Goal: Transaction & Acquisition: Subscribe to service/newsletter

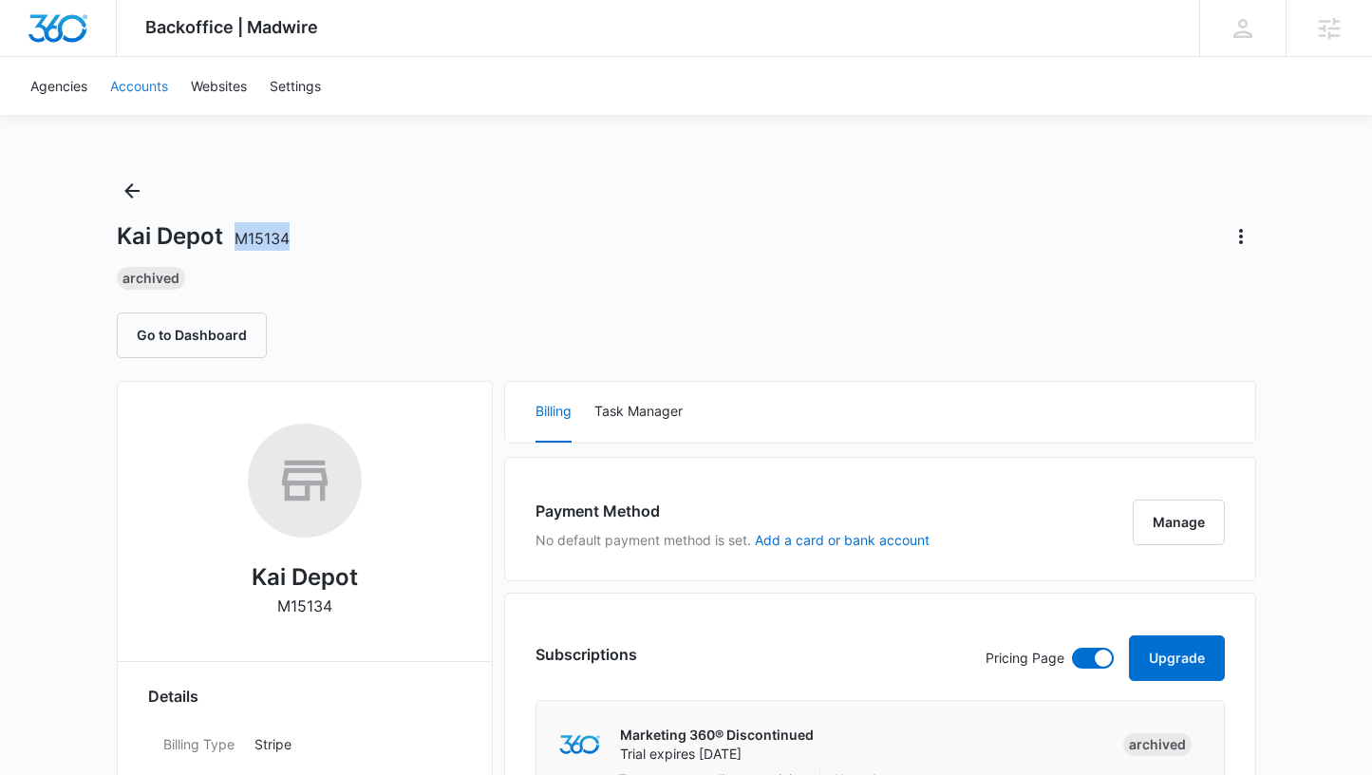
click at [120, 88] on link "Accounts" at bounding box center [139, 86] width 81 height 58
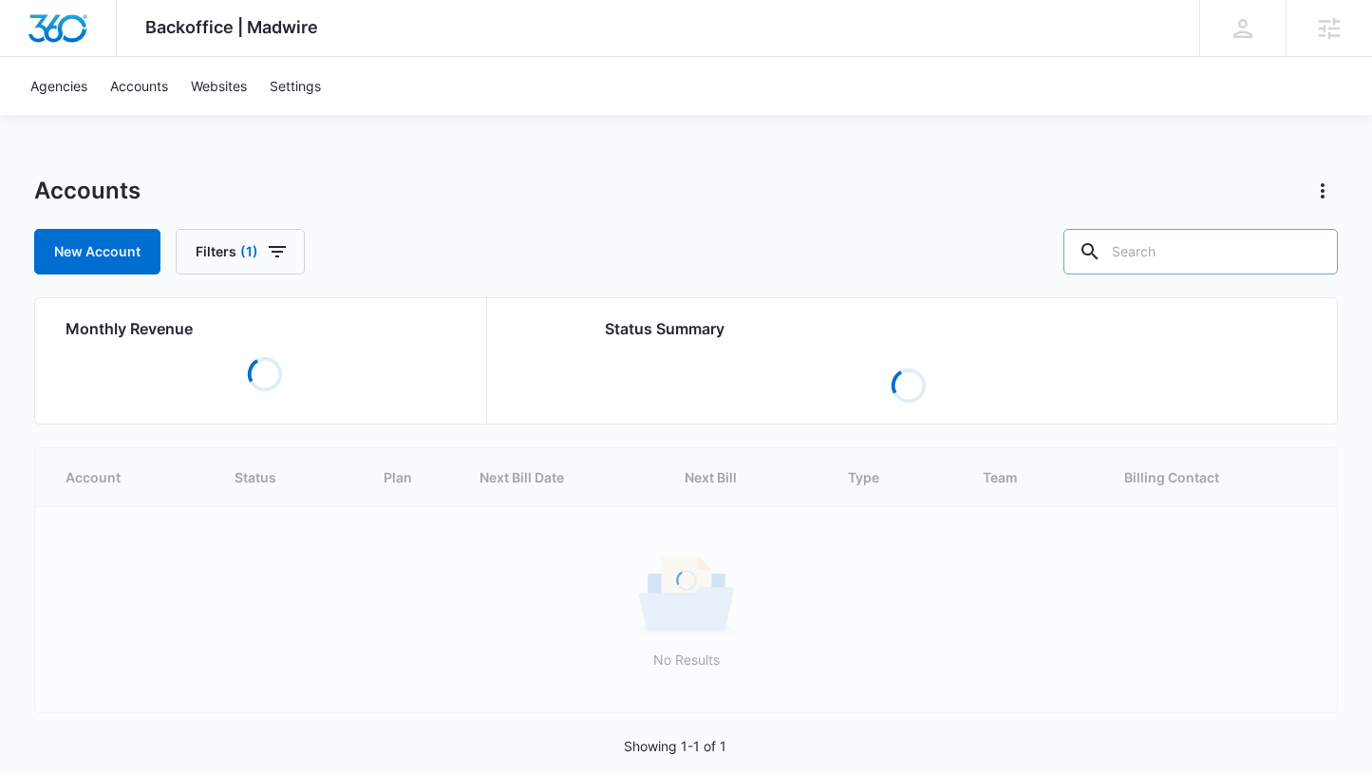
click at [1208, 255] on input "text" at bounding box center [1201, 252] width 274 height 46
paste input "M149306"
type input "M149306"
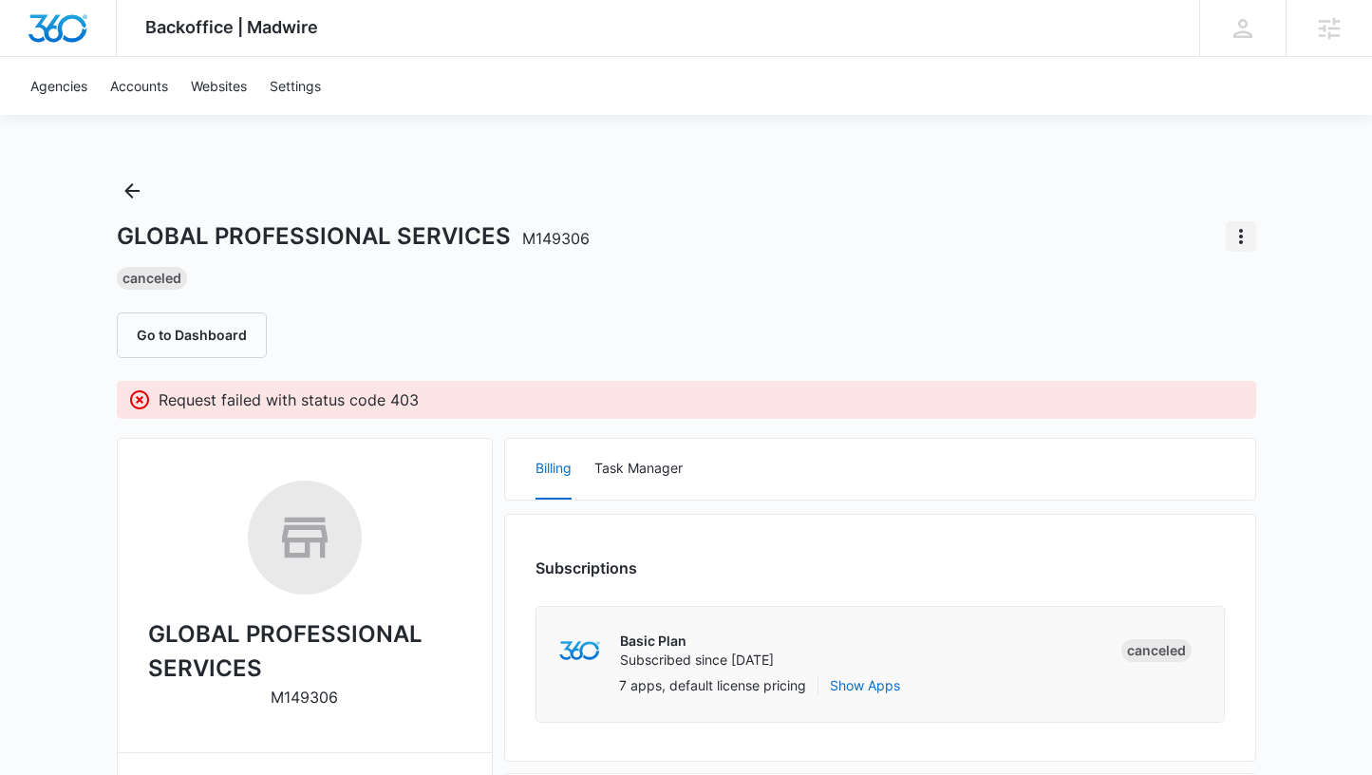
click at [1244, 230] on icon "Actions" at bounding box center [1241, 236] width 23 height 23
click at [1180, 345] on div "Switch Agency" at bounding box center [1163, 346] width 93 height 13
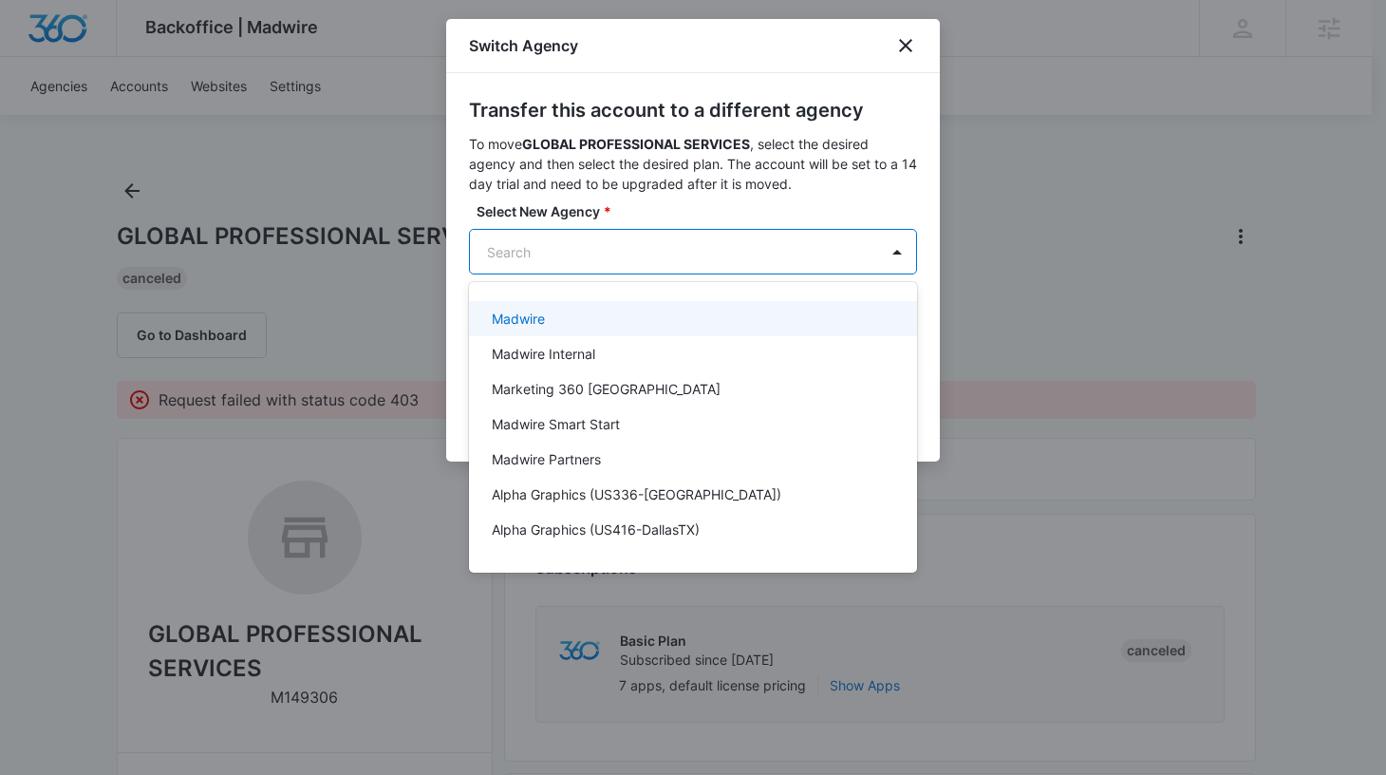
click at [545, 317] on div "Madwire" at bounding box center [691, 319] width 399 height 20
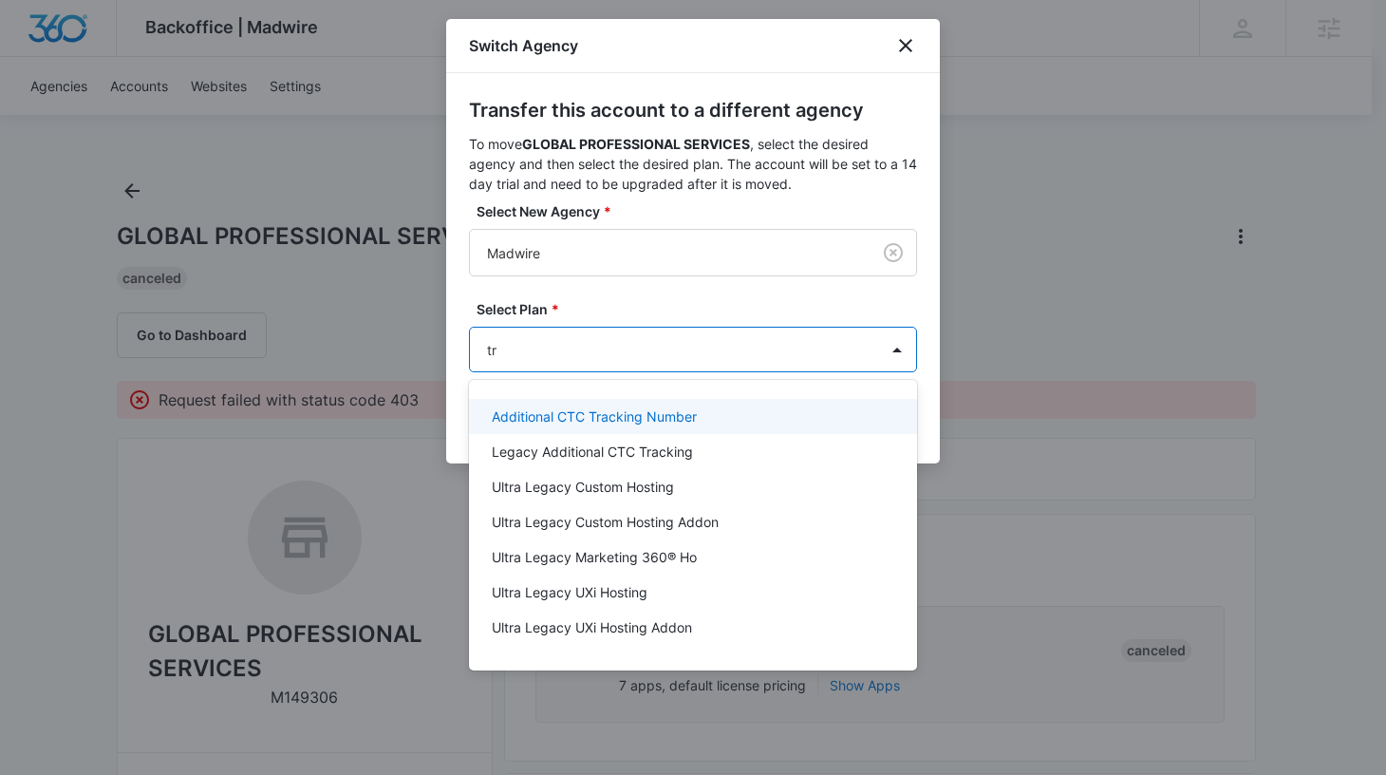
type input "t"
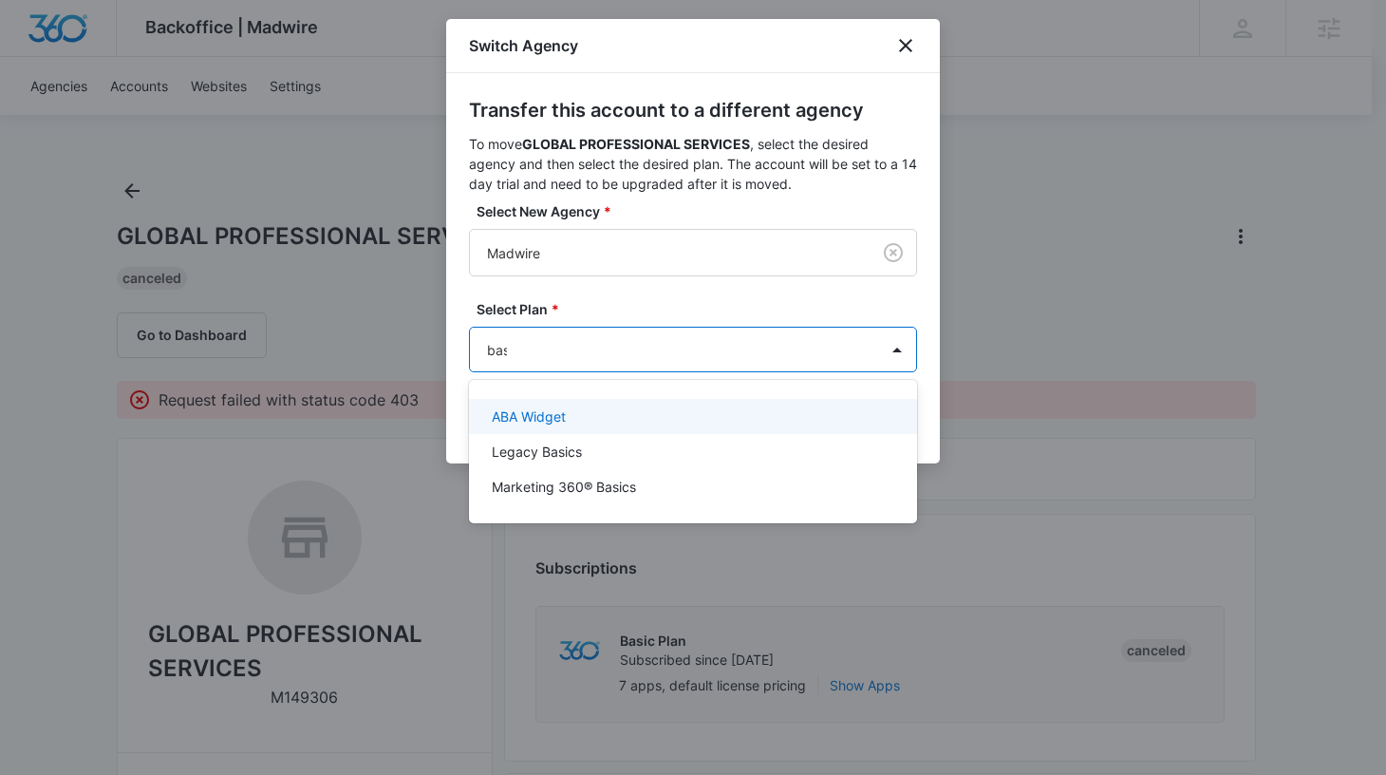
type input "basi"
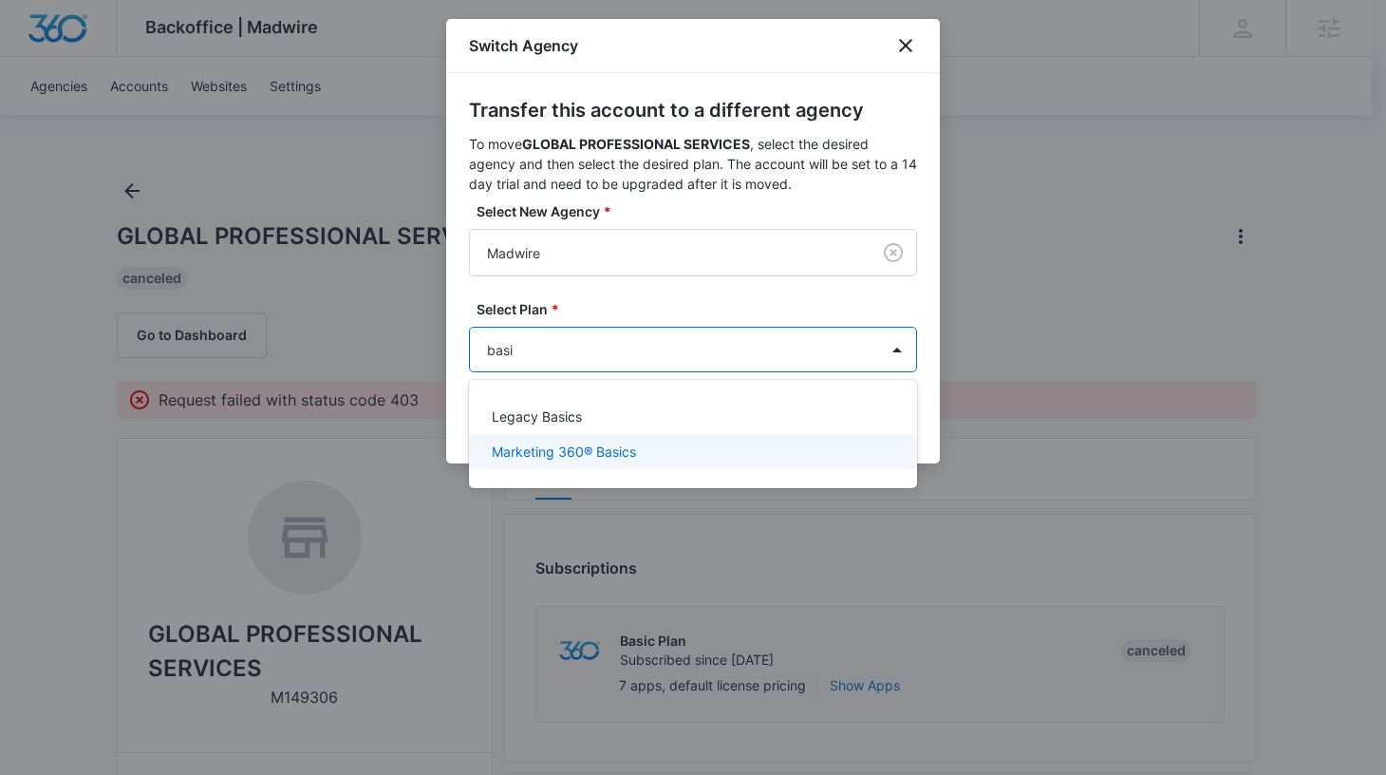
click at [599, 441] on div "Marketing 360® Basics" at bounding box center [693, 451] width 448 height 35
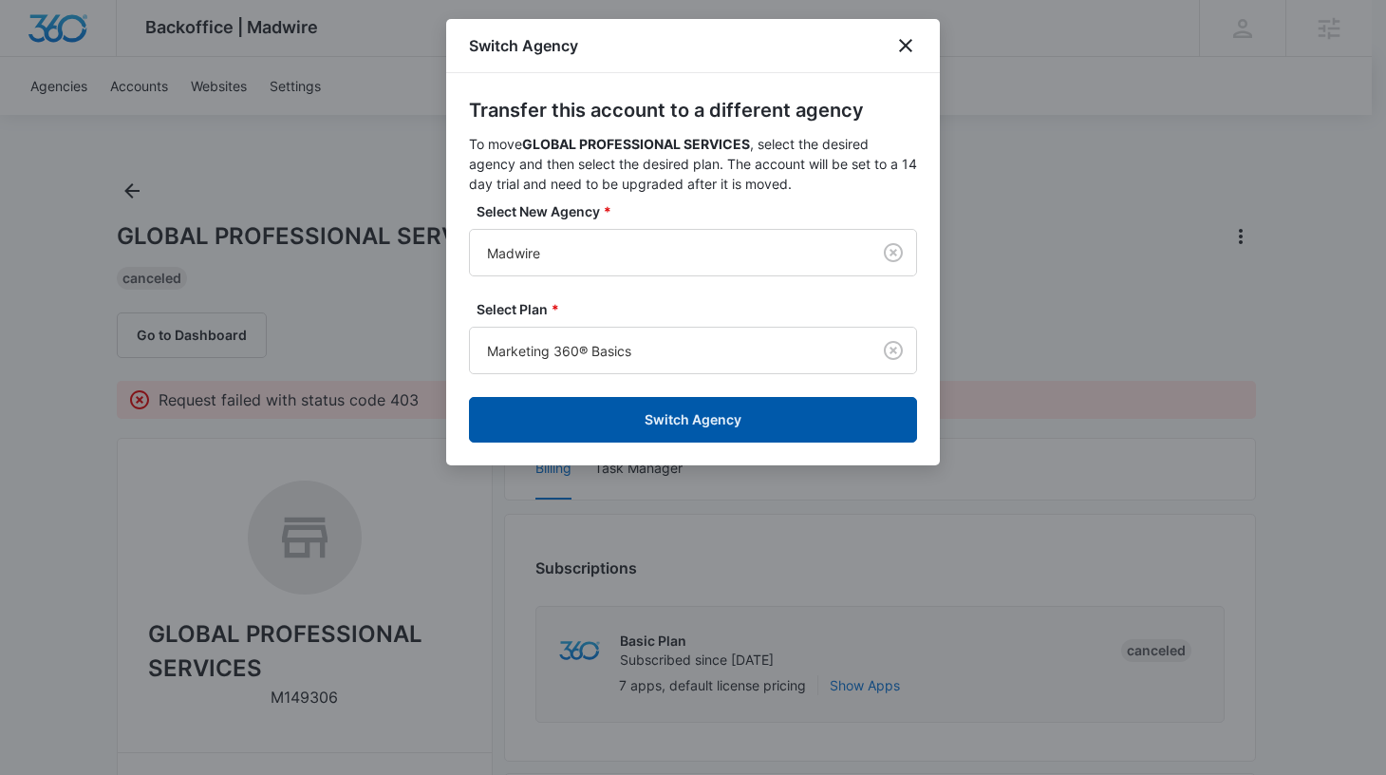
click at [610, 428] on button "Switch Agency" at bounding box center [693, 420] width 448 height 46
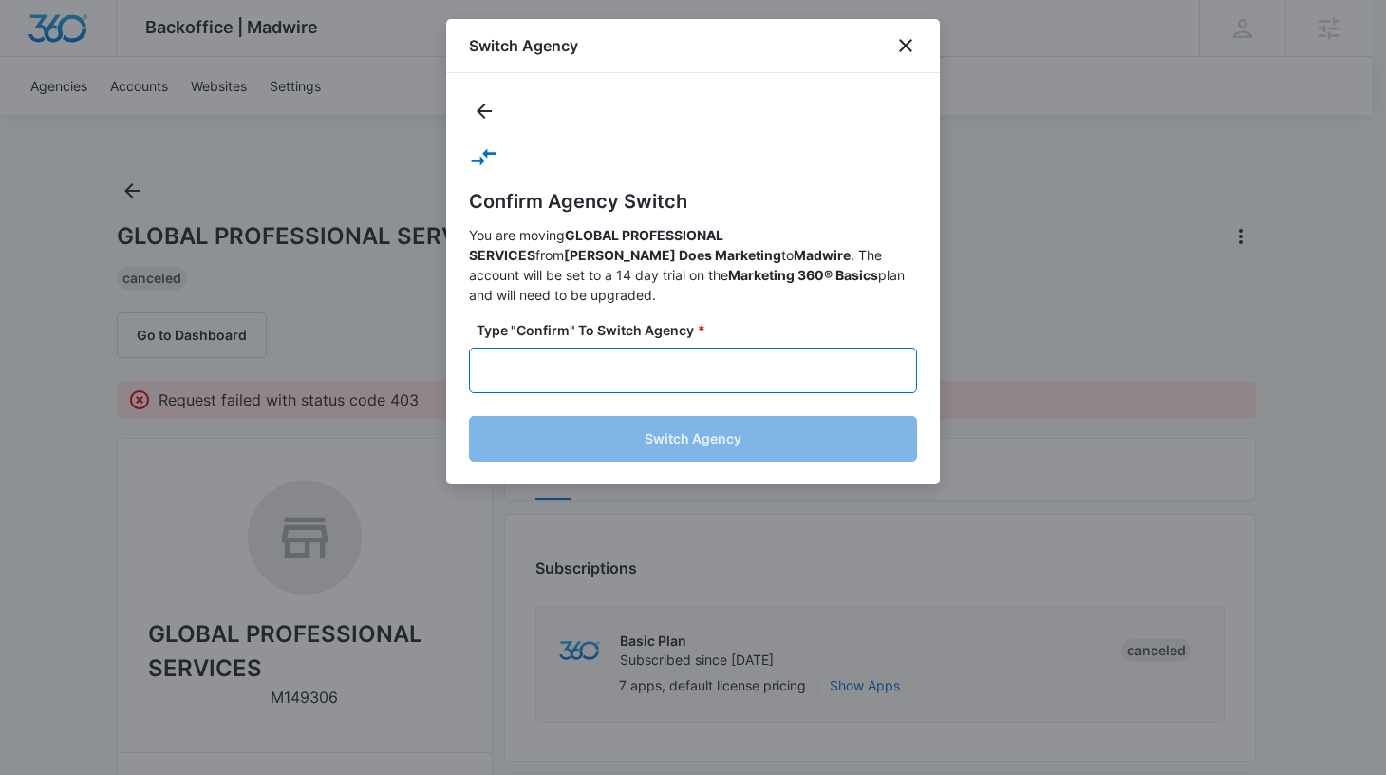
click at [639, 350] on input "text" at bounding box center [693, 371] width 448 height 46
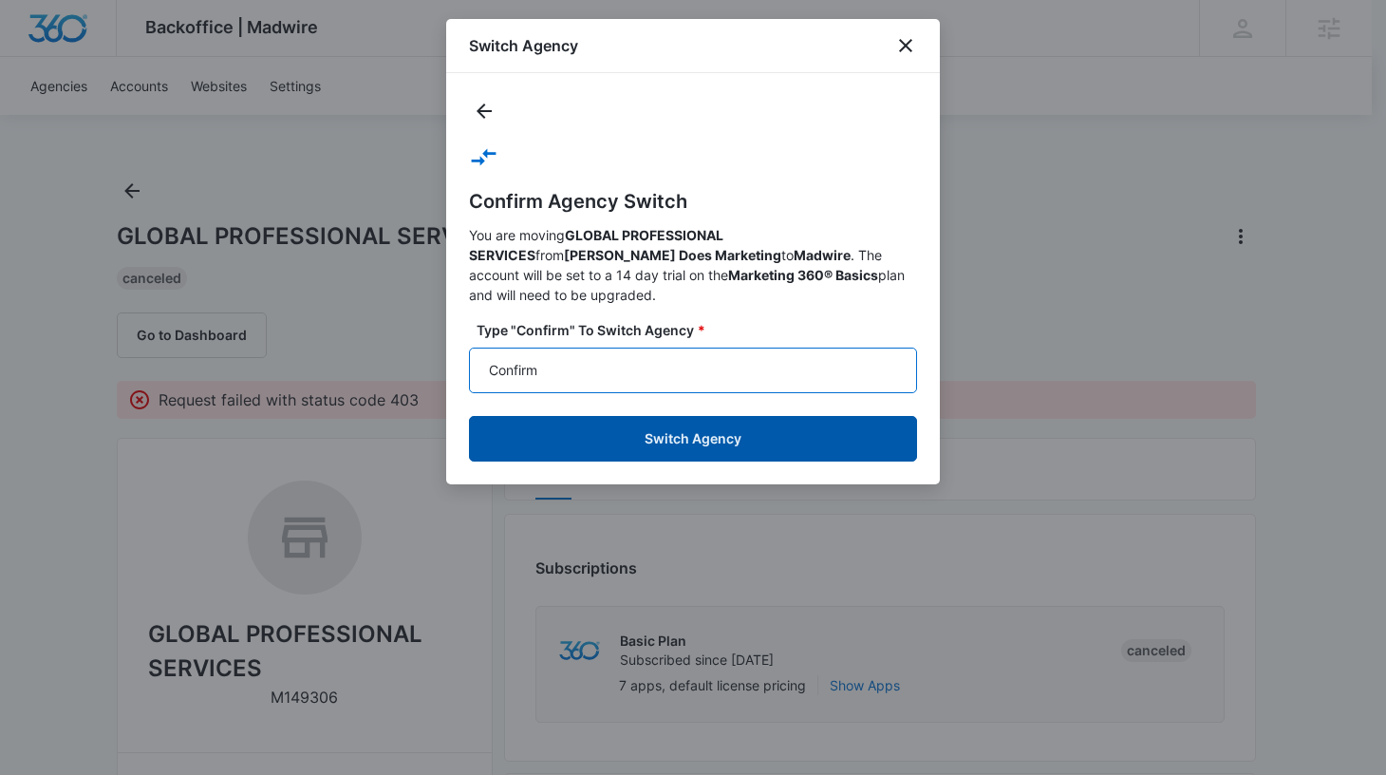
type input "Confirm"
click at [671, 417] on button "Switch Agency" at bounding box center [693, 439] width 448 height 46
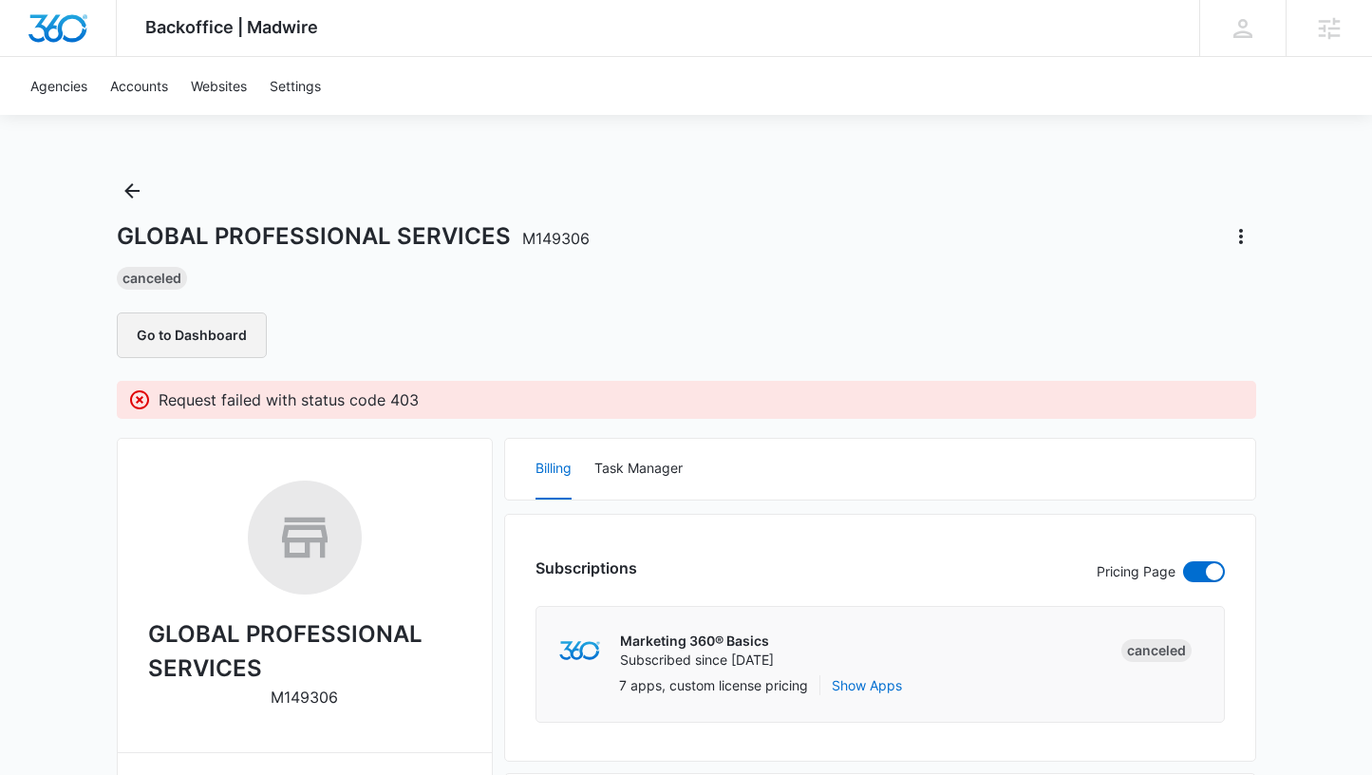
click at [230, 346] on button "Go to Dashboard" at bounding box center [192, 335] width 150 height 46
click at [1239, 232] on icon "Actions" at bounding box center [1241, 236] width 4 height 15
click at [1196, 287] on div "Update Status" at bounding box center [1163, 289] width 93 height 13
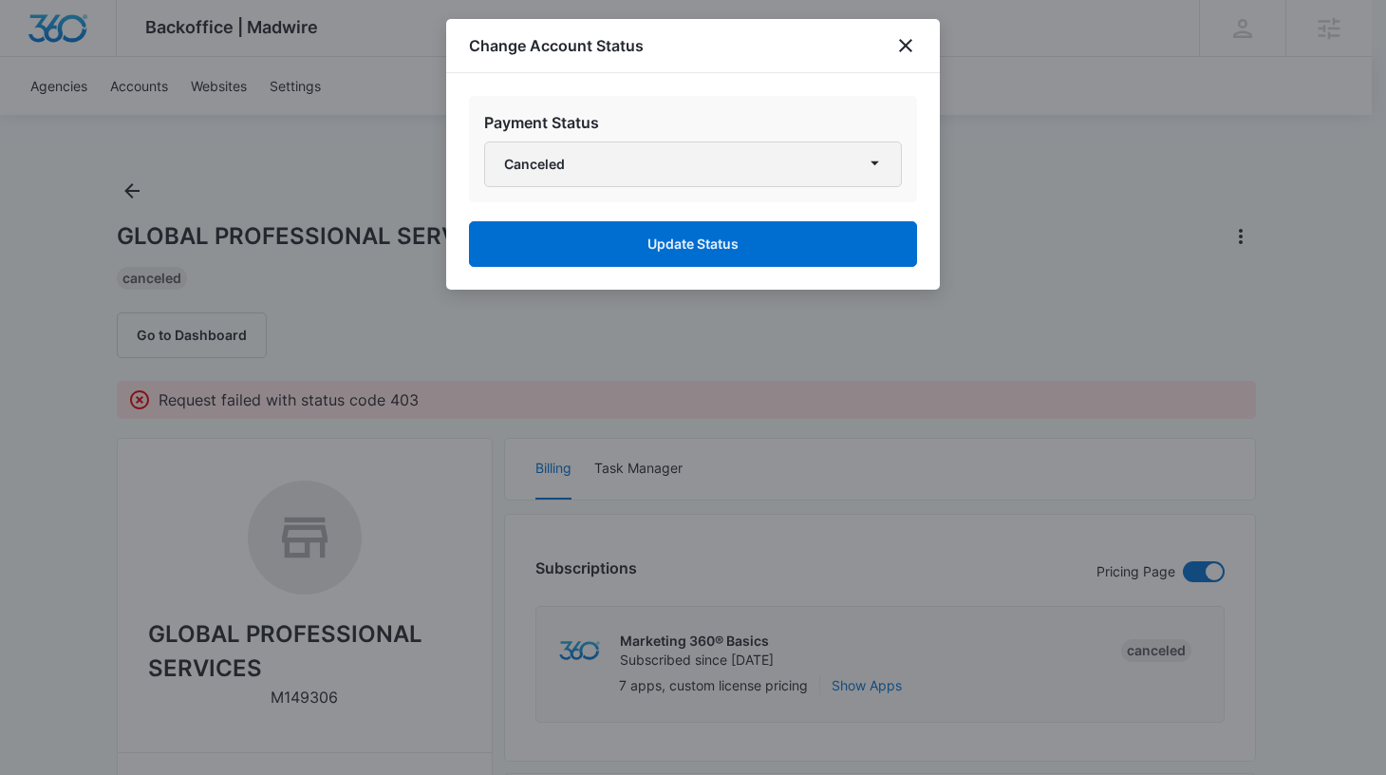
click at [800, 172] on button "Canceled" at bounding box center [693, 164] width 418 height 46
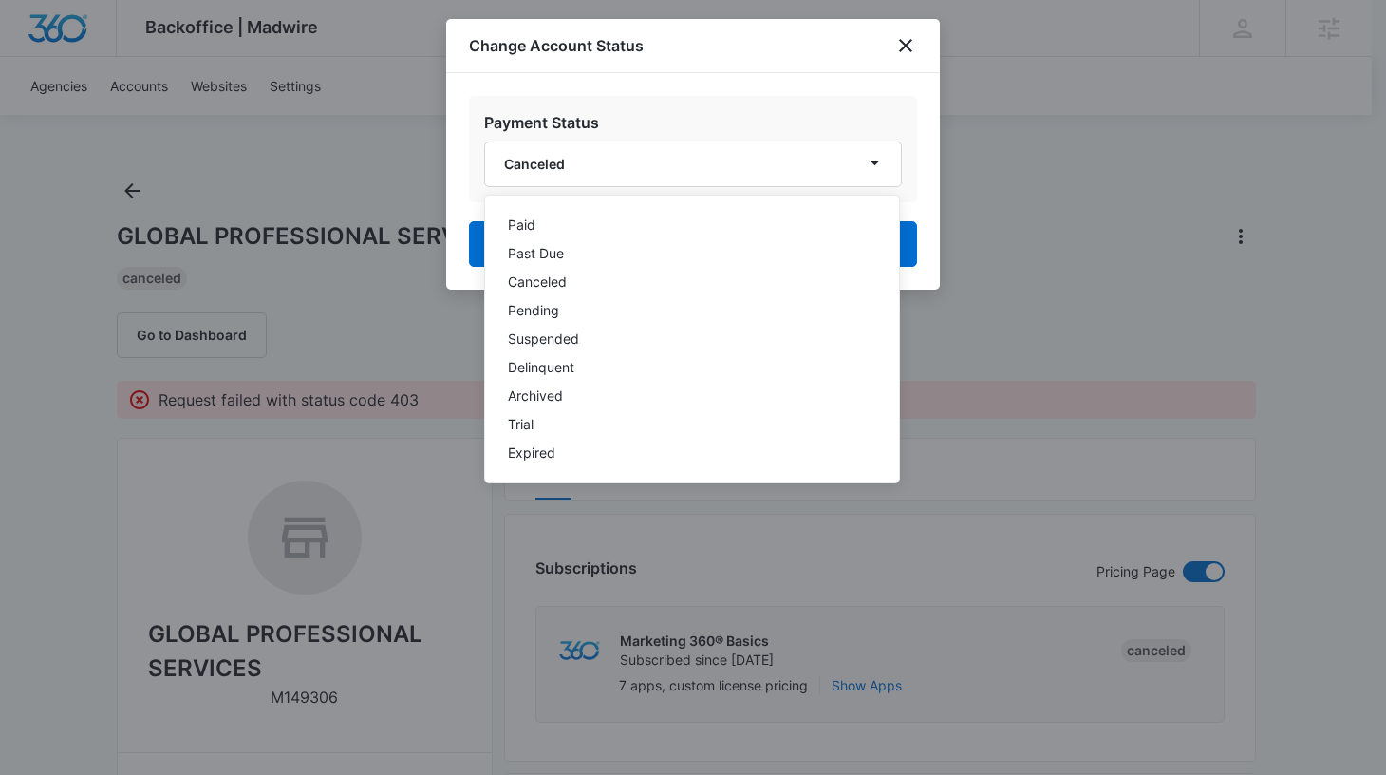
click at [763, 205] on div "Paid Past Due Canceled Pending Suspended Delinquent Archived Trial Expired" at bounding box center [692, 339] width 416 height 289
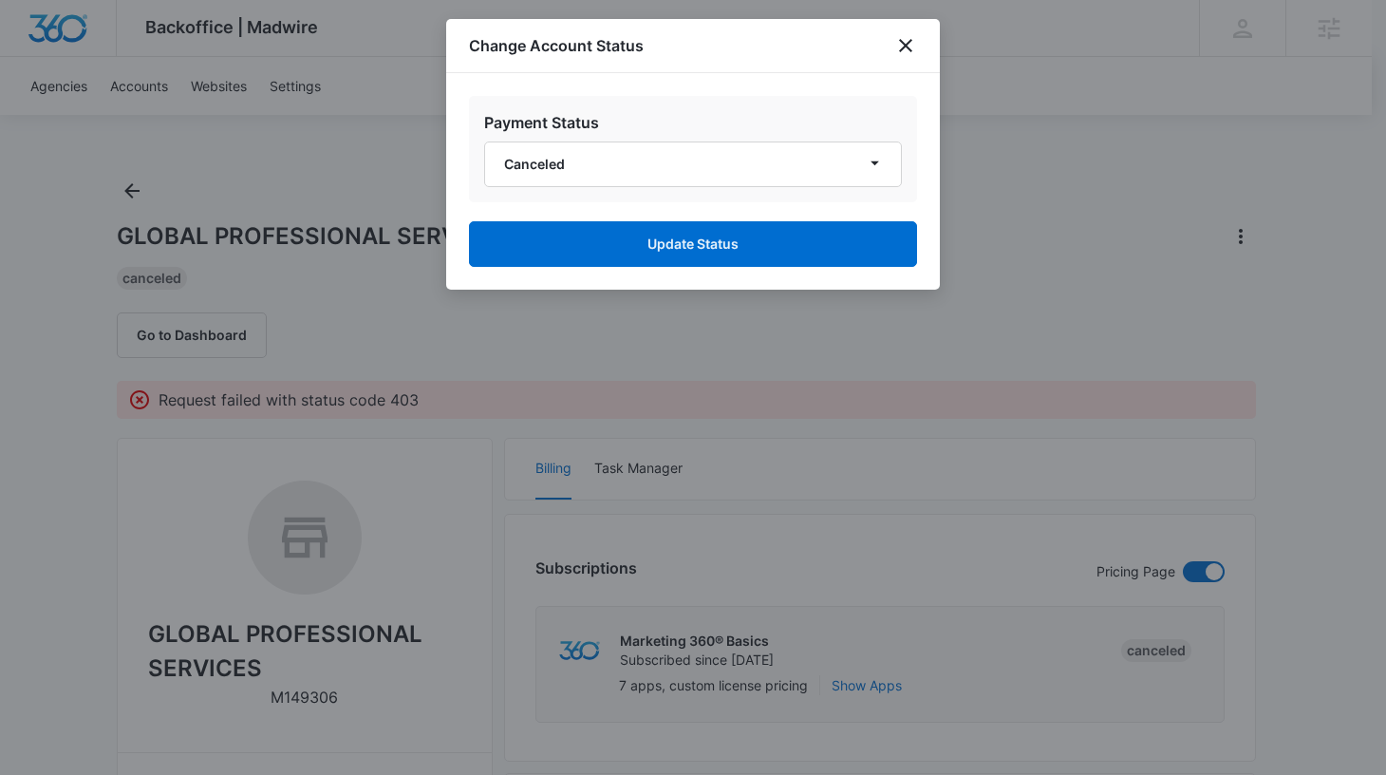
click at [771, 141] on div "Payment Status Canceled" at bounding box center [693, 149] width 448 height 106
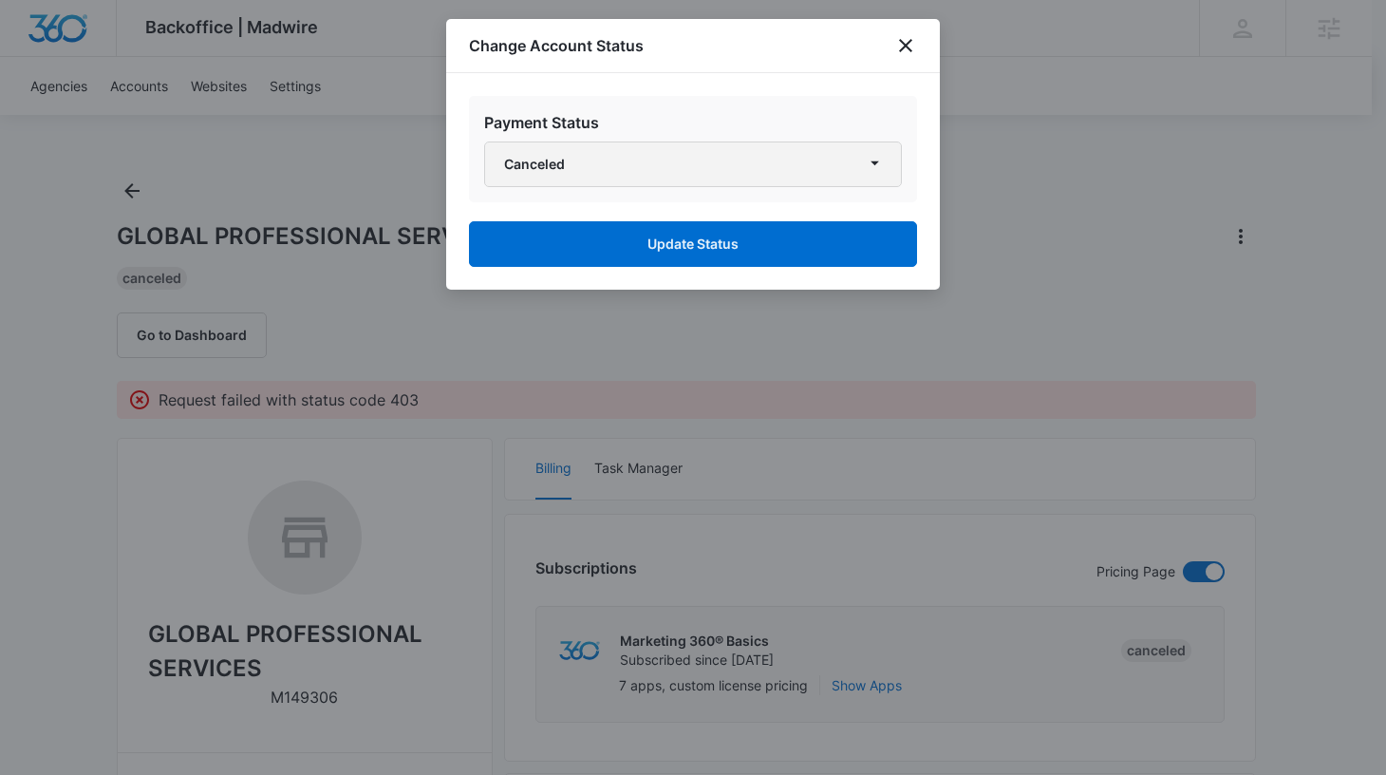
click at [753, 156] on button "Canceled" at bounding box center [693, 164] width 418 height 46
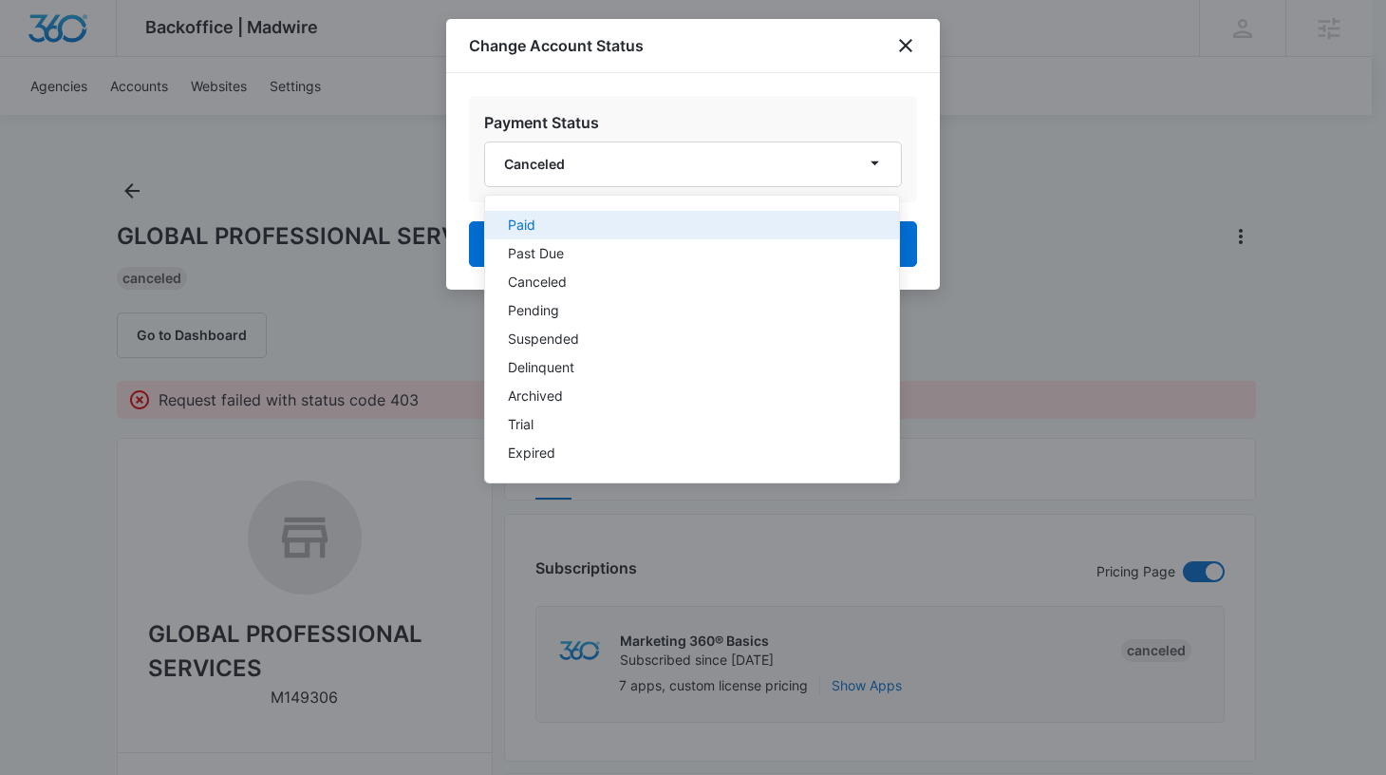
click at [621, 225] on div "Paid" at bounding box center [681, 224] width 346 height 13
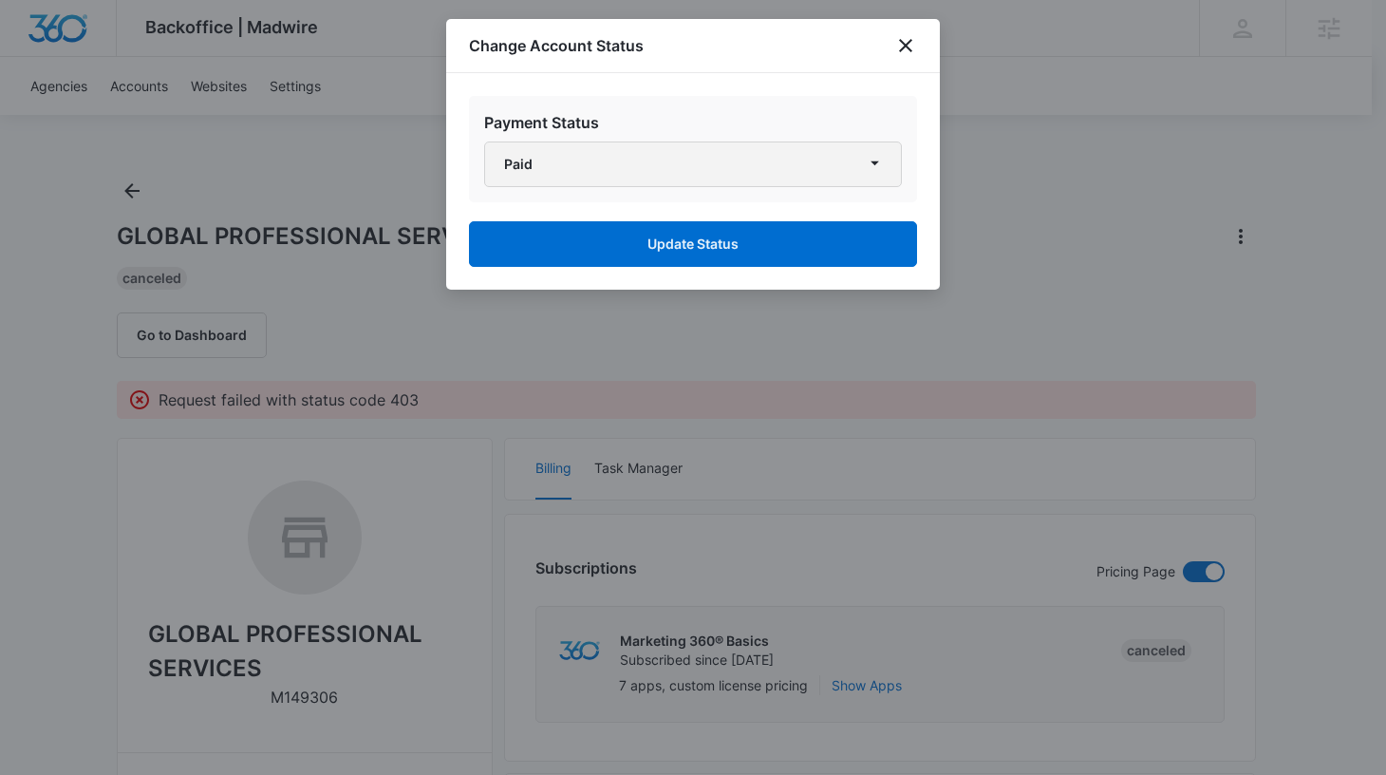
click at [630, 164] on button "Paid" at bounding box center [693, 164] width 418 height 46
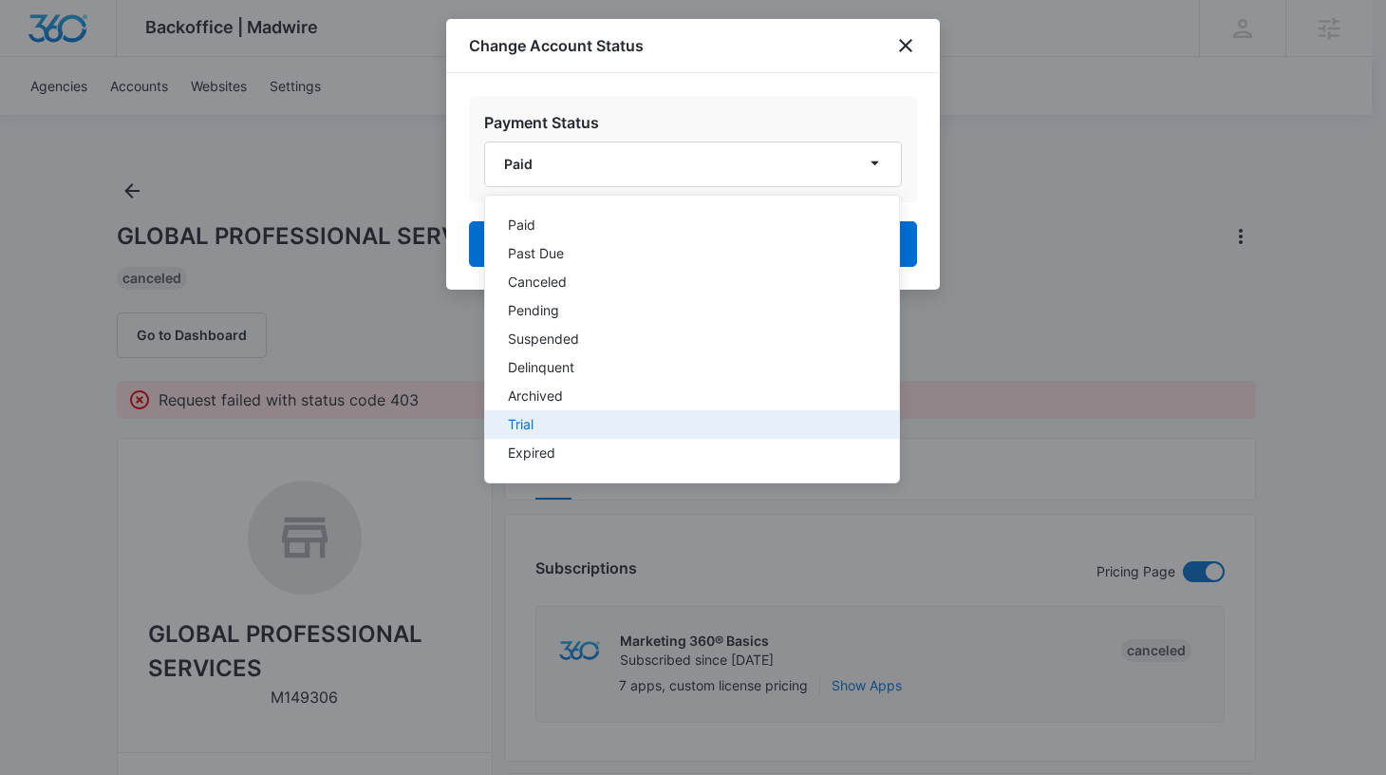
click at [537, 417] on button "Trial" at bounding box center [692, 424] width 414 height 28
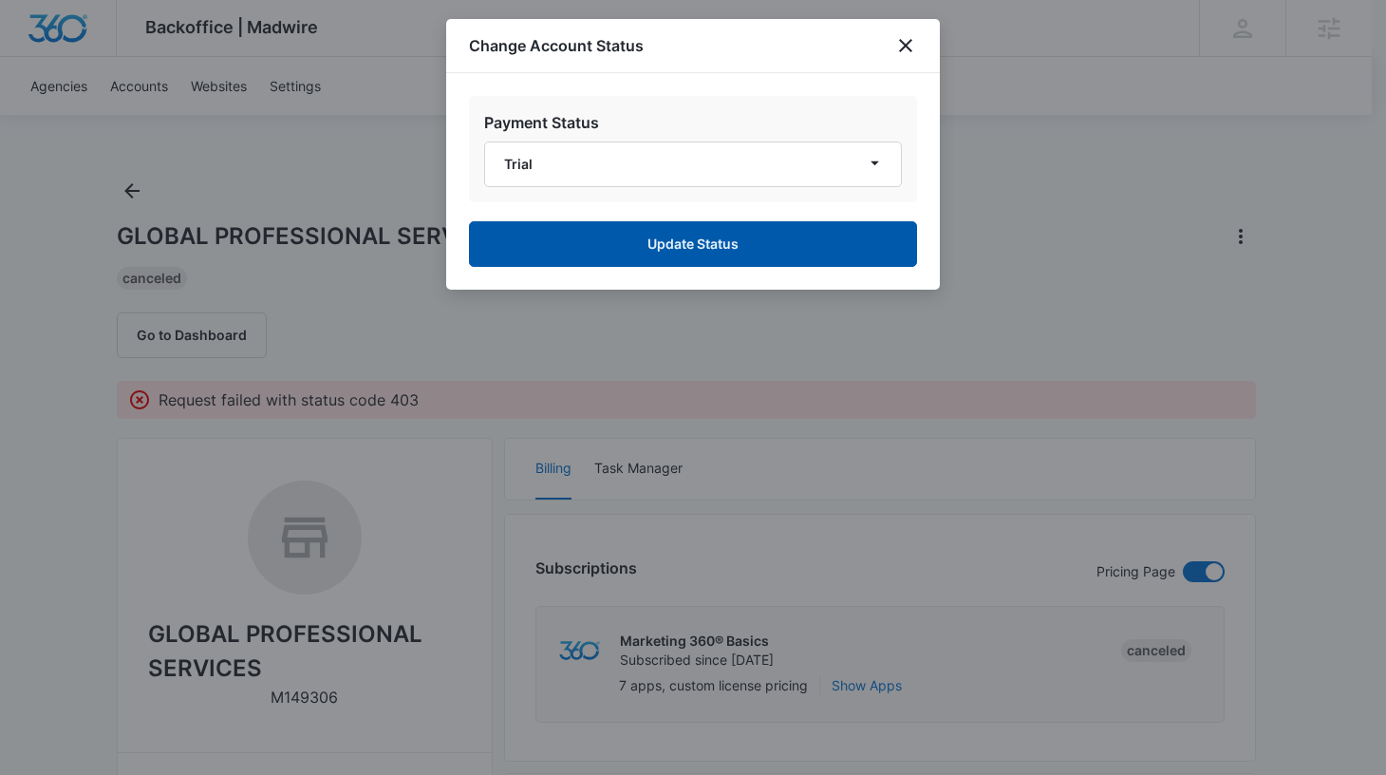
click at [595, 251] on button "Update Status" at bounding box center [693, 244] width 448 height 46
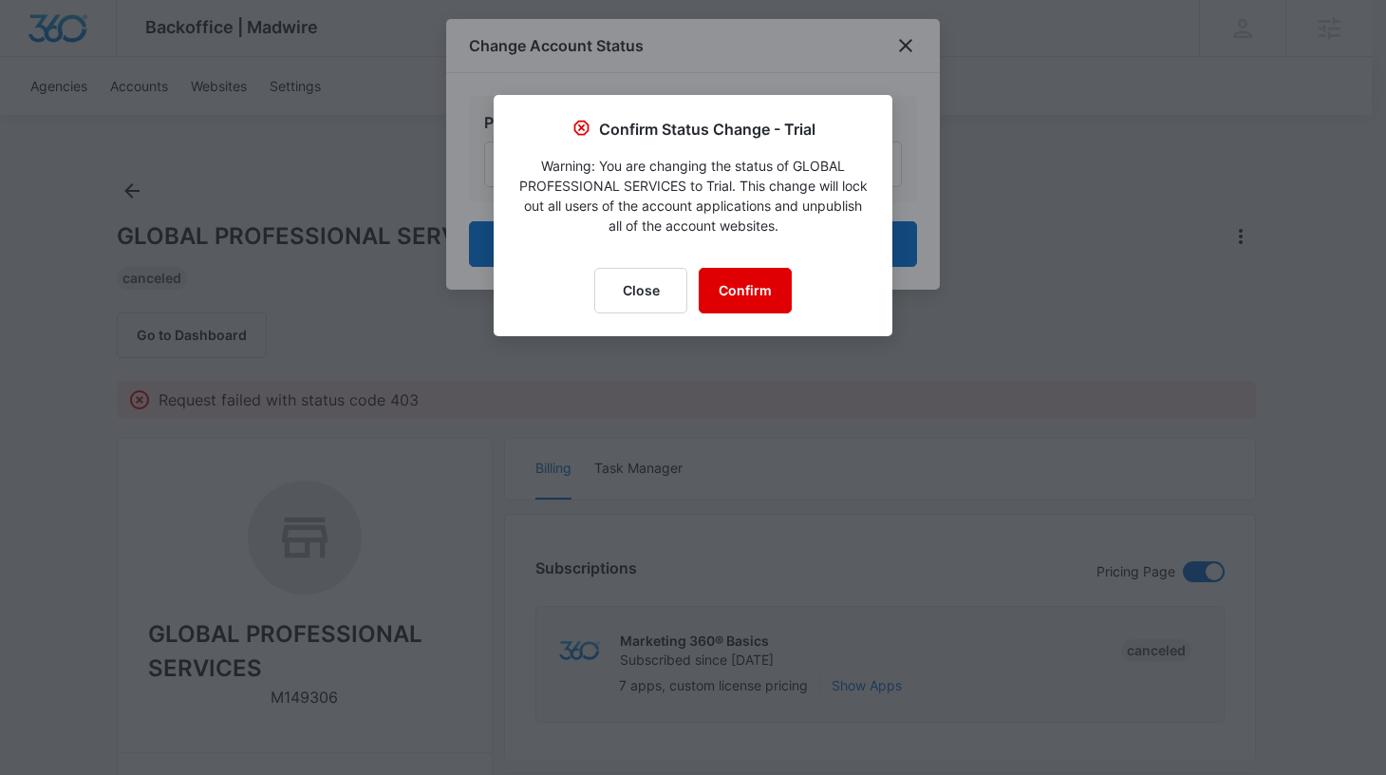
click at [730, 293] on button "Confirm" at bounding box center [745, 291] width 93 height 46
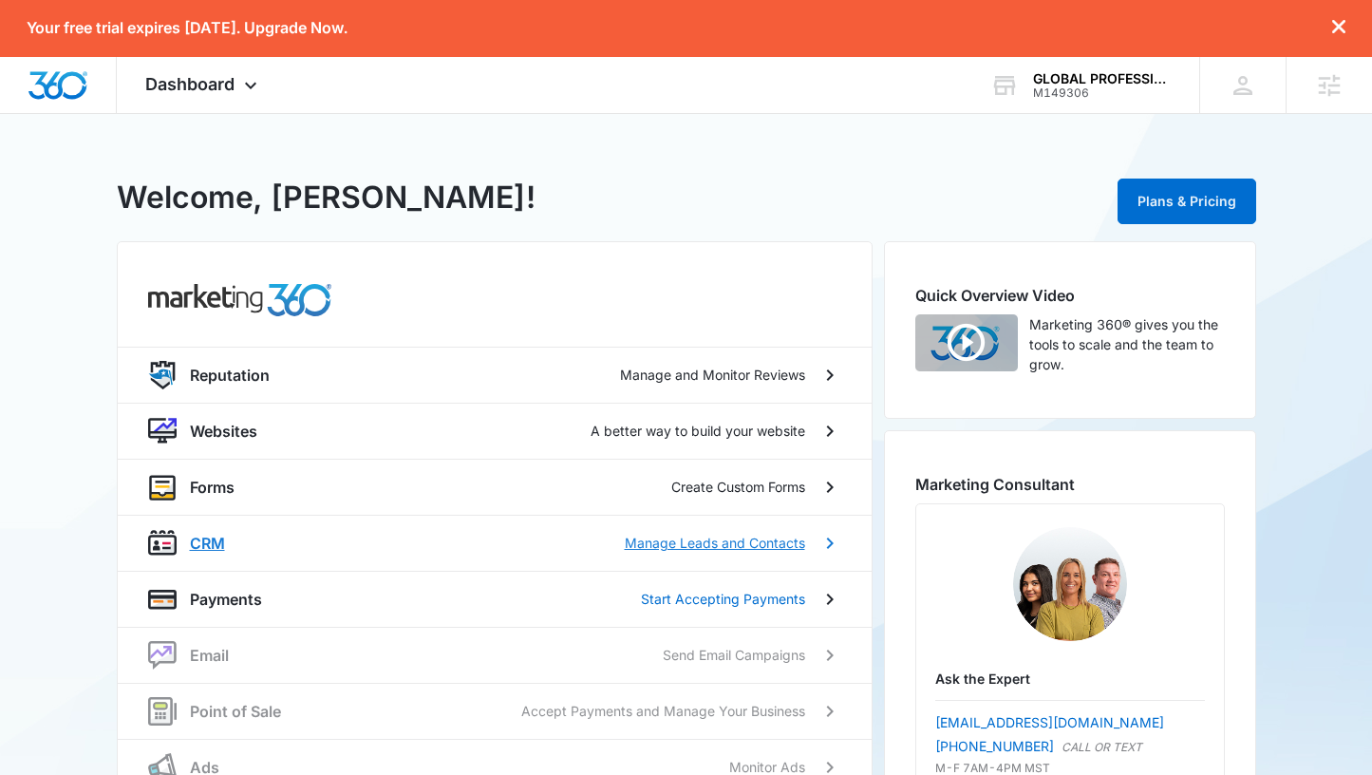
click at [210, 539] on p "CRM" at bounding box center [207, 543] width 35 height 23
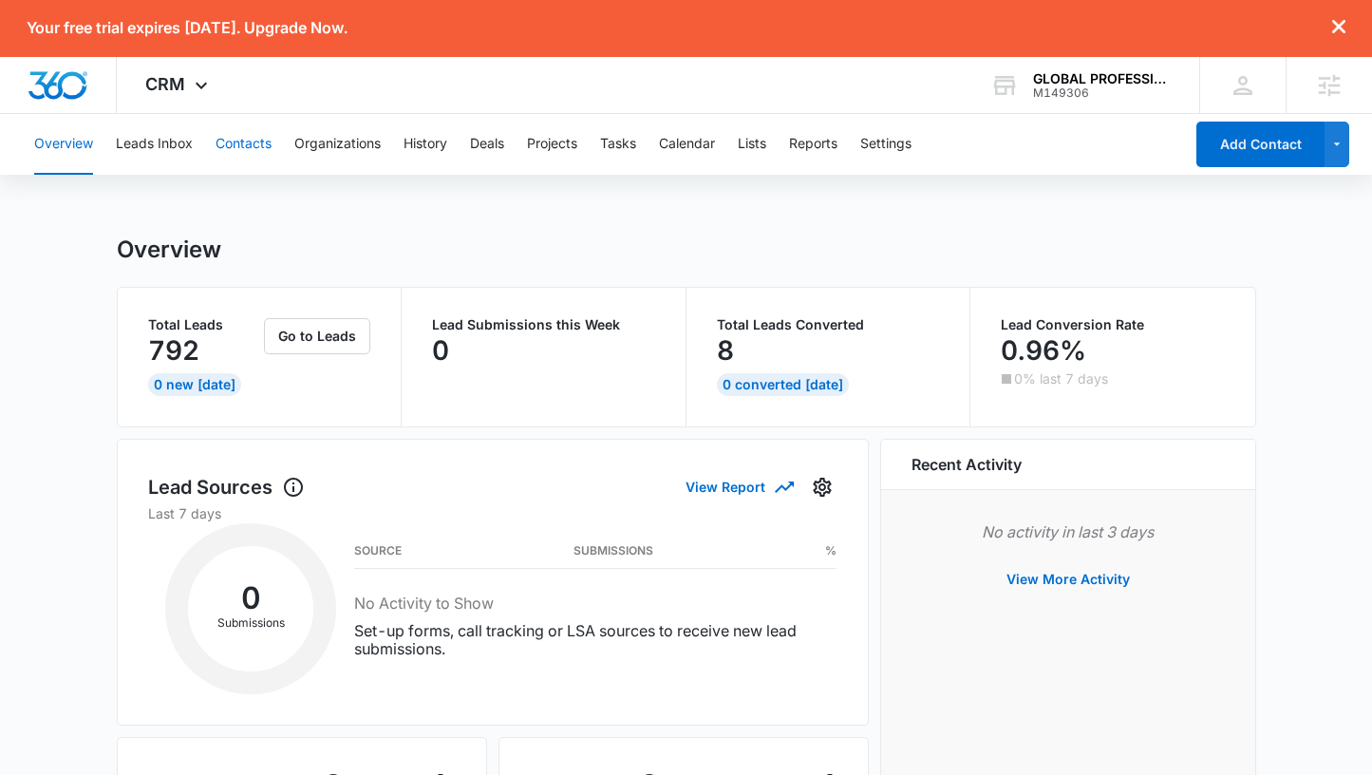
click at [255, 142] on button "Contacts" at bounding box center [244, 144] width 56 height 61
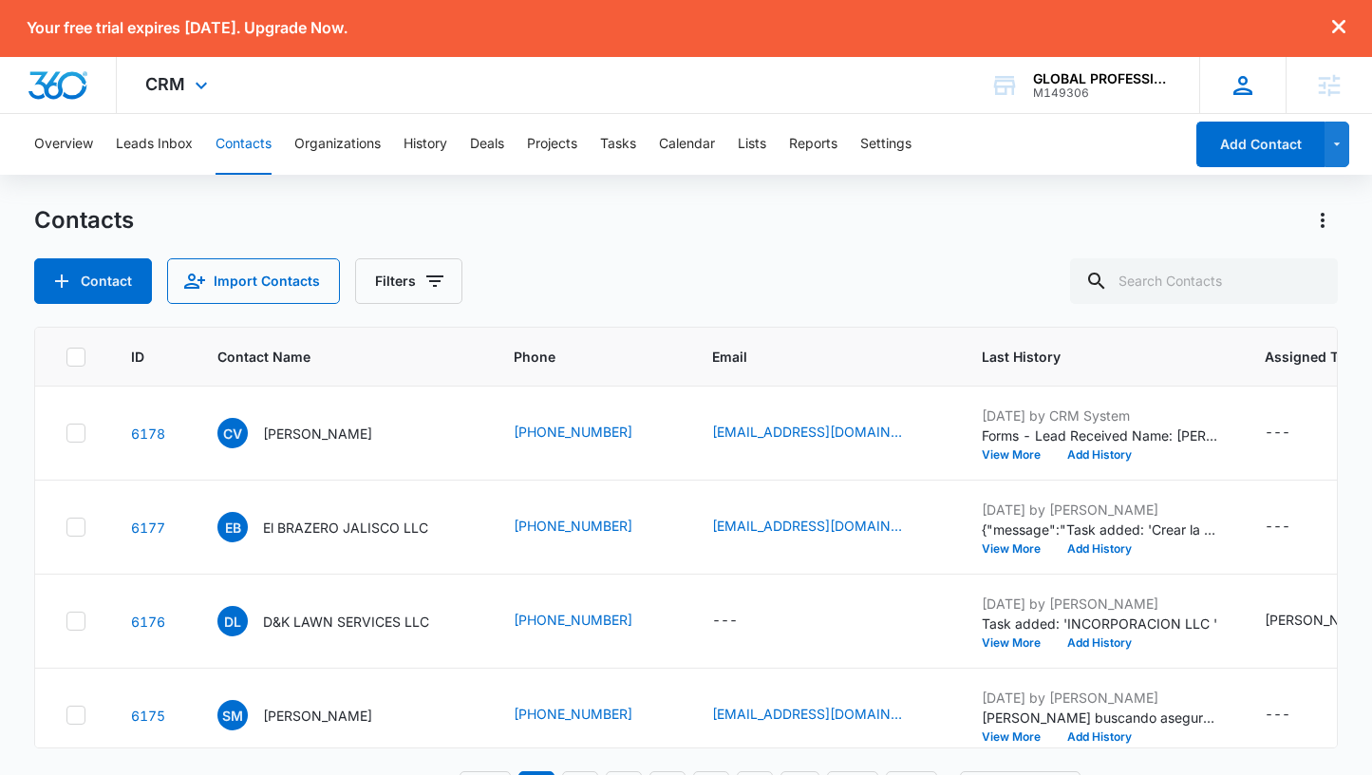
click at [1249, 89] on icon at bounding box center [1243, 85] width 19 height 19
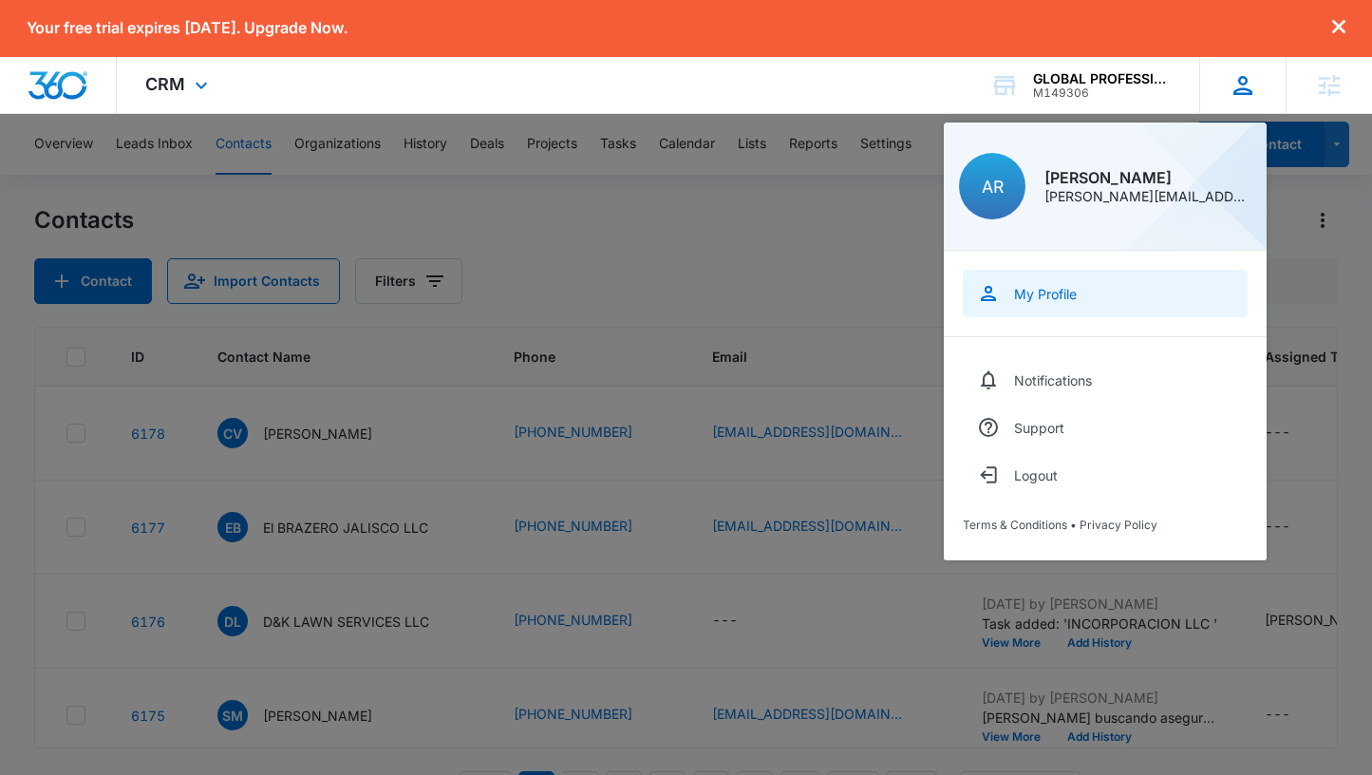
click at [1051, 291] on div "My Profile" at bounding box center [1045, 294] width 63 height 16
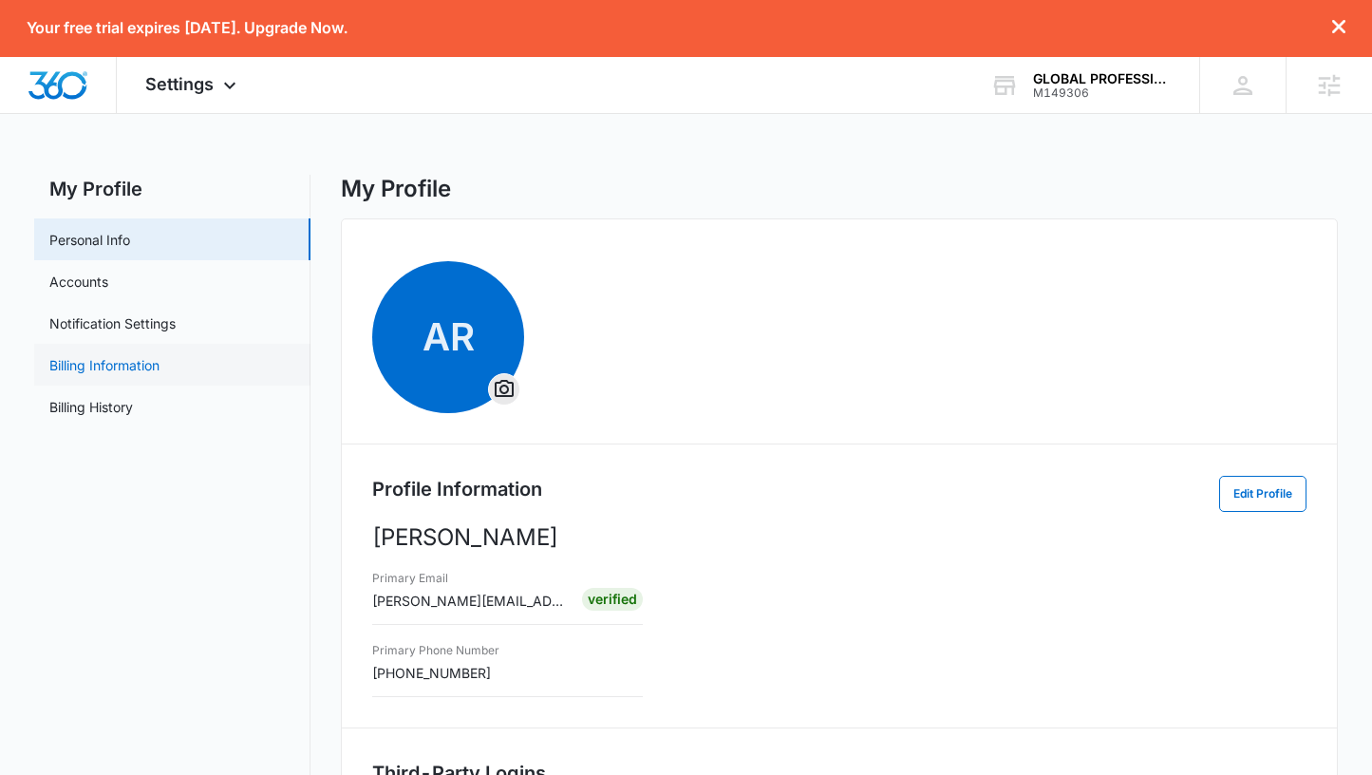
click at [113, 364] on link "Billing Information" at bounding box center [104, 365] width 110 height 20
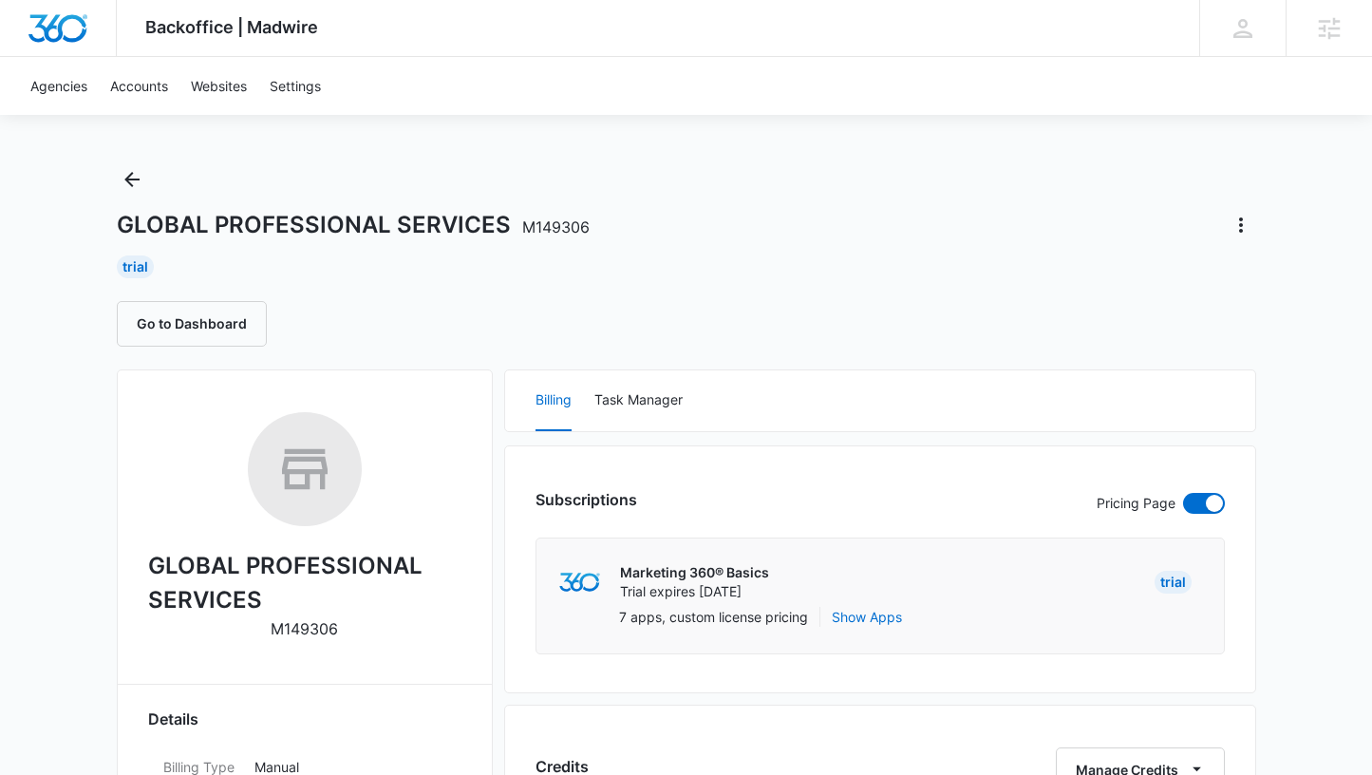
scroll to position [1, 0]
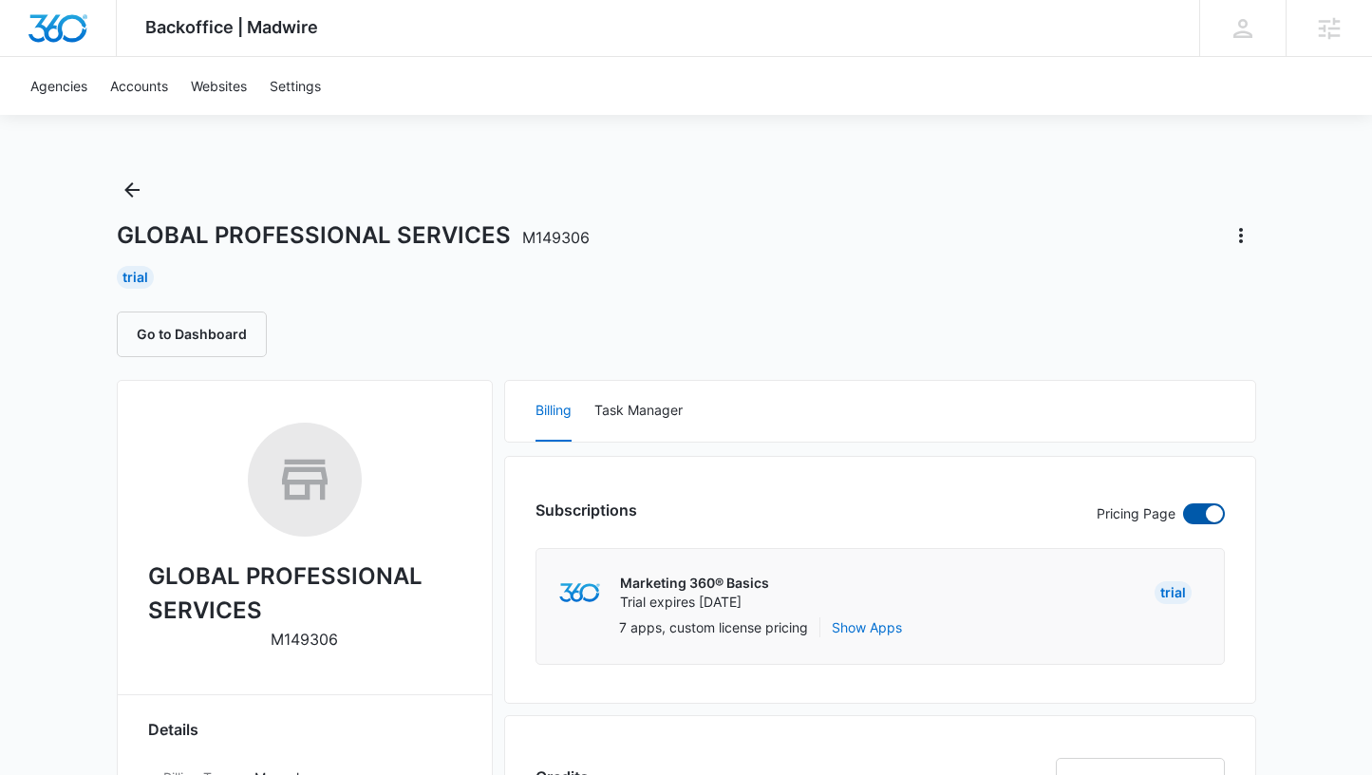
click at [1216, 517] on span at bounding box center [1214, 513] width 17 height 17
click at [1183, 503] on input "checkbox" at bounding box center [1182, 502] width 1 height 1
click at [1204, 520] on span at bounding box center [1204, 513] width 42 height 21
click at [1183, 503] on input "checkbox" at bounding box center [1182, 502] width 1 height 1
checkbox input "true"
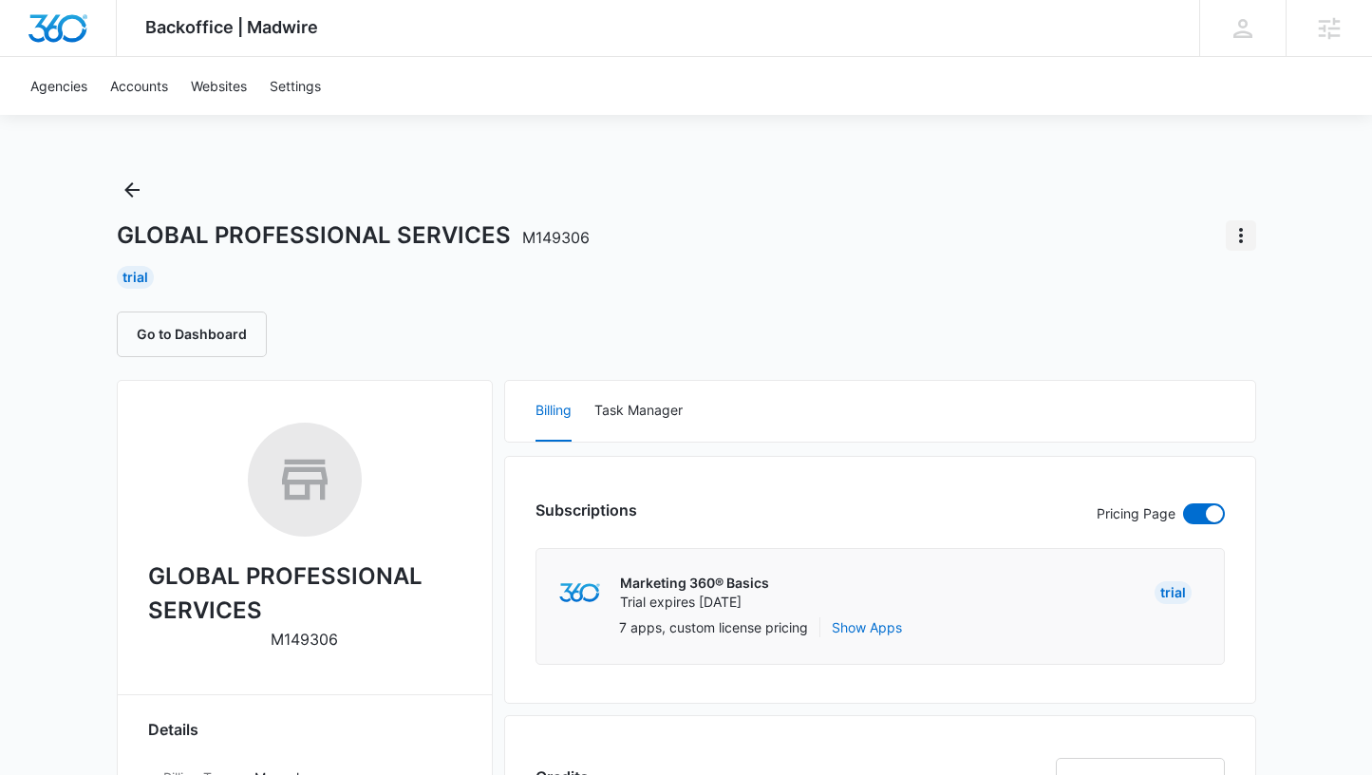
click at [1241, 232] on icon "Actions" at bounding box center [1241, 235] width 23 height 23
click at [1185, 345] on div "Update Plan" at bounding box center [1163, 345] width 93 height 13
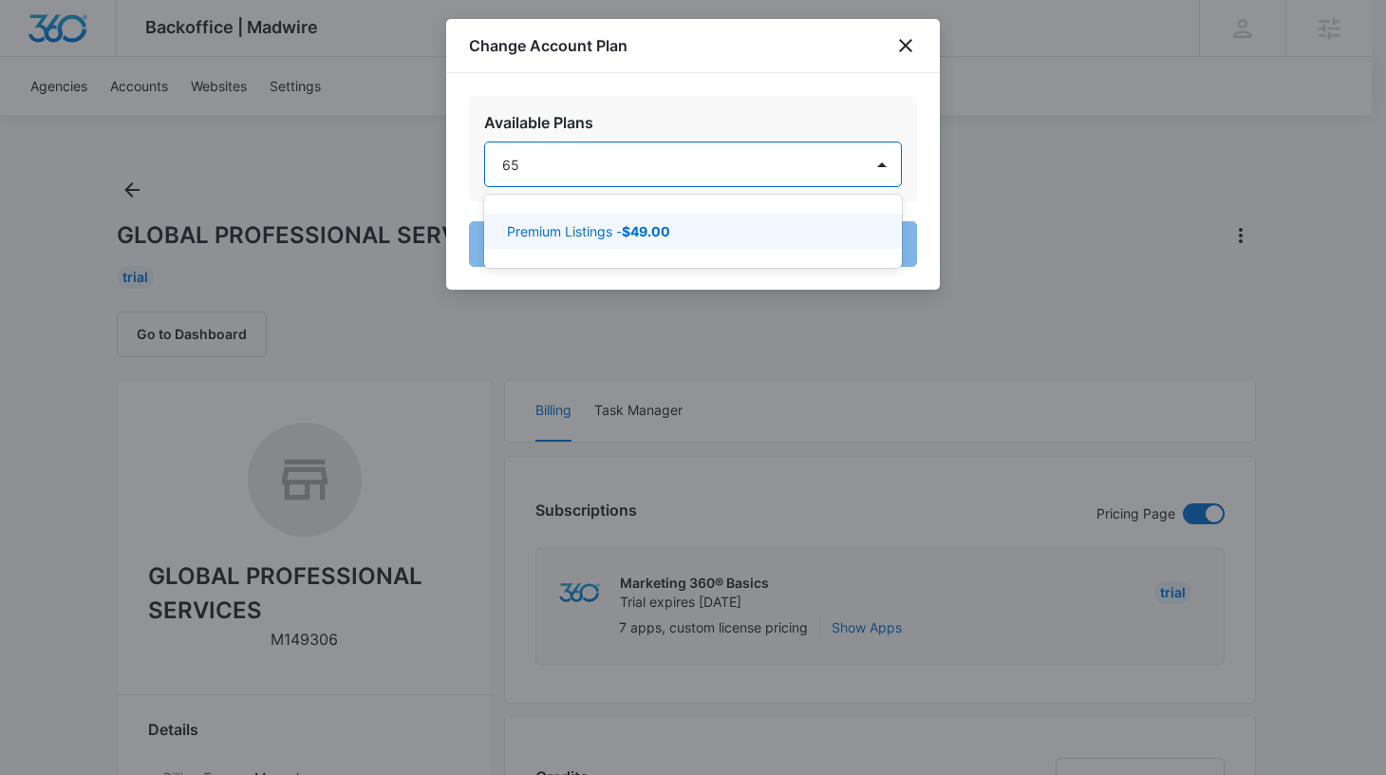
click at [910, 47] on div at bounding box center [693, 387] width 1386 height 775
type input "65"
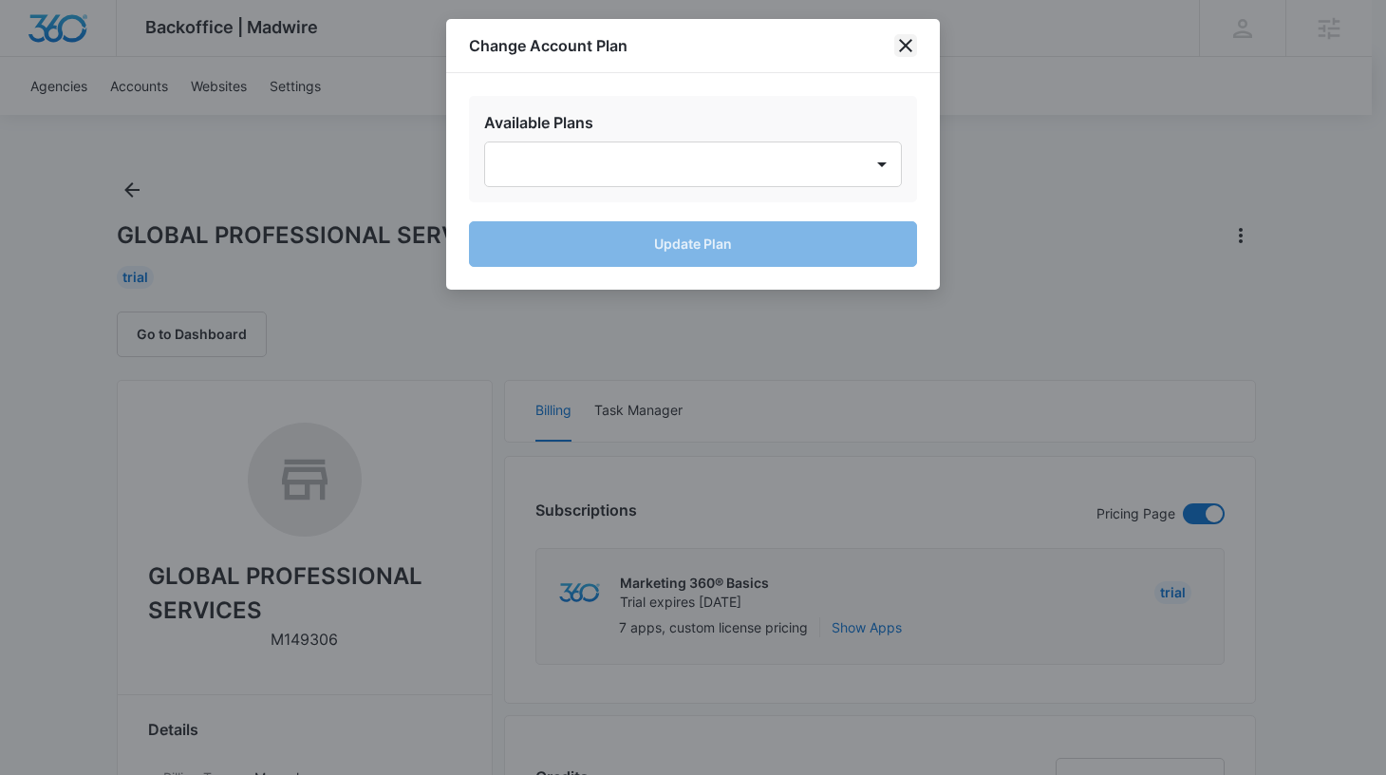
click at [905, 37] on icon "close" at bounding box center [906, 45] width 23 height 23
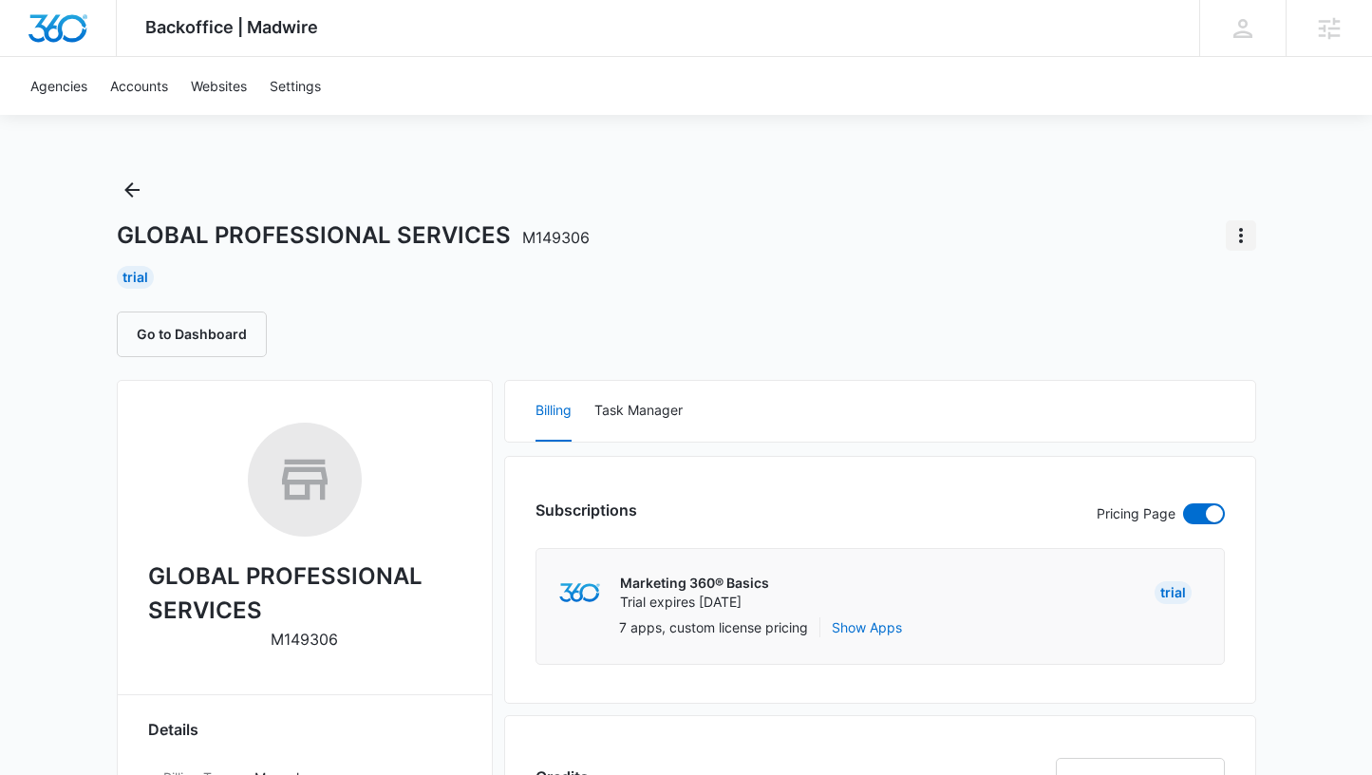
click at [1236, 232] on icon "Actions" at bounding box center [1241, 235] width 23 height 23
click at [1172, 312] on div "Update Status" at bounding box center [1163, 317] width 93 height 13
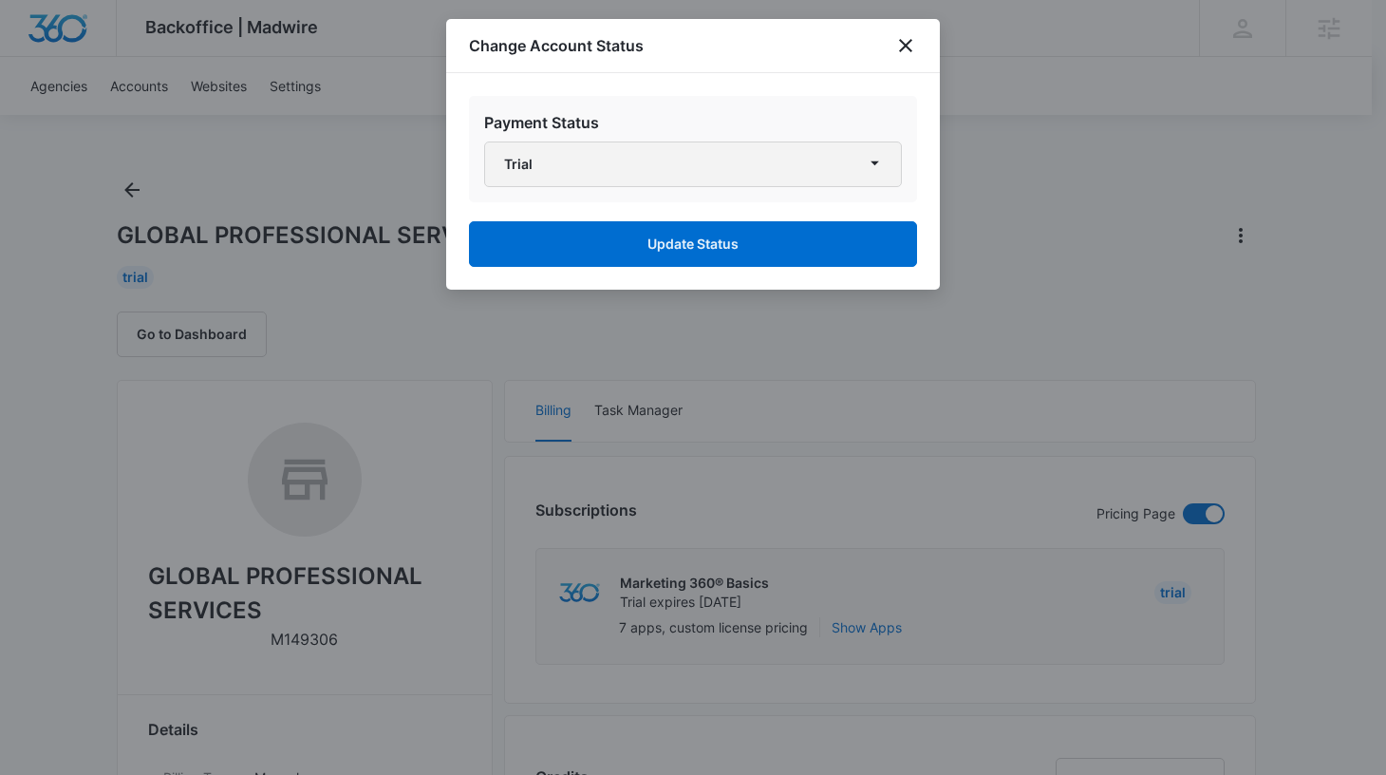
click at [726, 170] on button "Trial" at bounding box center [693, 164] width 418 height 46
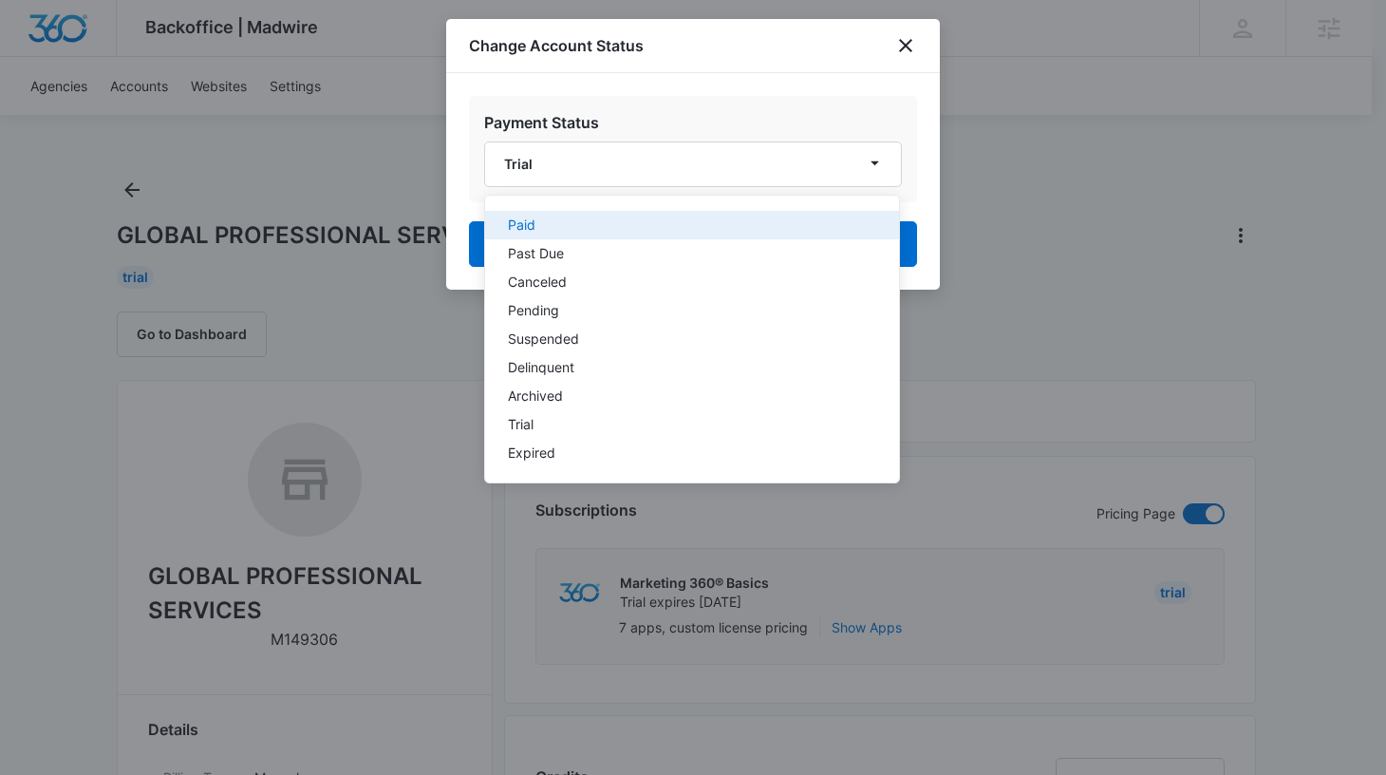
click at [618, 220] on div "Paid" at bounding box center [681, 224] width 346 height 13
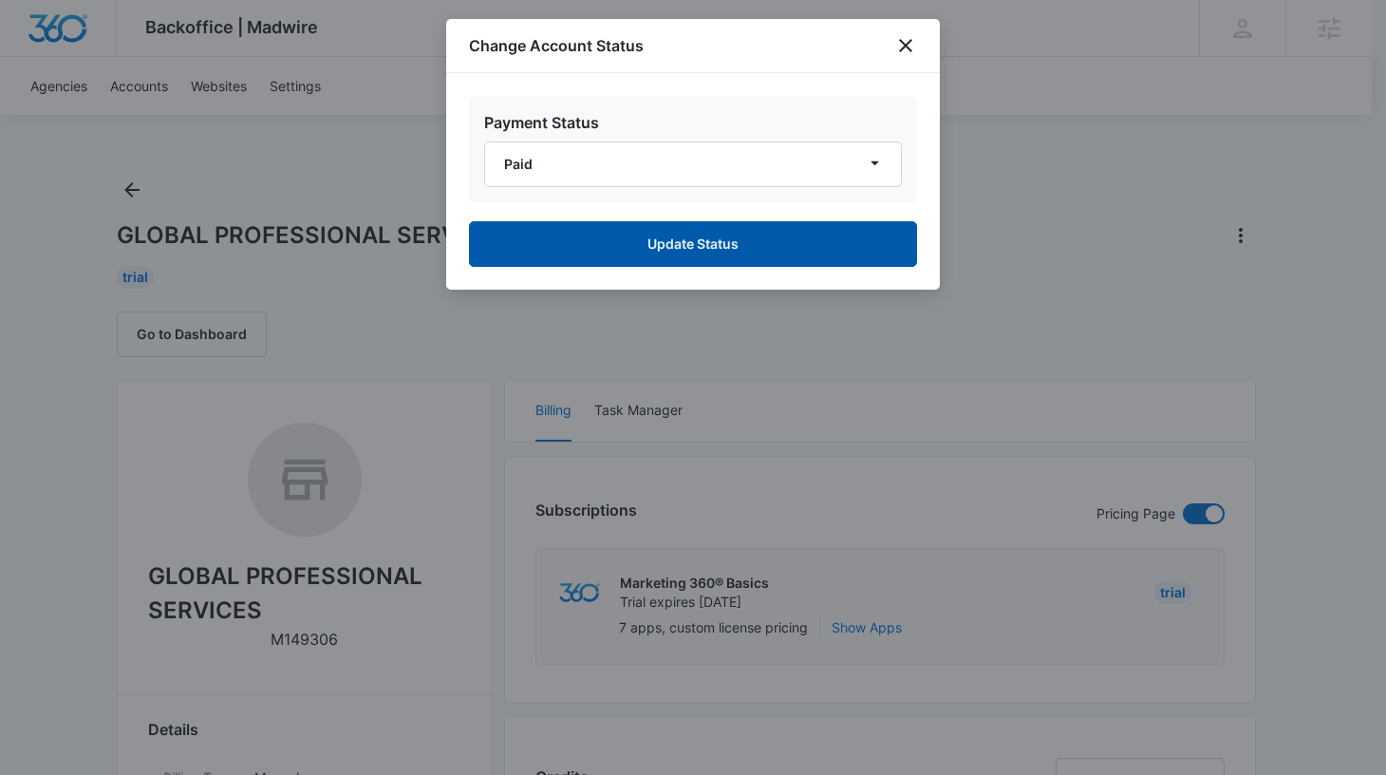
click at [643, 242] on button "Update Status" at bounding box center [693, 244] width 448 height 46
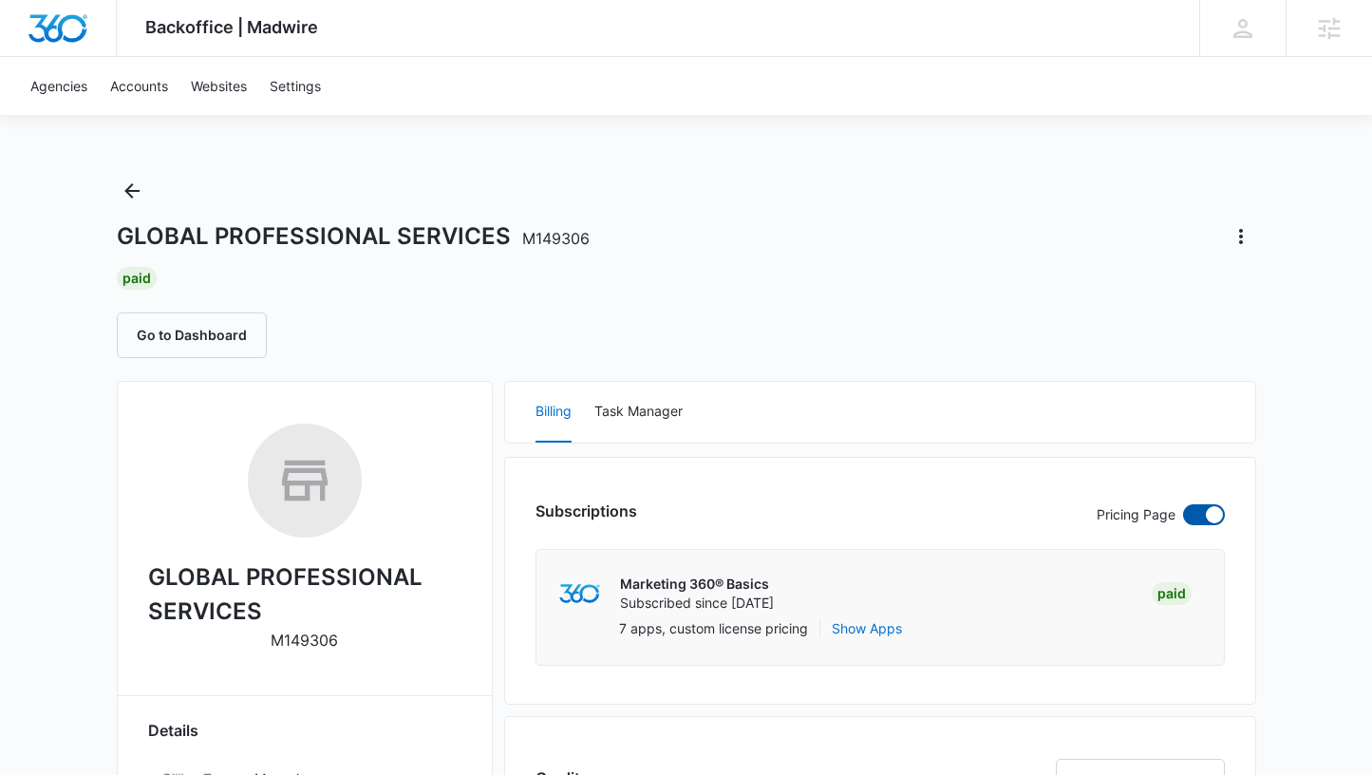
click at [1217, 512] on span at bounding box center [1214, 514] width 17 height 17
click at [1183, 504] on input "checkbox" at bounding box center [1182, 503] width 1 height 1
checkbox input "false"
click at [1242, 237] on icon "Actions" at bounding box center [1241, 236] width 23 height 23
click at [1171, 345] on div "Update Plan" at bounding box center [1153, 346] width 113 height 13
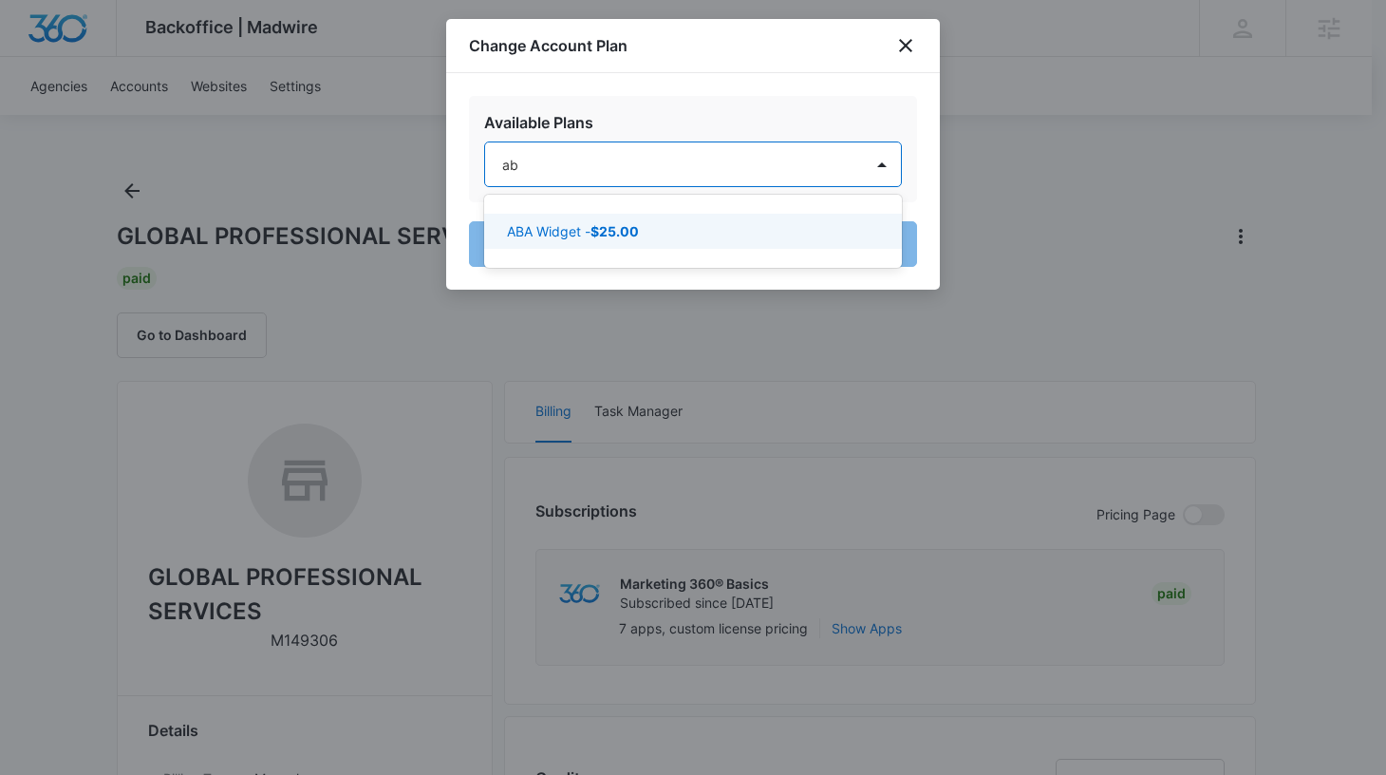
type input "a"
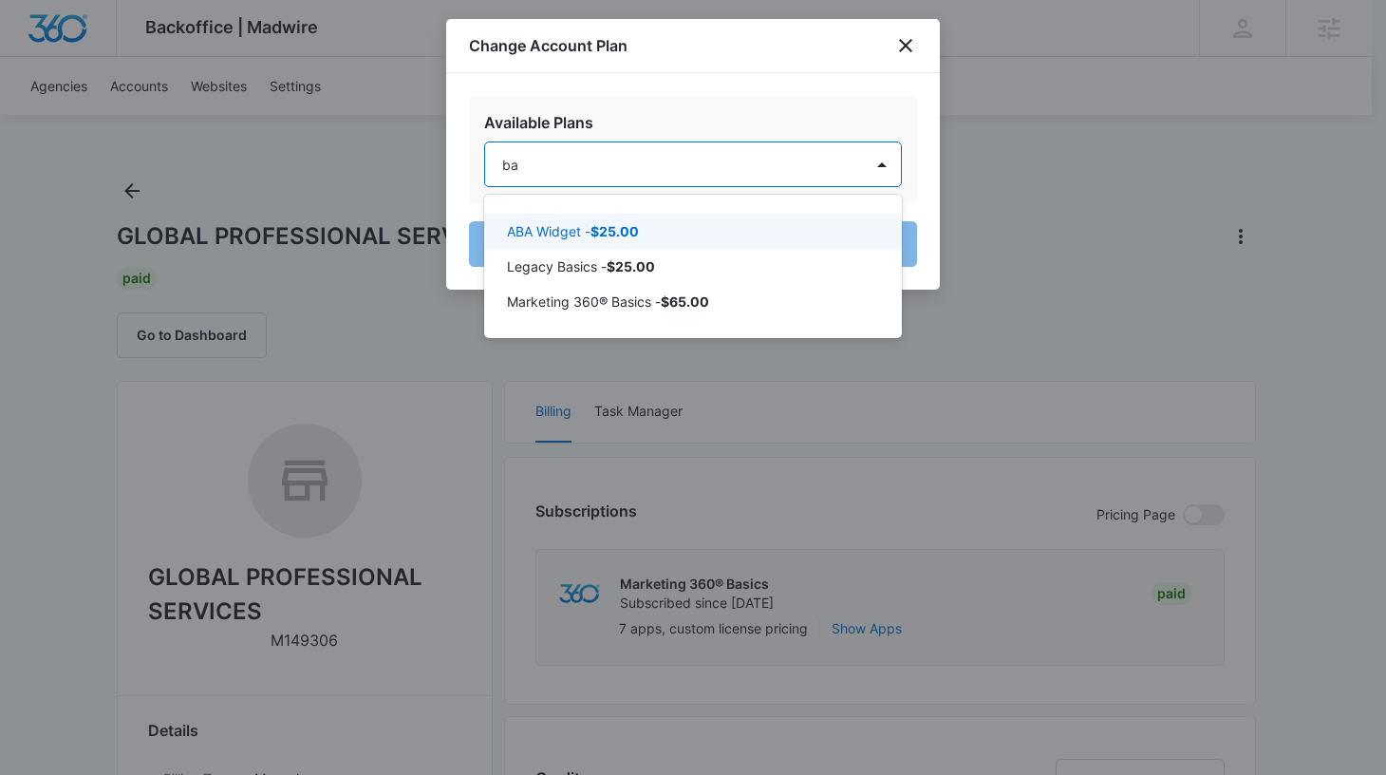
type input "bas"
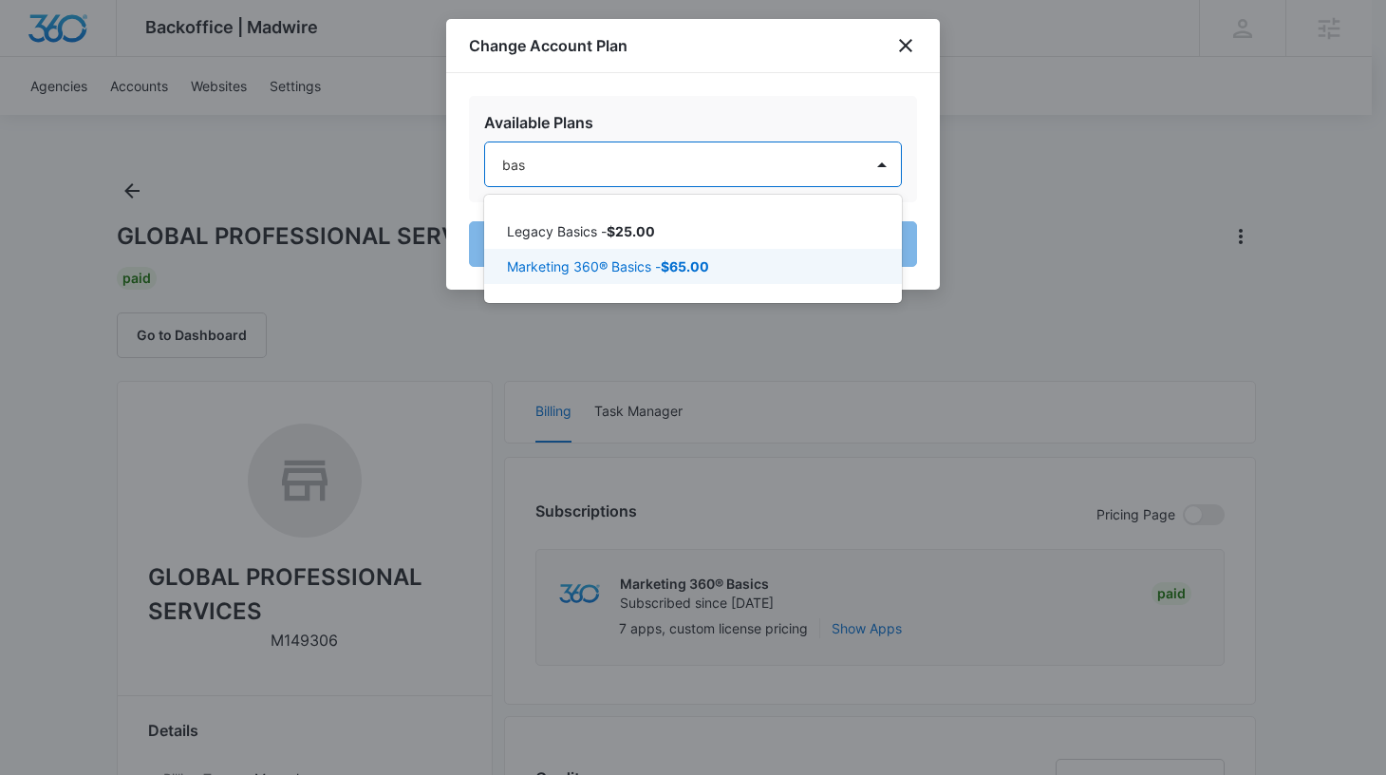
click at [681, 277] on div "Marketing 360® Basics - $65.00" at bounding box center [693, 266] width 418 height 35
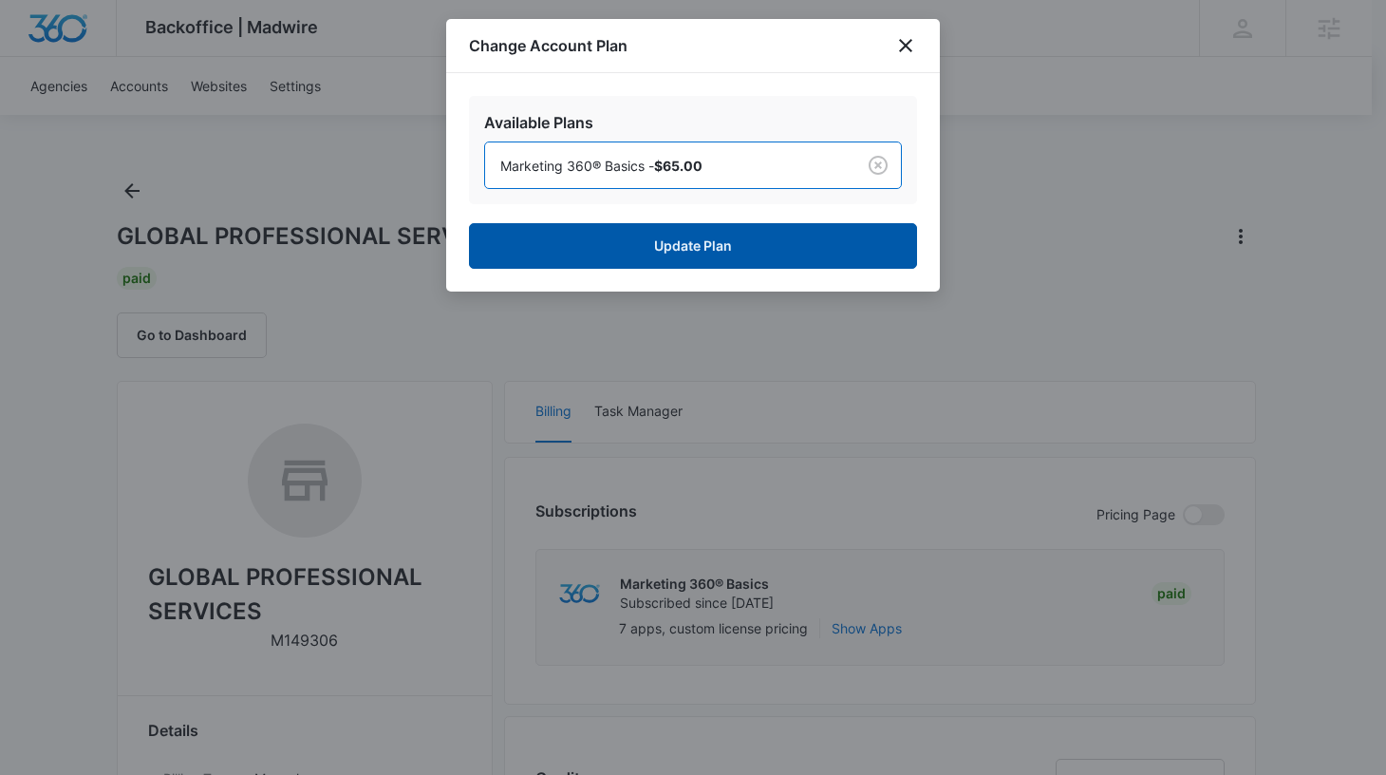
click at [694, 249] on button "Update Plan" at bounding box center [693, 246] width 448 height 46
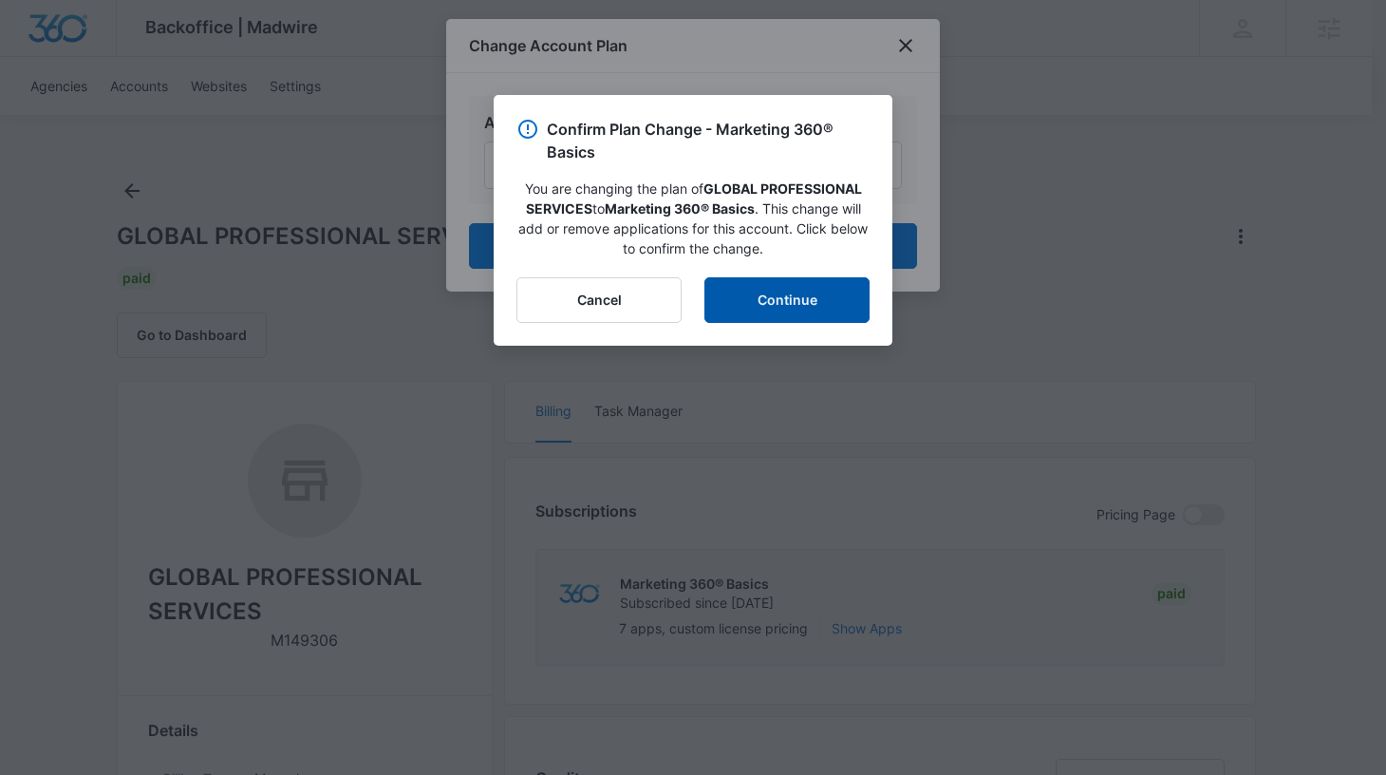
click at [809, 307] on button "Continue" at bounding box center [787, 300] width 165 height 46
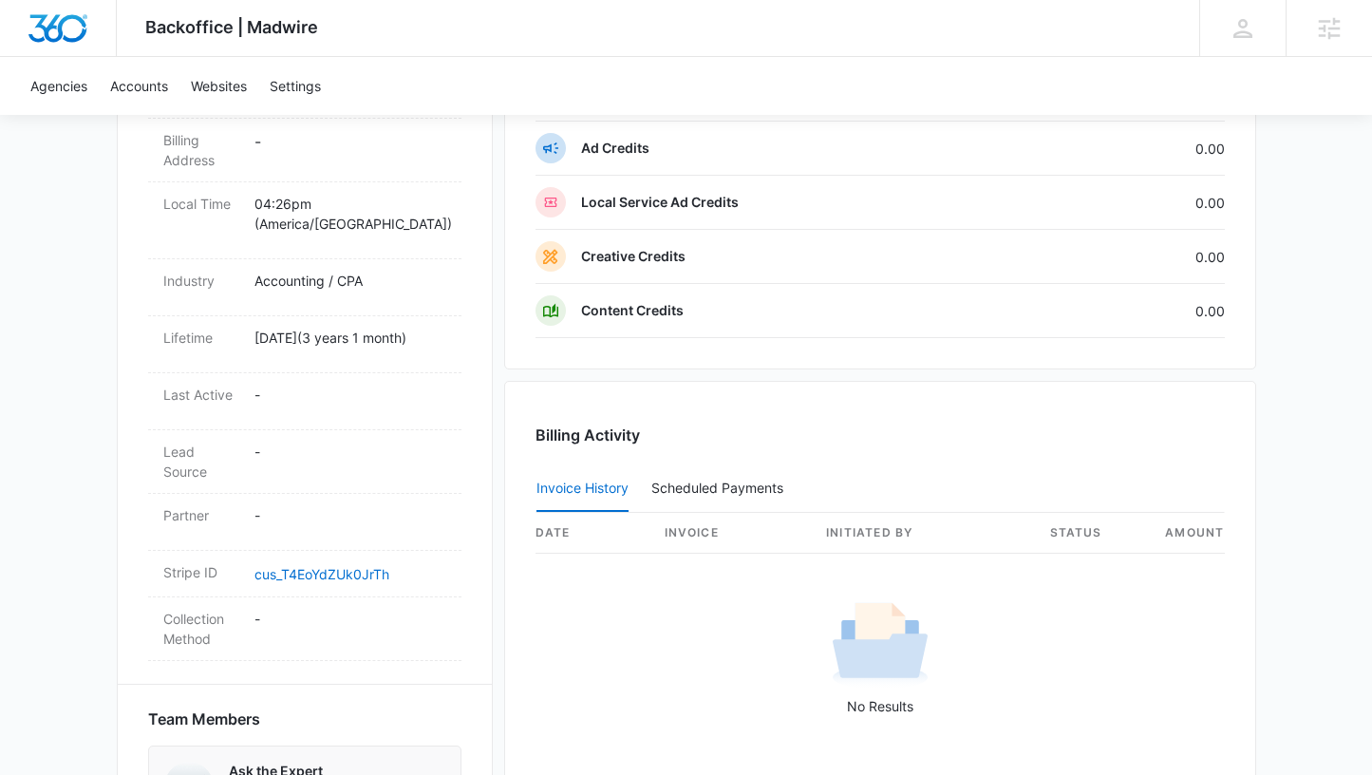
scroll to position [1016, 0]
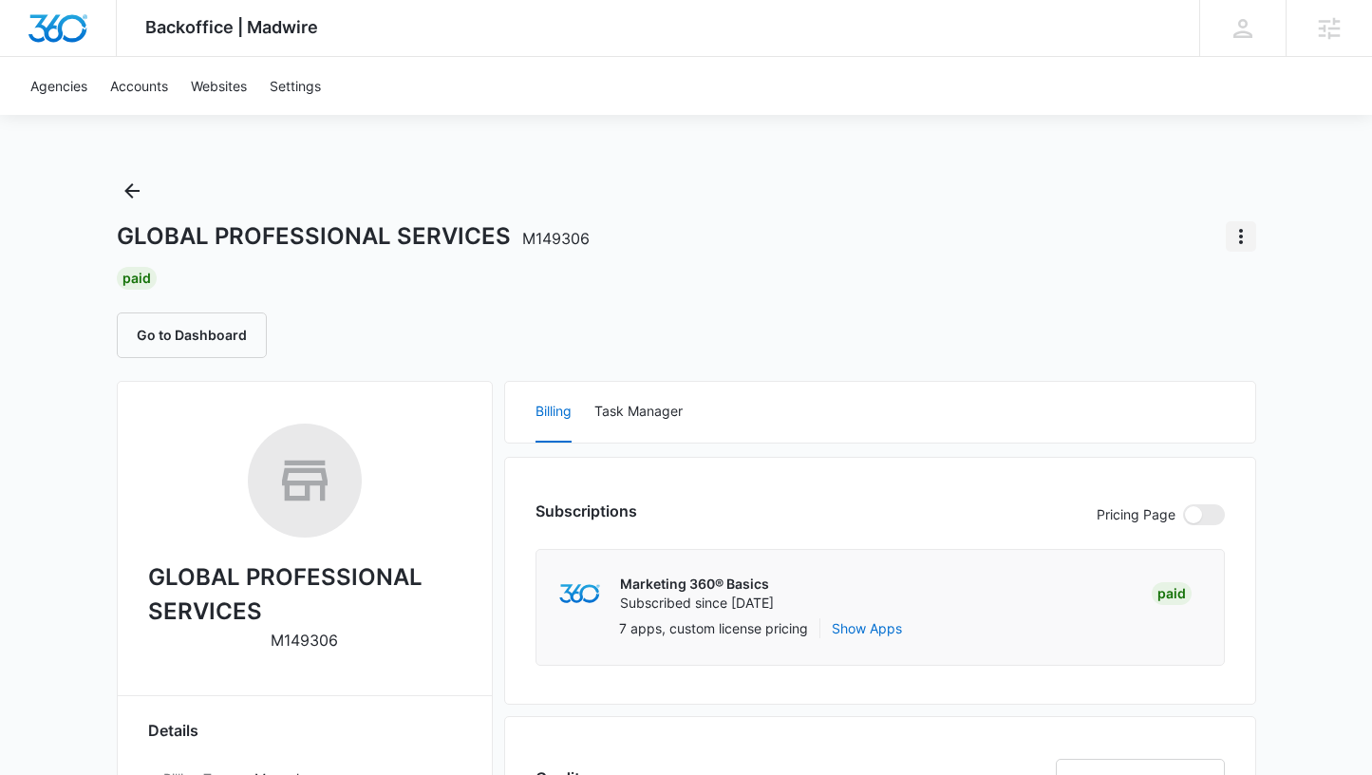
click at [1239, 238] on icon "Actions" at bounding box center [1241, 236] width 23 height 23
click at [1165, 326] on button "Update Status" at bounding box center [1164, 318] width 181 height 28
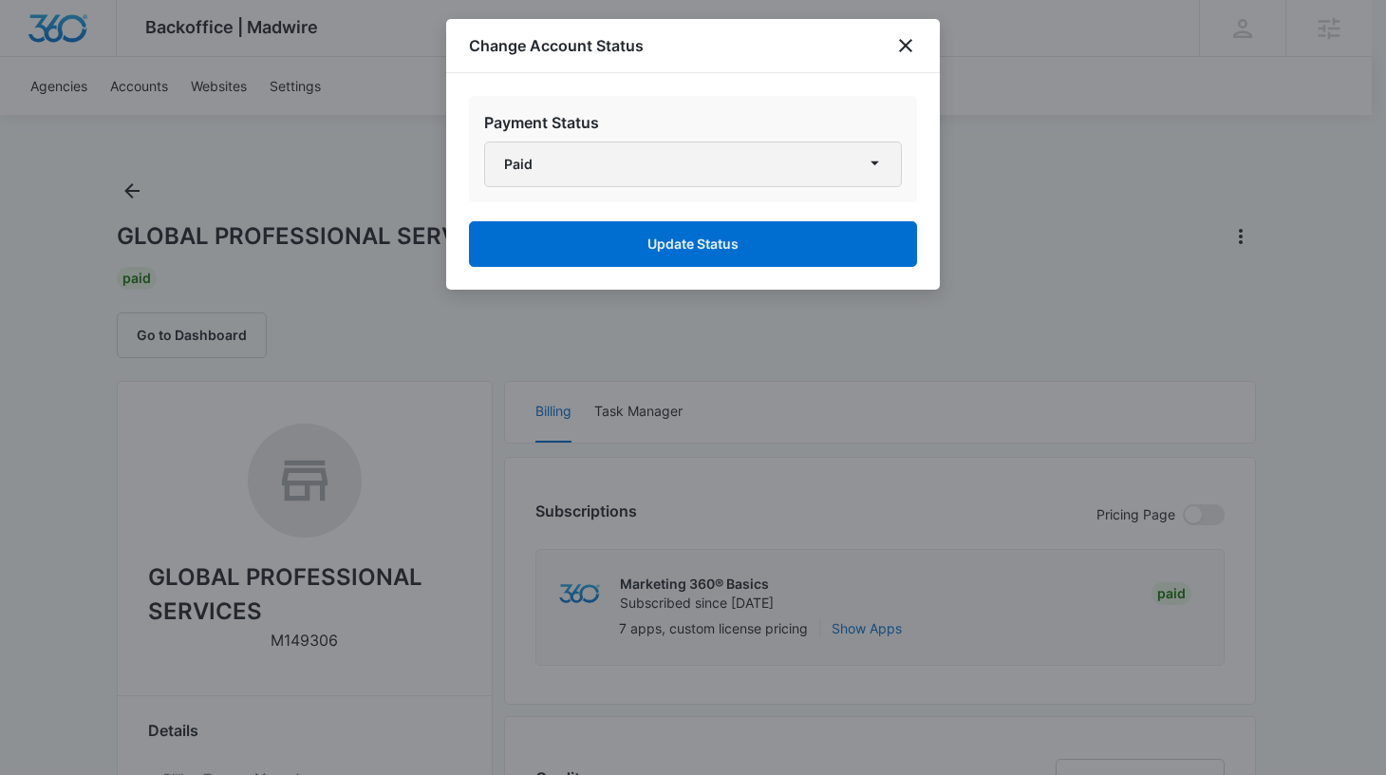
click at [613, 149] on button "Paid" at bounding box center [693, 164] width 418 height 46
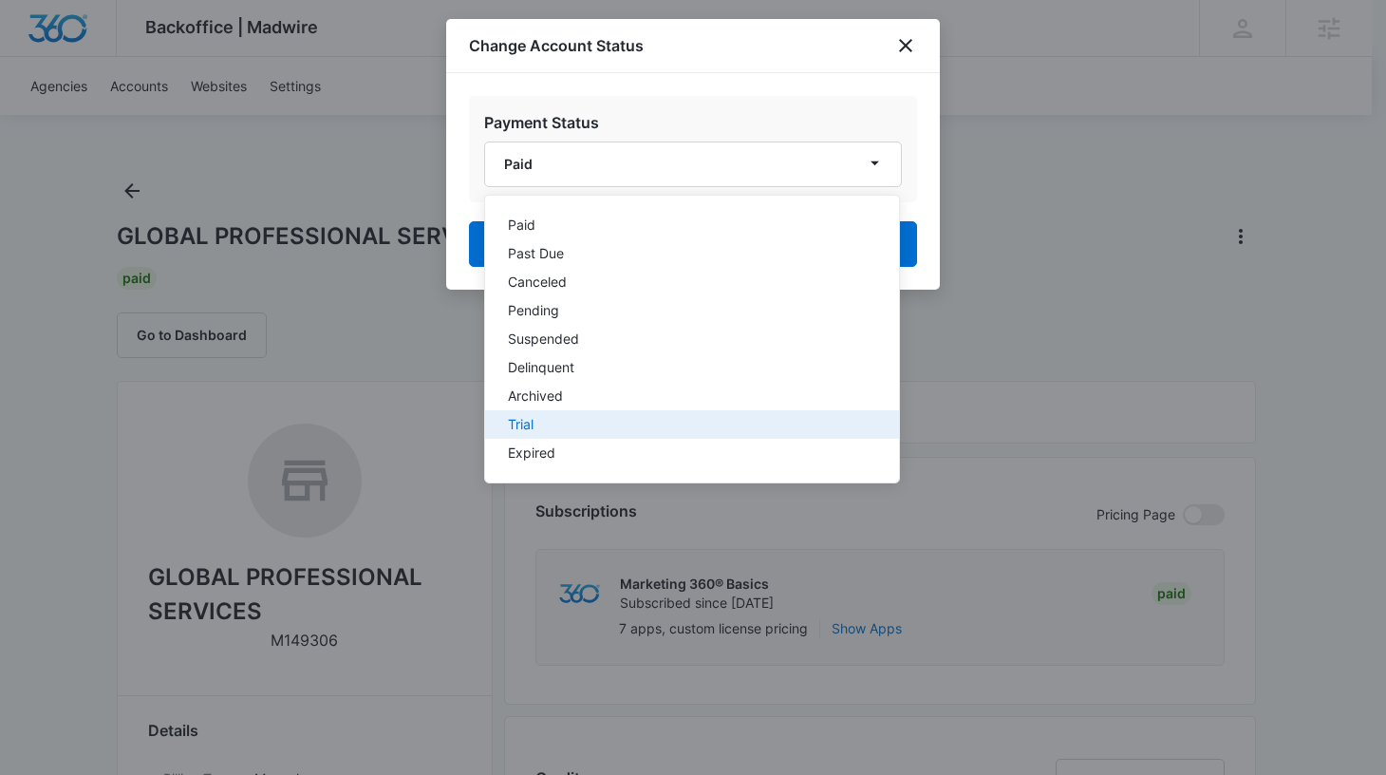
click at [540, 411] on button "Trial" at bounding box center [692, 424] width 414 height 28
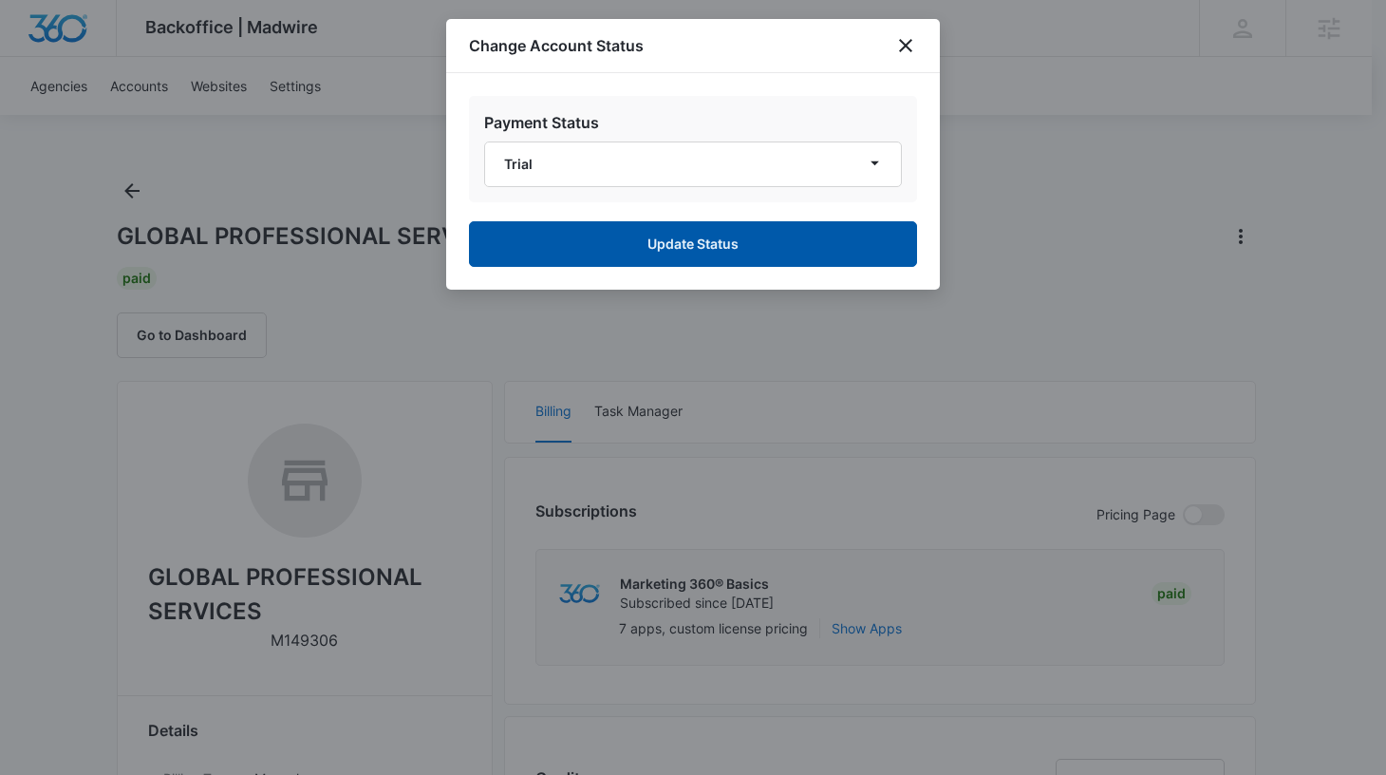
click at [610, 241] on button "Update Status" at bounding box center [693, 244] width 448 height 46
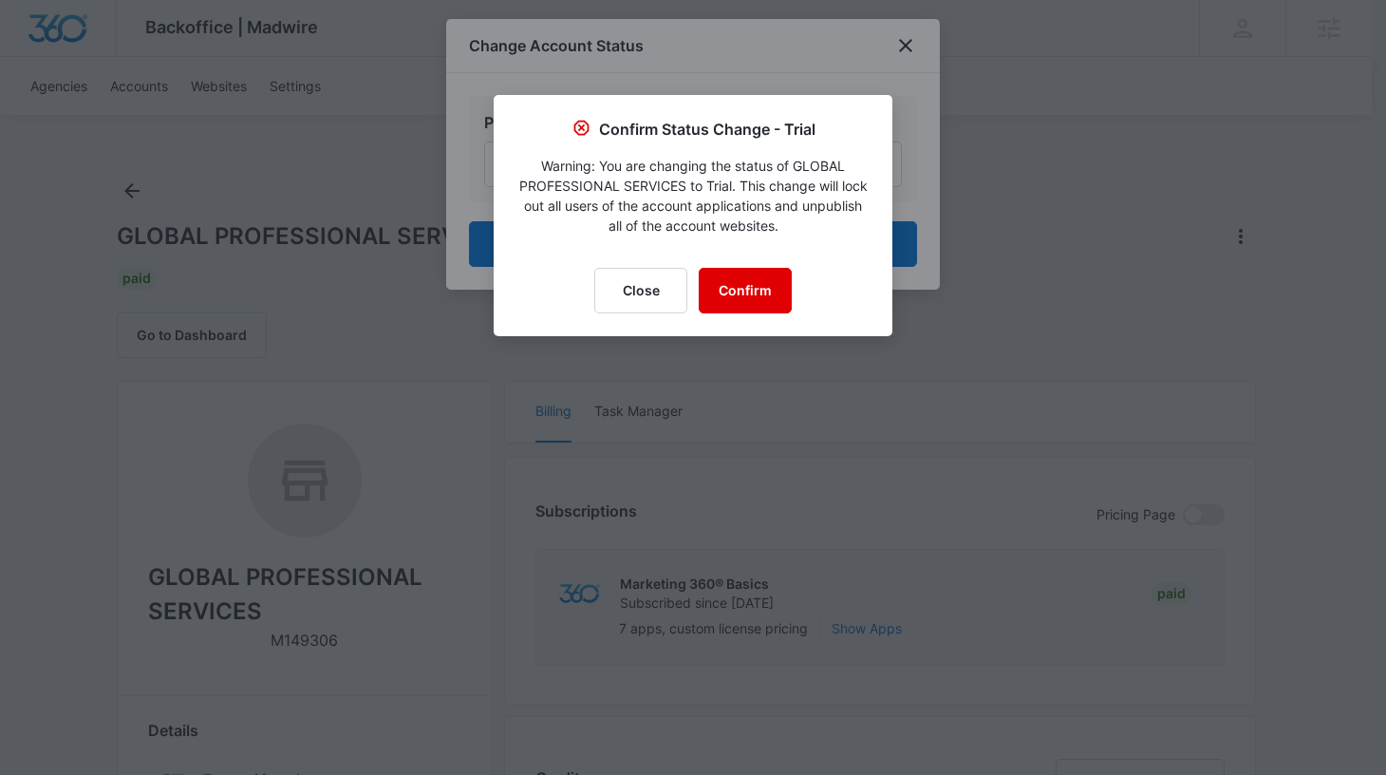
click at [724, 279] on button "Confirm" at bounding box center [745, 291] width 93 height 46
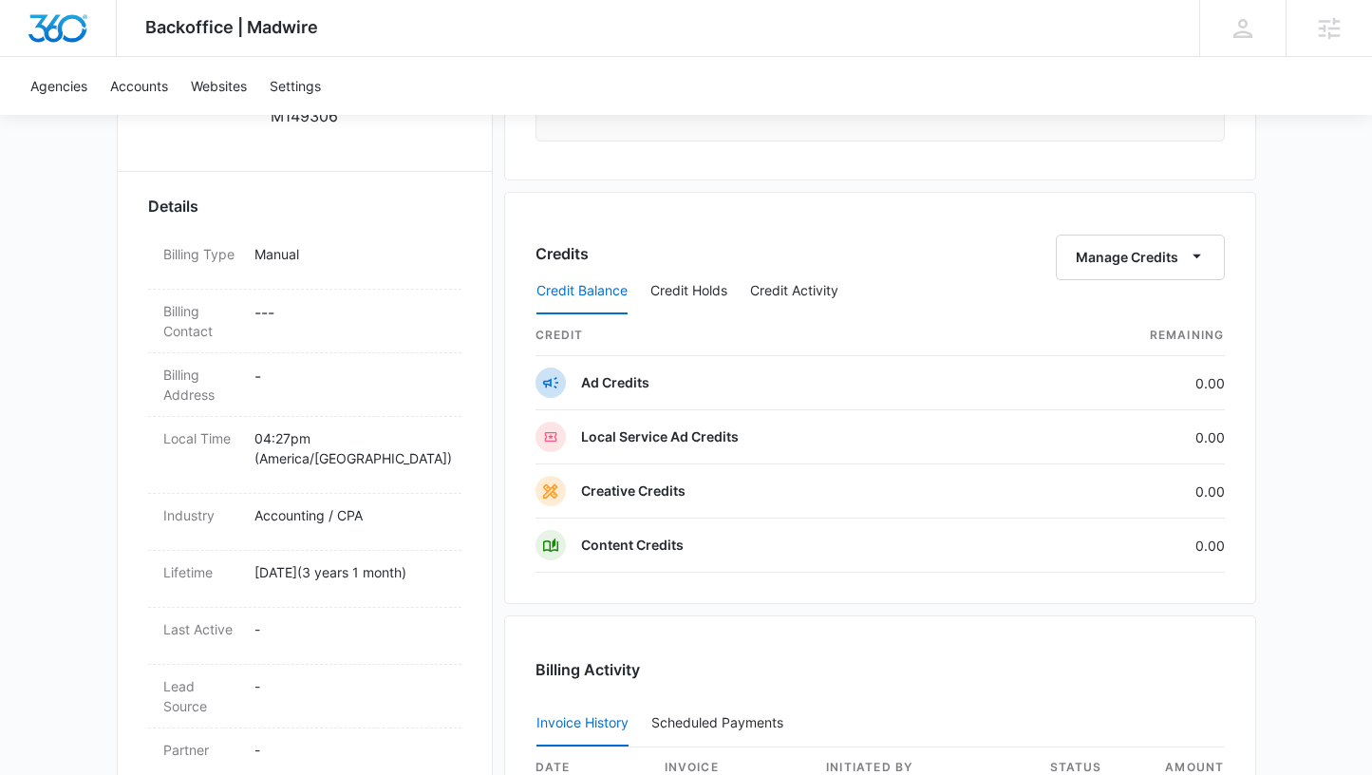
scroll to position [518, 0]
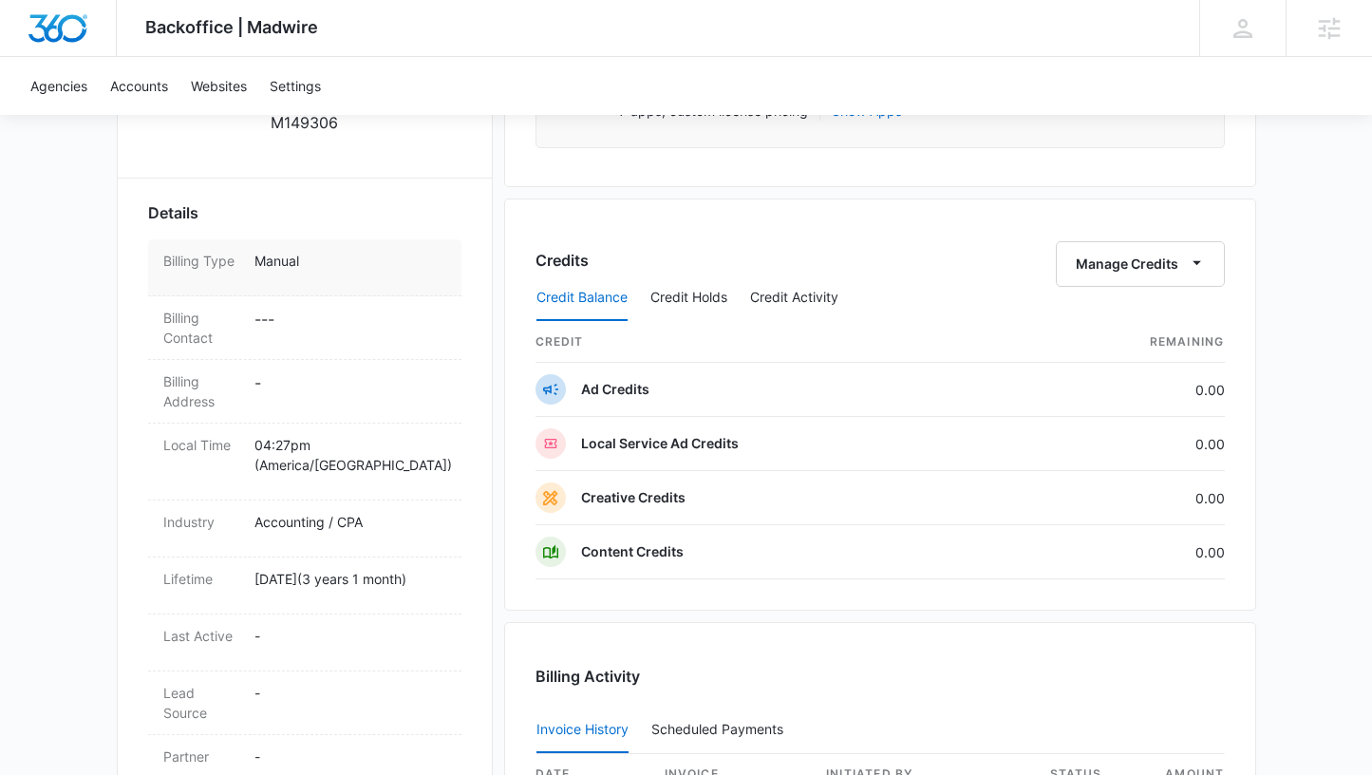
click at [294, 267] on p "Manual" at bounding box center [351, 261] width 192 height 20
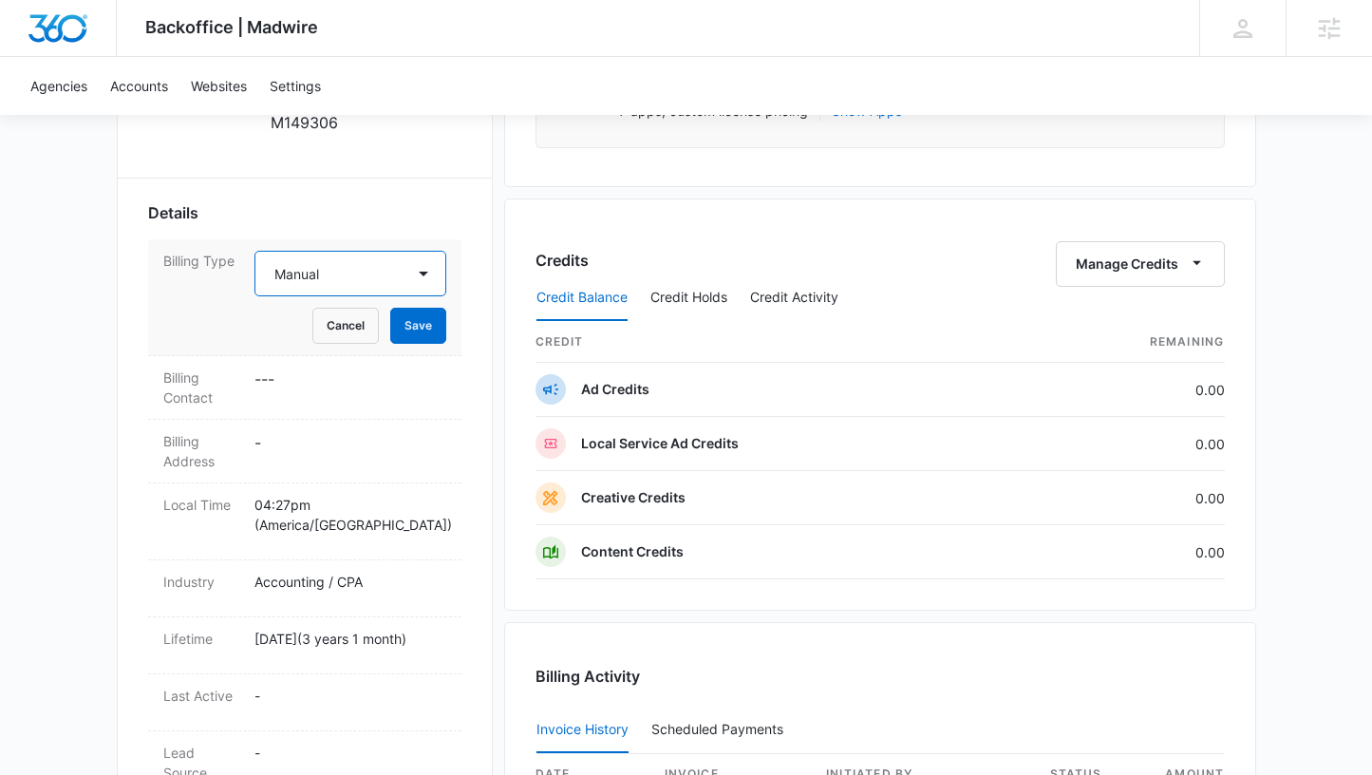
click at [402, 273] on select "Select Manual Stripe" at bounding box center [351, 274] width 192 height 46
select select "stripe"
click at [255, 251] on select "Select Manual Stripe" at bounding box center [351, 274] width 192 height 46
click at [416, 324] on button "Save" at bounding box center [418, 326] width 56 height 36
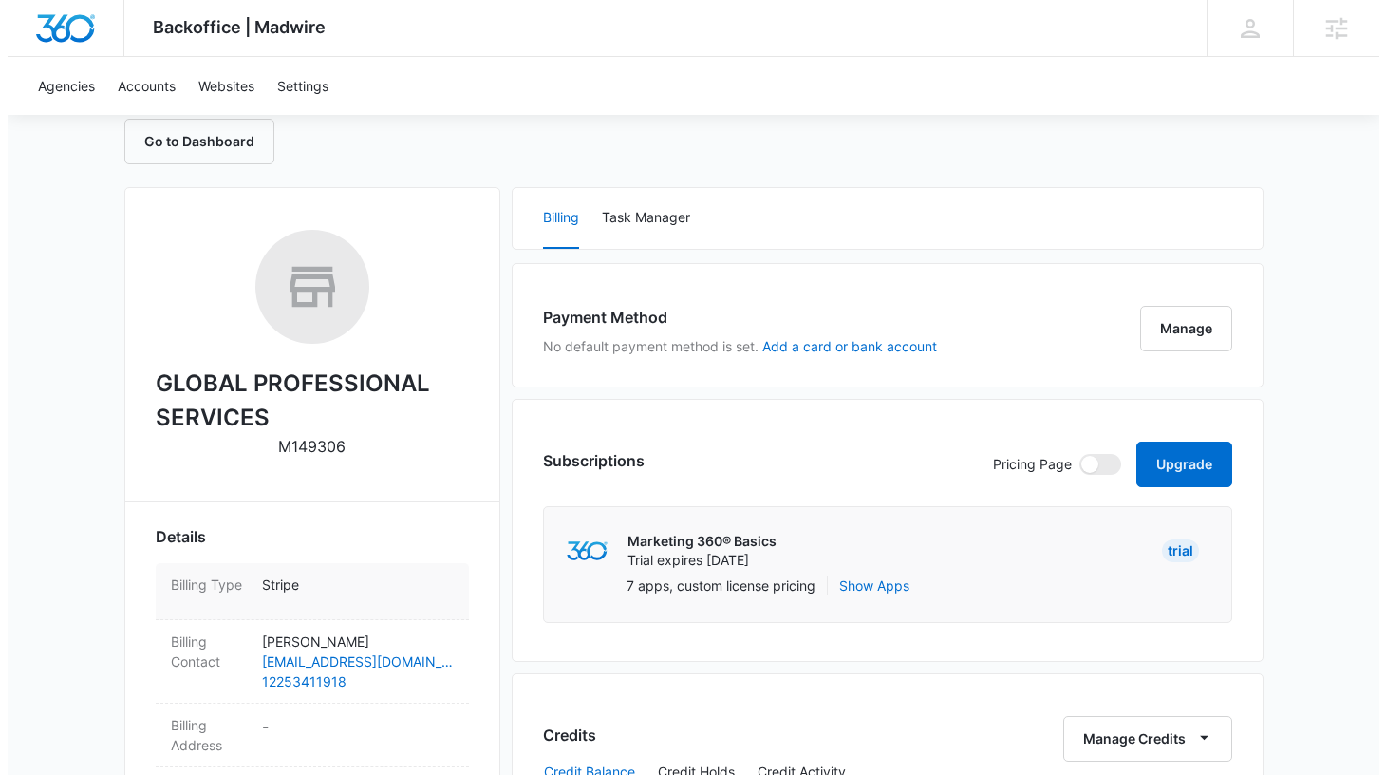
scroll to position [158, 0]
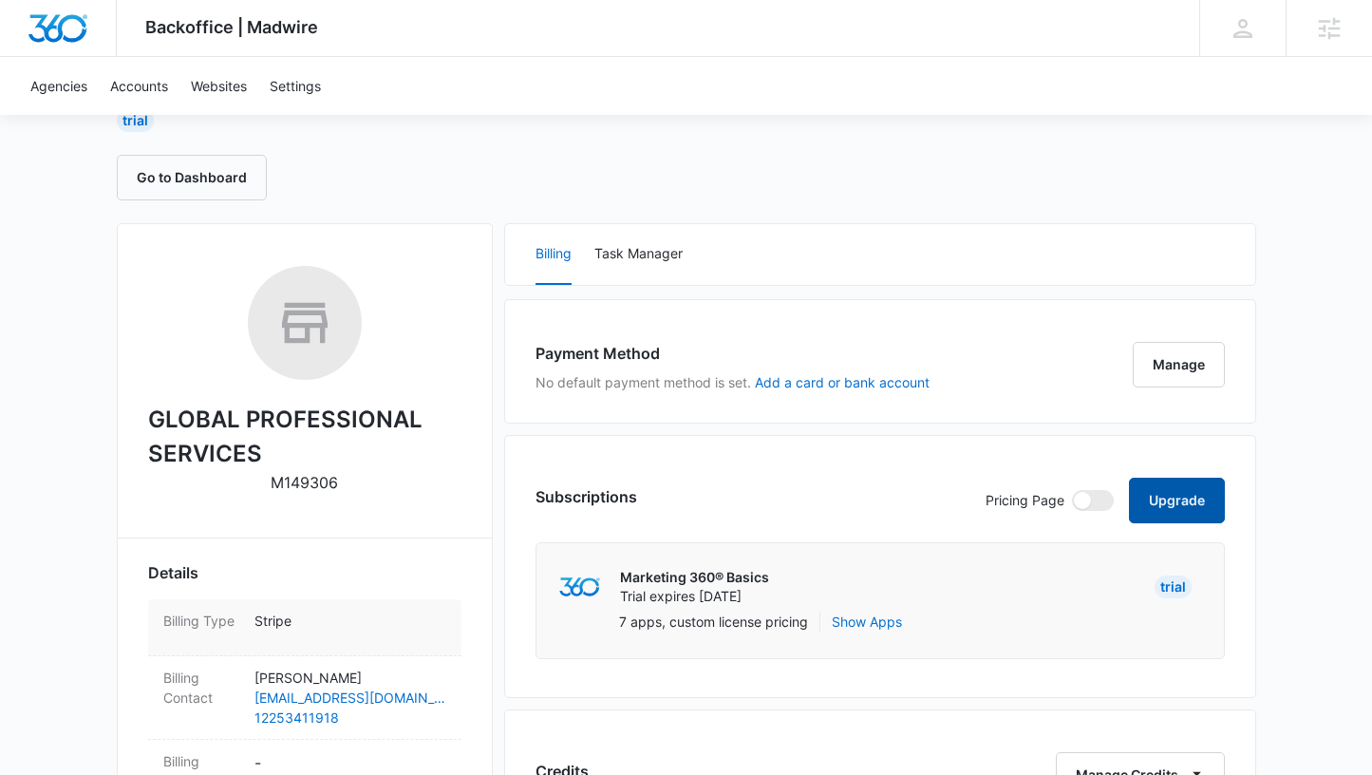
click at [1192, 496] on button "Upgrade" at bounding box center [1177, 501] width 96 height 46
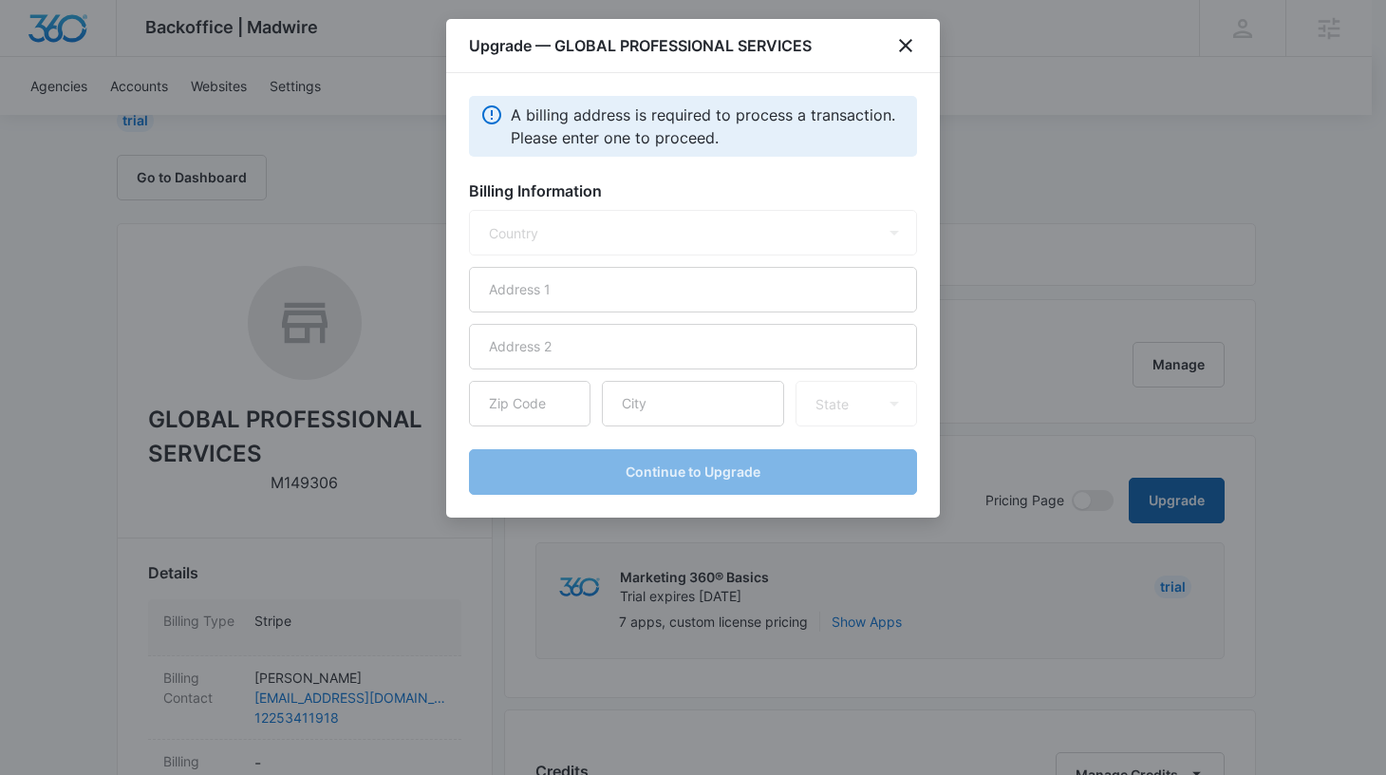
select select "US"
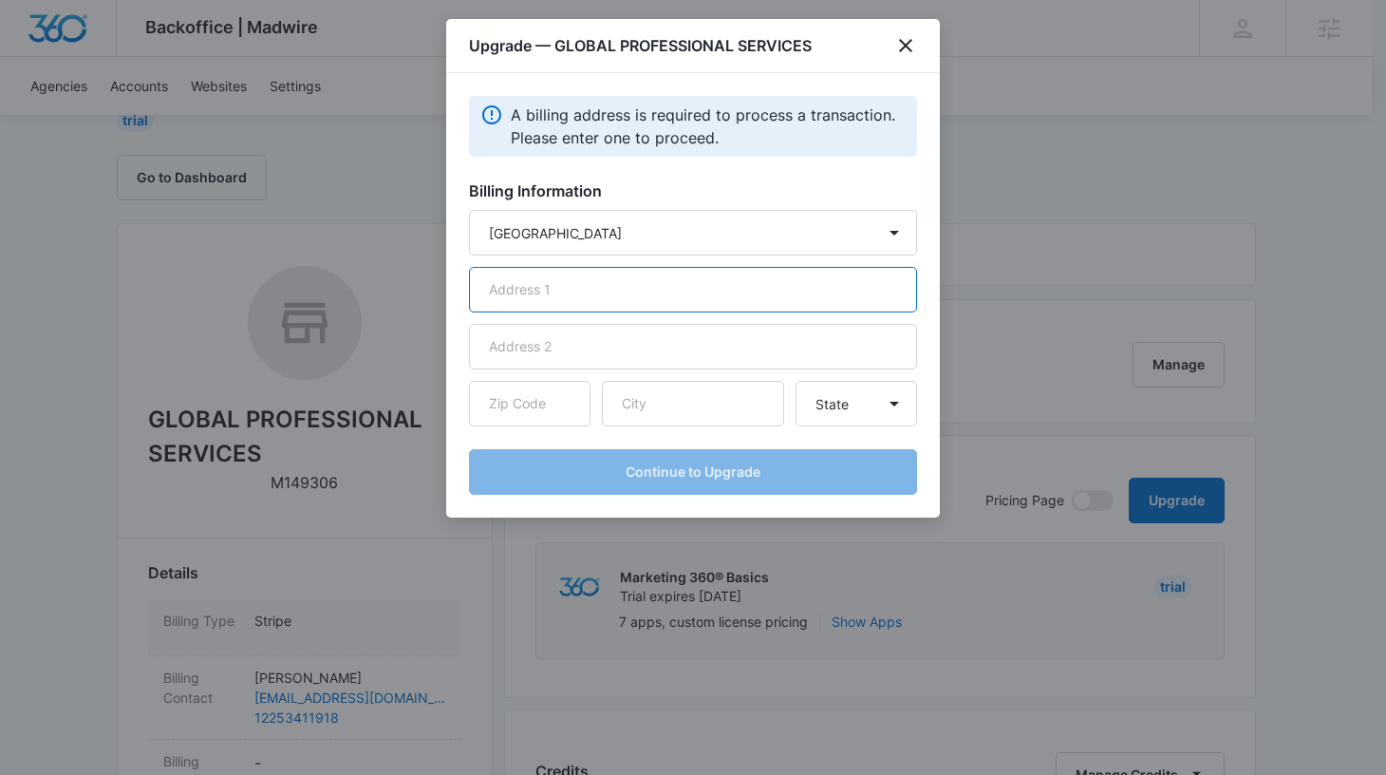
click at [599, 282] on input "text" at bounding box center [693, 290] width 448 height 46
paste input "1883 W Muriel Dr Baton Rouge, LA 70816, USA"
drag, startPoint x: 679, startPoint y: 291, endPoint x: 584, endPoint y: 289, distance: 95.0
click at [584, 289] on input "1883 W Muriel Dr Baton Rouge, LA 70816, USA" at bounding box center [693, 290] width 448 height 46
type input "1883 W Muriel Dr Baton Rouge, LA 70816, USA"
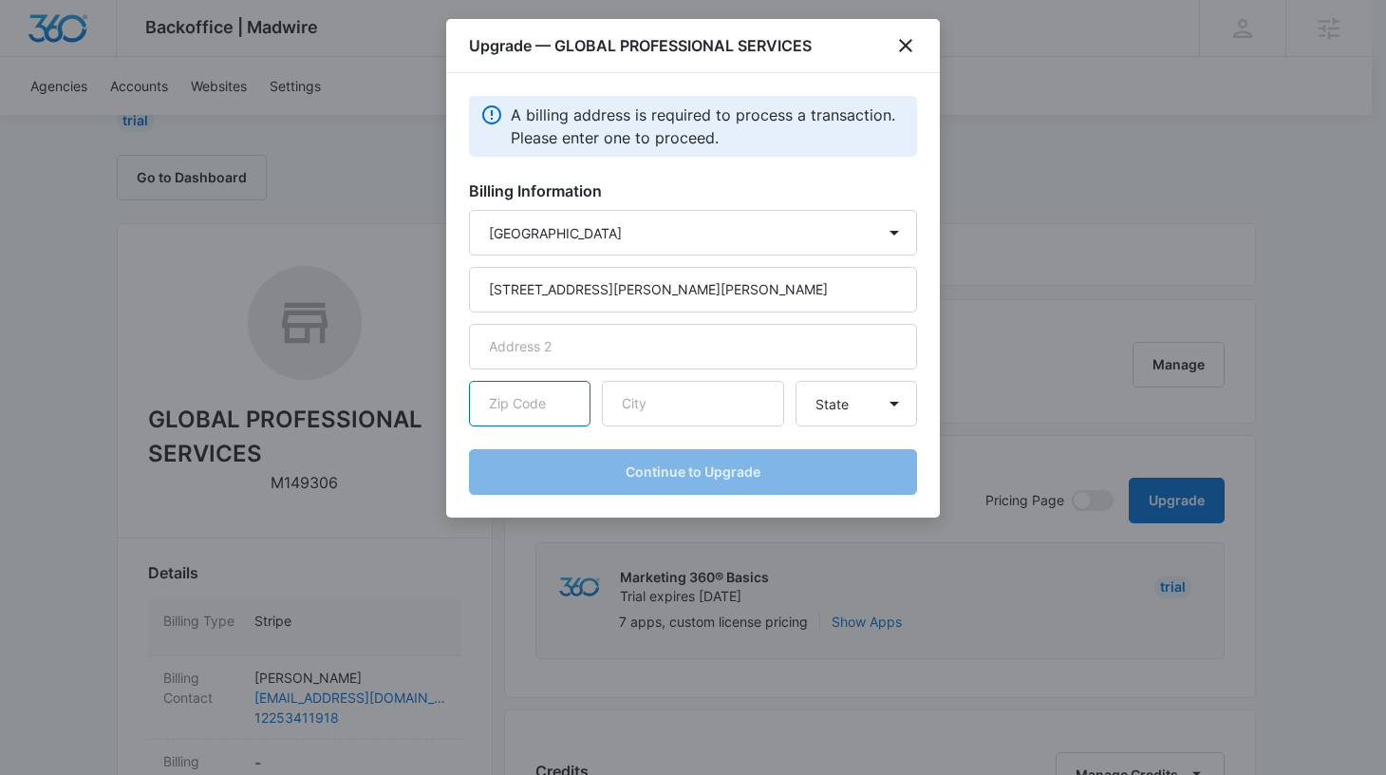
click at [556, 409] on input "text" at bounding box center [530, 404] width 122 height 46
type input "70816"
click at [676, 397] on input "text" at bounding box center [693, 404] width 182 height 46
type input "b"
type input "Baton Rouge"
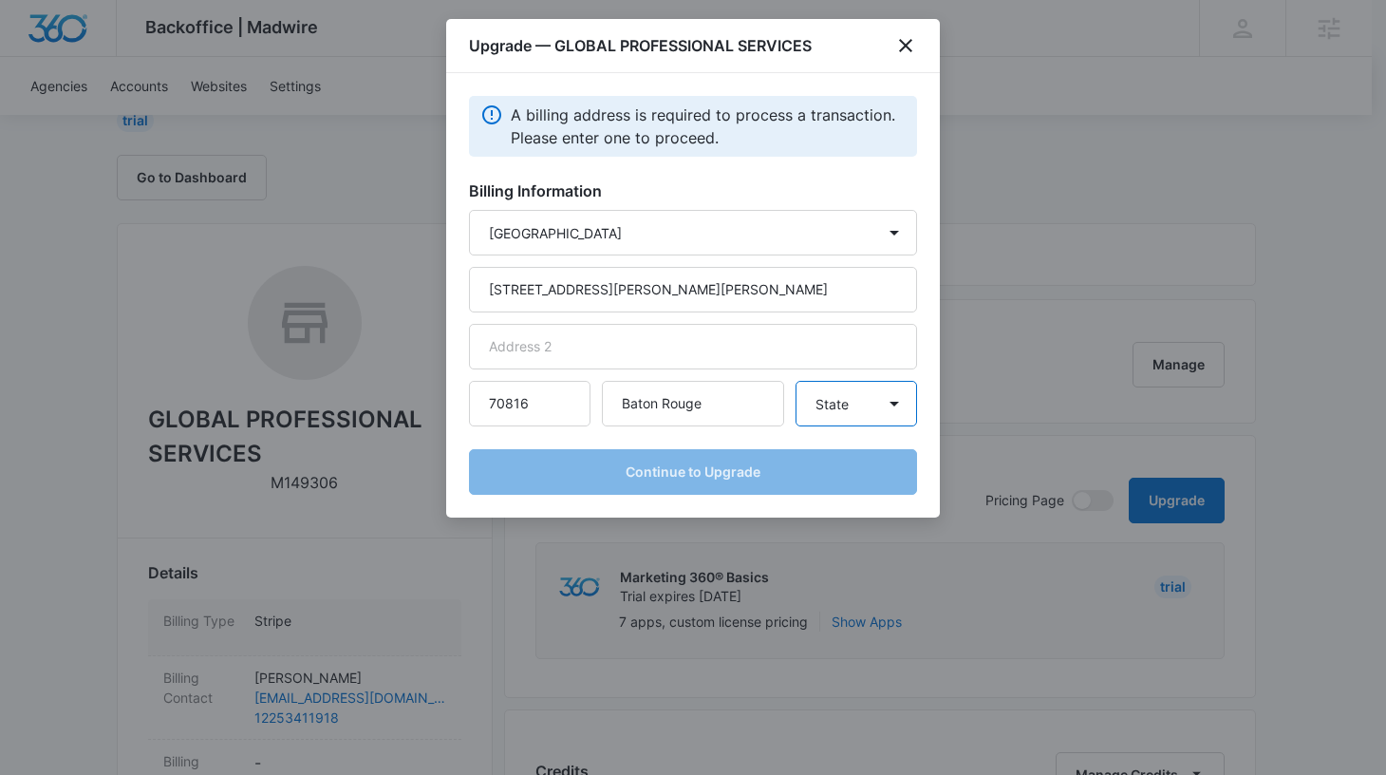
click at [869, 406] on select "State Alaska Alabama Arkansas American Samoa Arizona California Colorado Connec…" at bounding box center [857, 404] width 122 height 46
select select "LA"
click at [796, 381] on select "State Alaska Alabama Arkansas American Samoa Arizona California Colorado Connec…" at bounding box center [857, 404] width 122 height 46
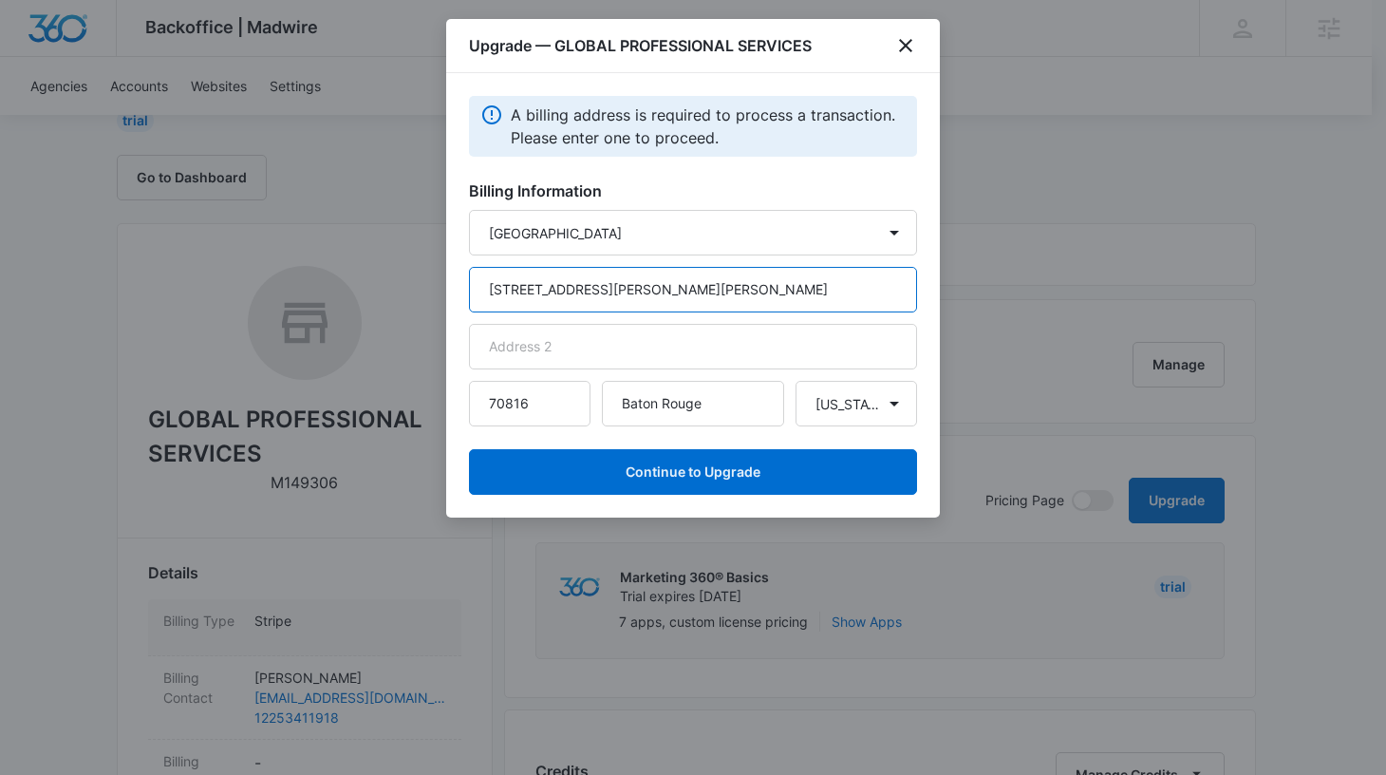
drag, startPoint x: 802, startPoint y: 288, endPoint x: 680, endPoint y: 291, distance: 122.5
click at [680, 291] on input "1883 W Muriel Dr Baton Rouge, LA 70816, USA" at bounding box center [693, 290] width 448 height 46
click at [603, 294] on input "1883 W Muriel Dr Baton Rouge, LA 70816, USA" at bounding box center [693, 290] width 448 height 46
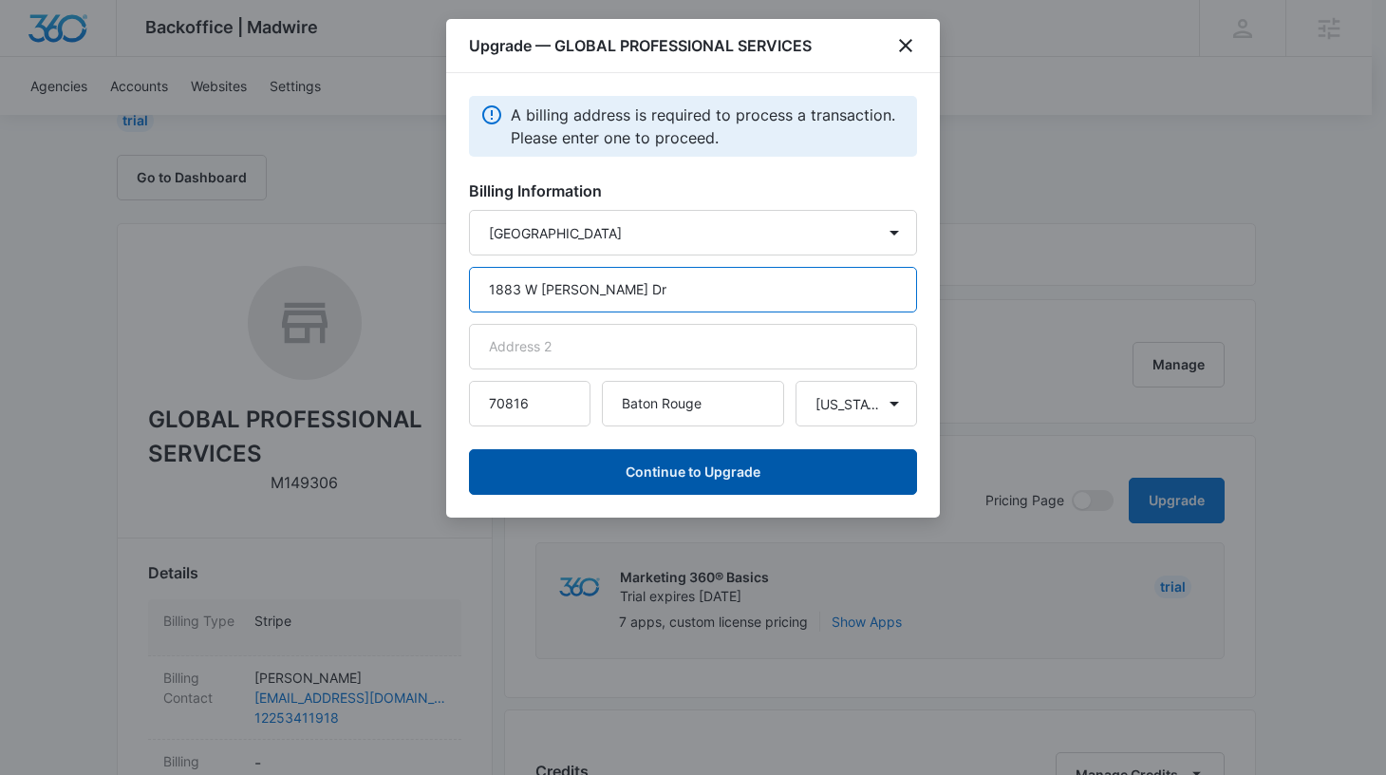
type input "1883 W Muriel Dr"
click at [706, 474] on button "Continue to Upgrade" at bounding box center [693, 472] width 448 height 46
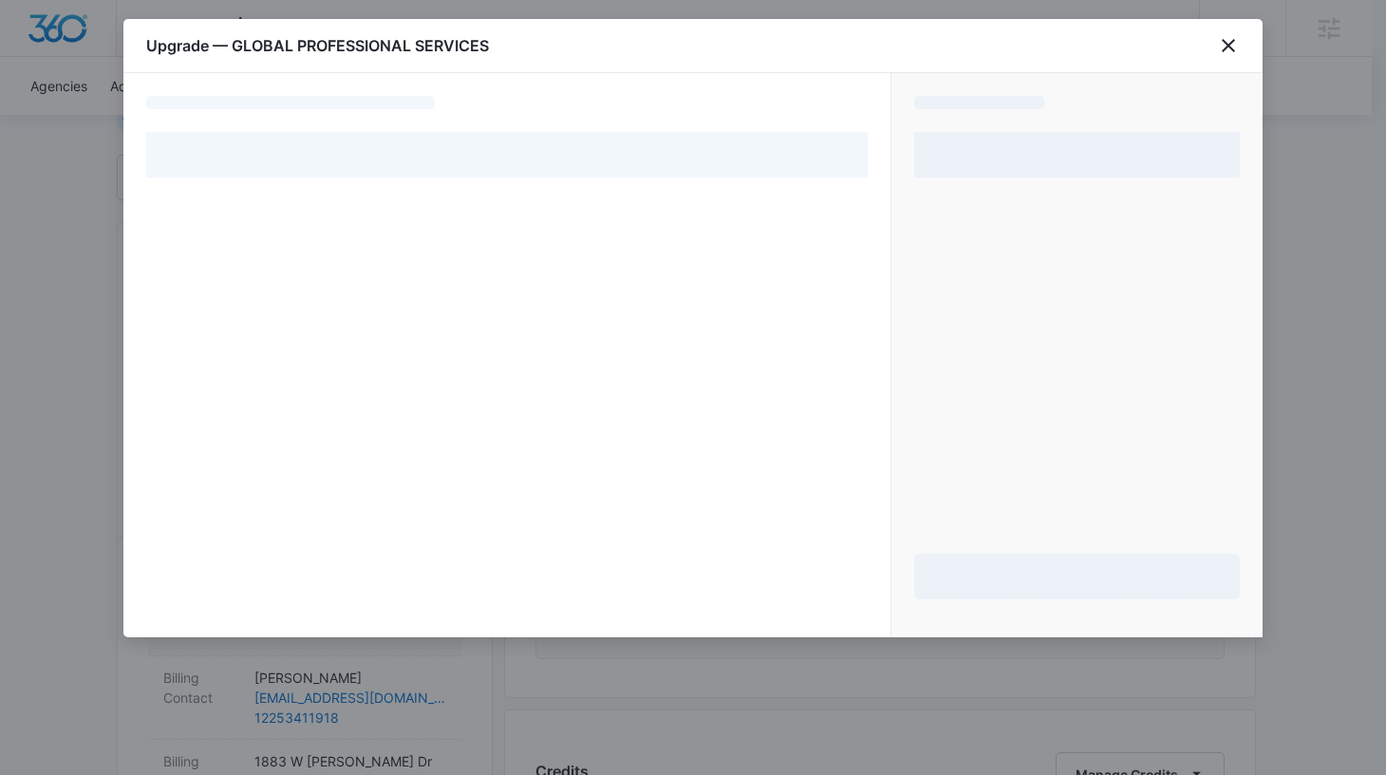
select select "NEW_METHOD"
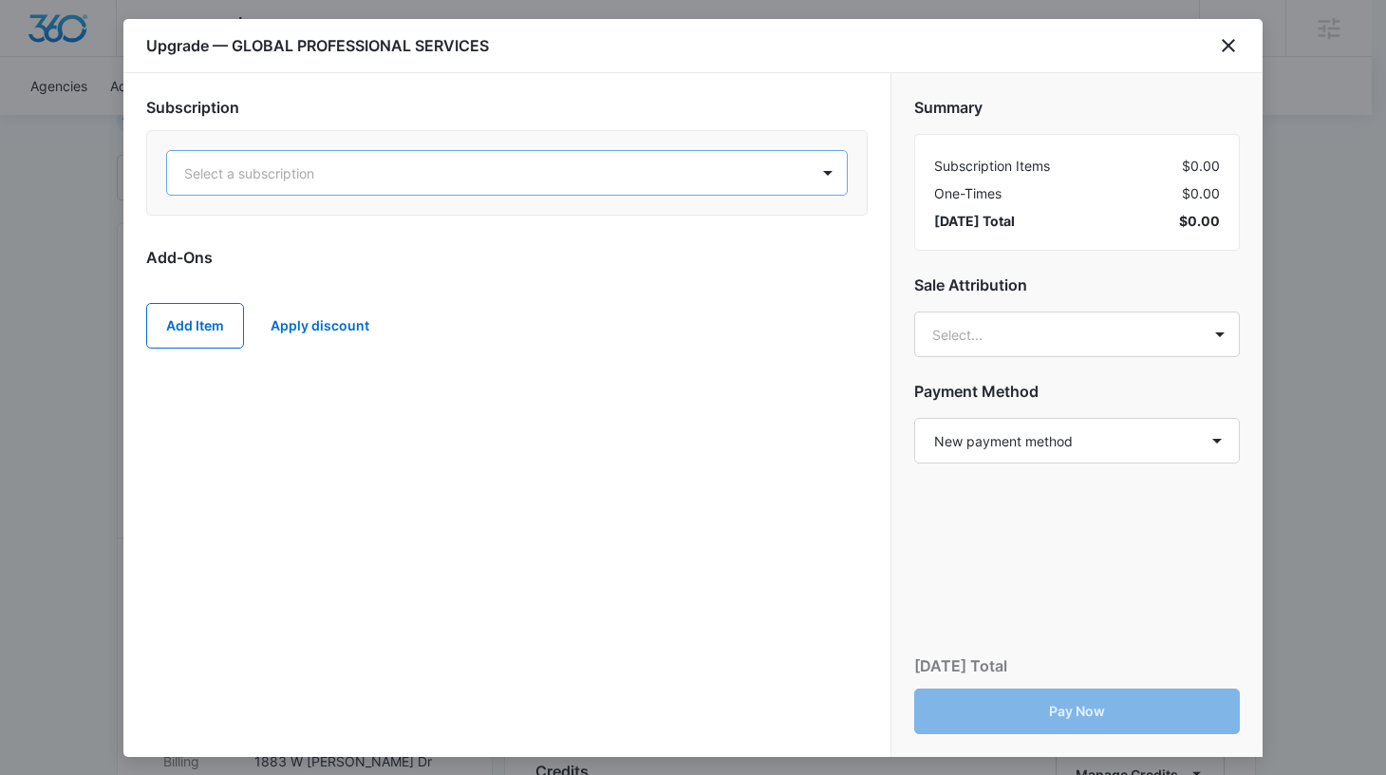
click at [673, 185] on div "Select a subscription" at bounding box center [488, 173] width 642 height 43
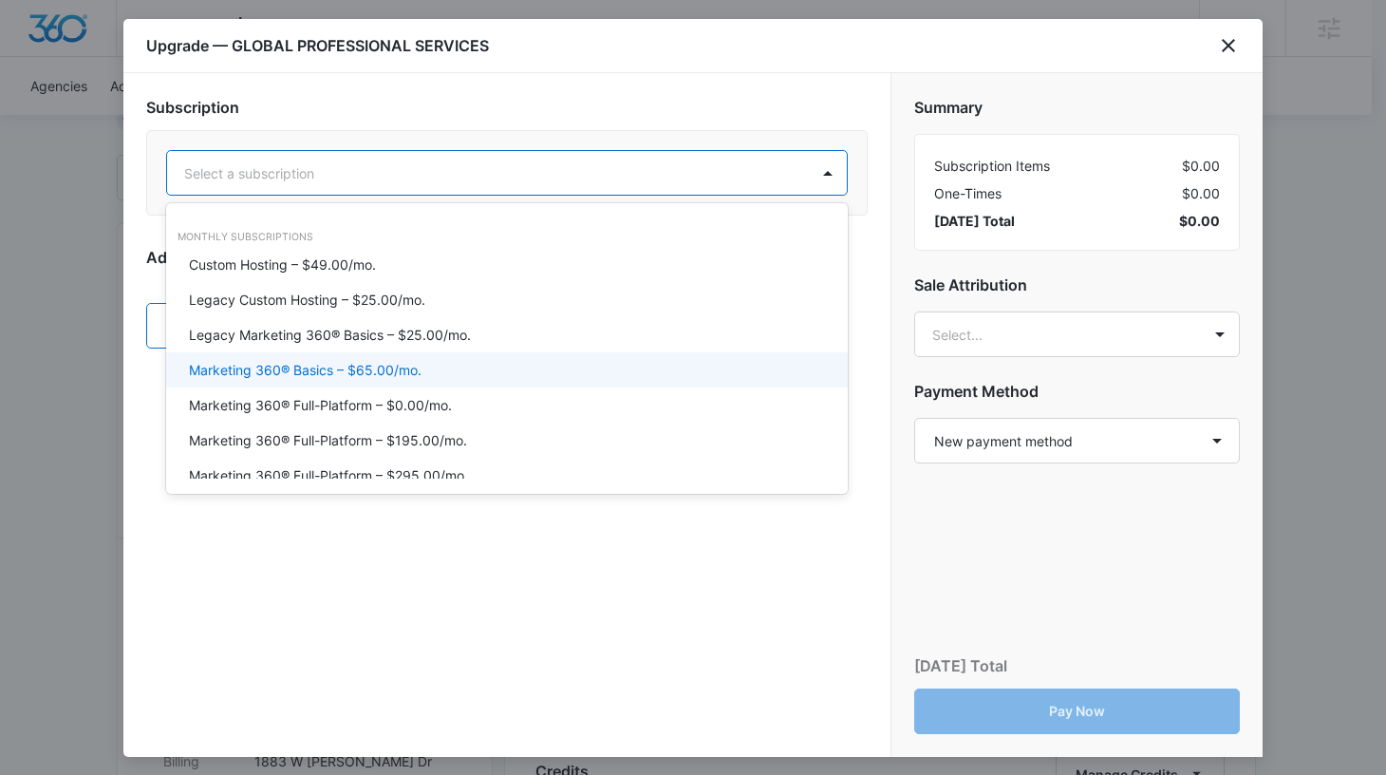
click at [372, 373] on p "Marketing 360® Basics – $65.00/mo." at bounding box center [305, 370] width 233 height 20
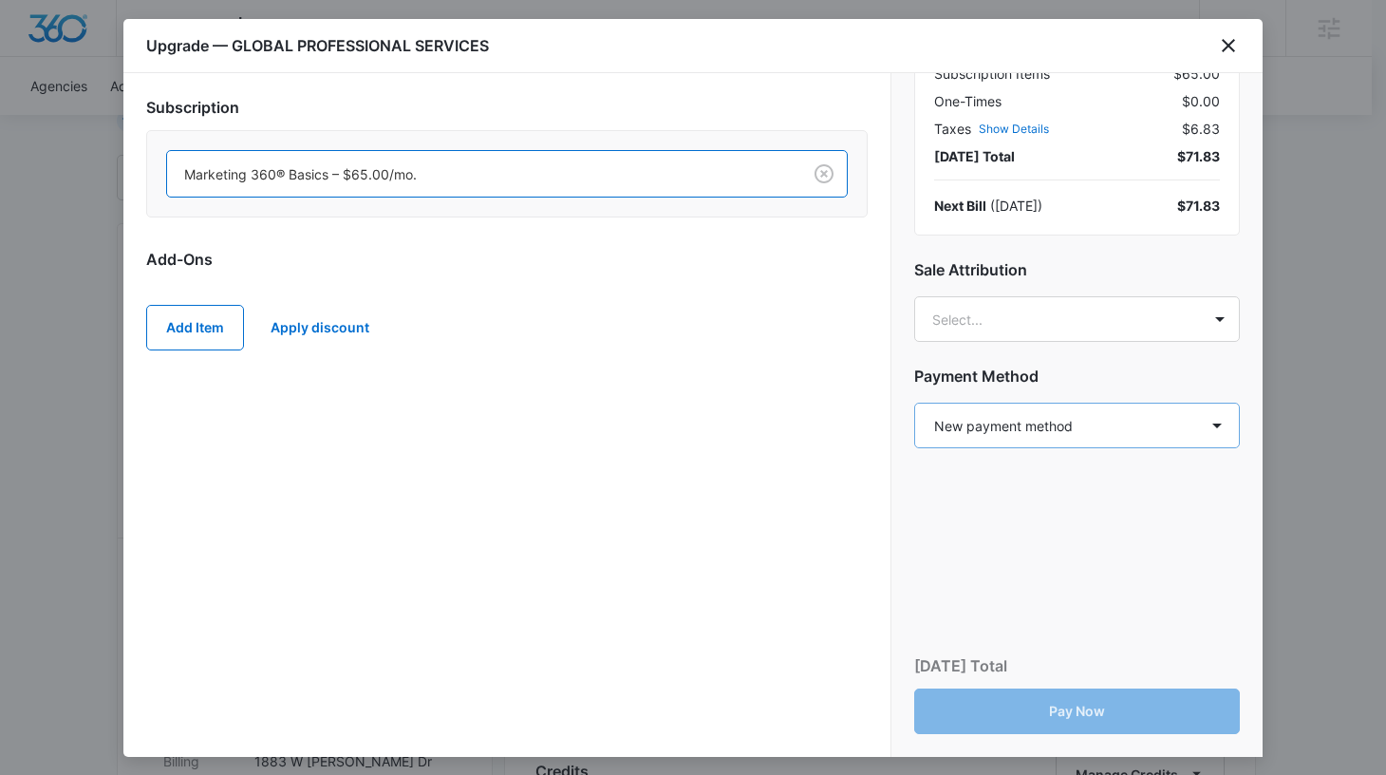
scroll to position [157, 0]
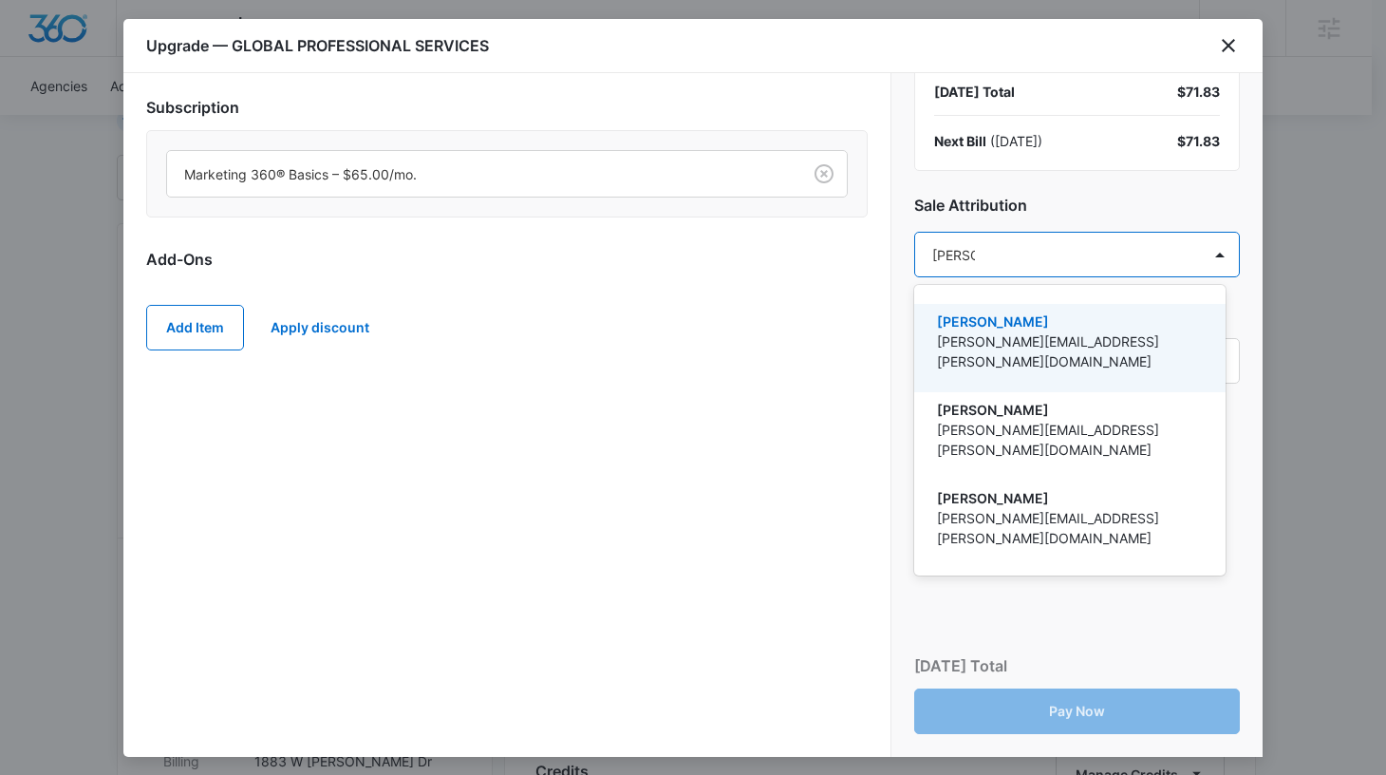
type input "adrianne"
click at [1096, 343] on p "[PERSON_NAME][EMAIL_ADDRESS][PERSON_NAME][DOMAIN_NAME]" at bounding box center [1068, 351] width 262 height 40
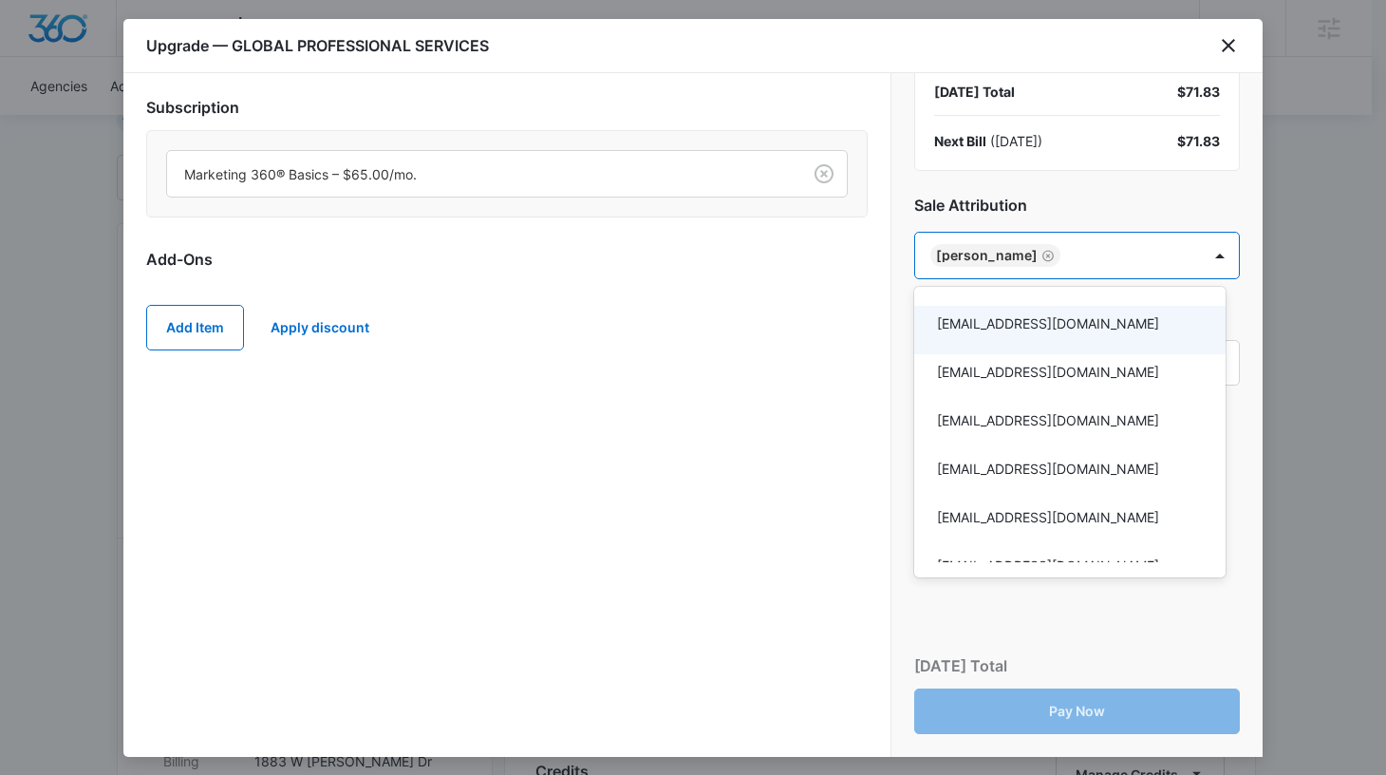
click at [1146, 204] on div at bounding box center [693, 387] width 1386 height 775
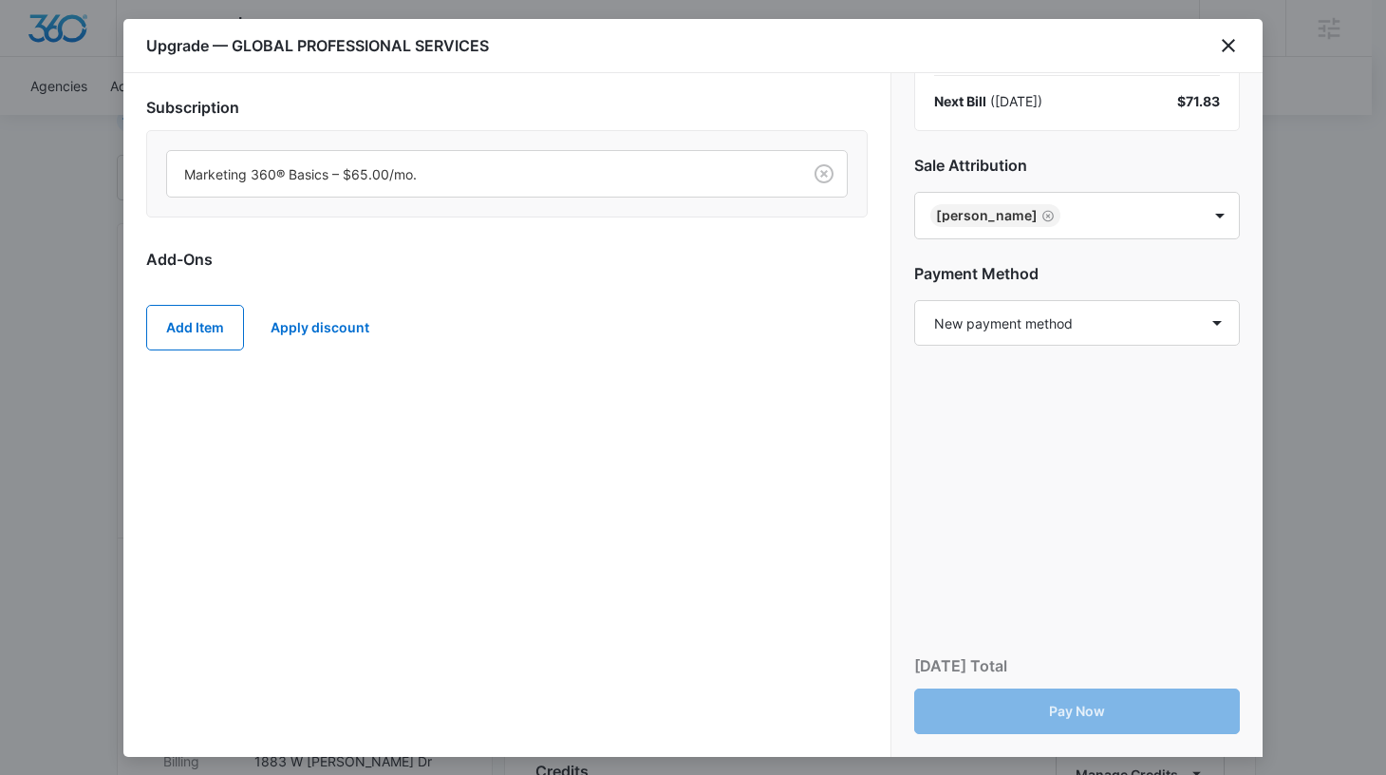
scroll to position [231, 0]
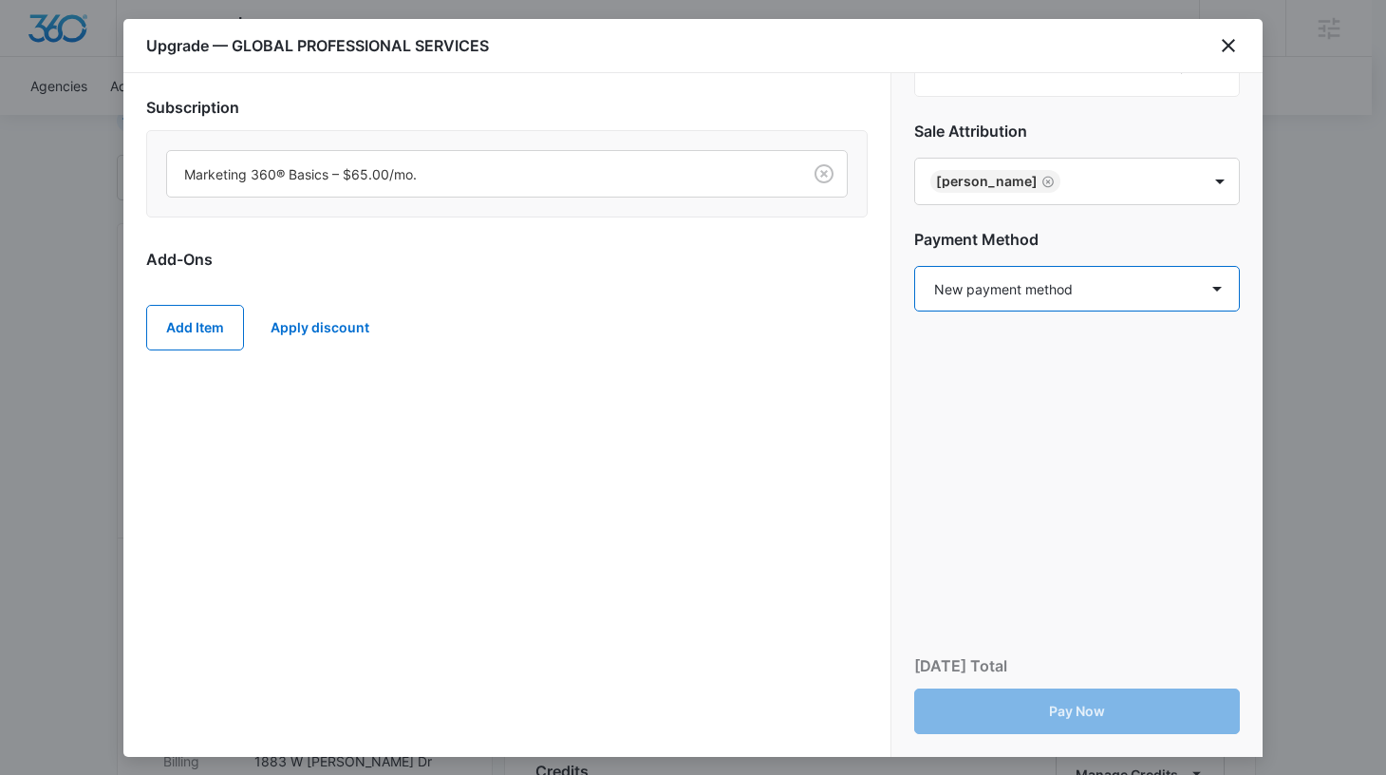
click at [1146, 281] on select "Select a payment method New payment method Monthly invoice" at bounding box center [1078, 289] width 326 height 46
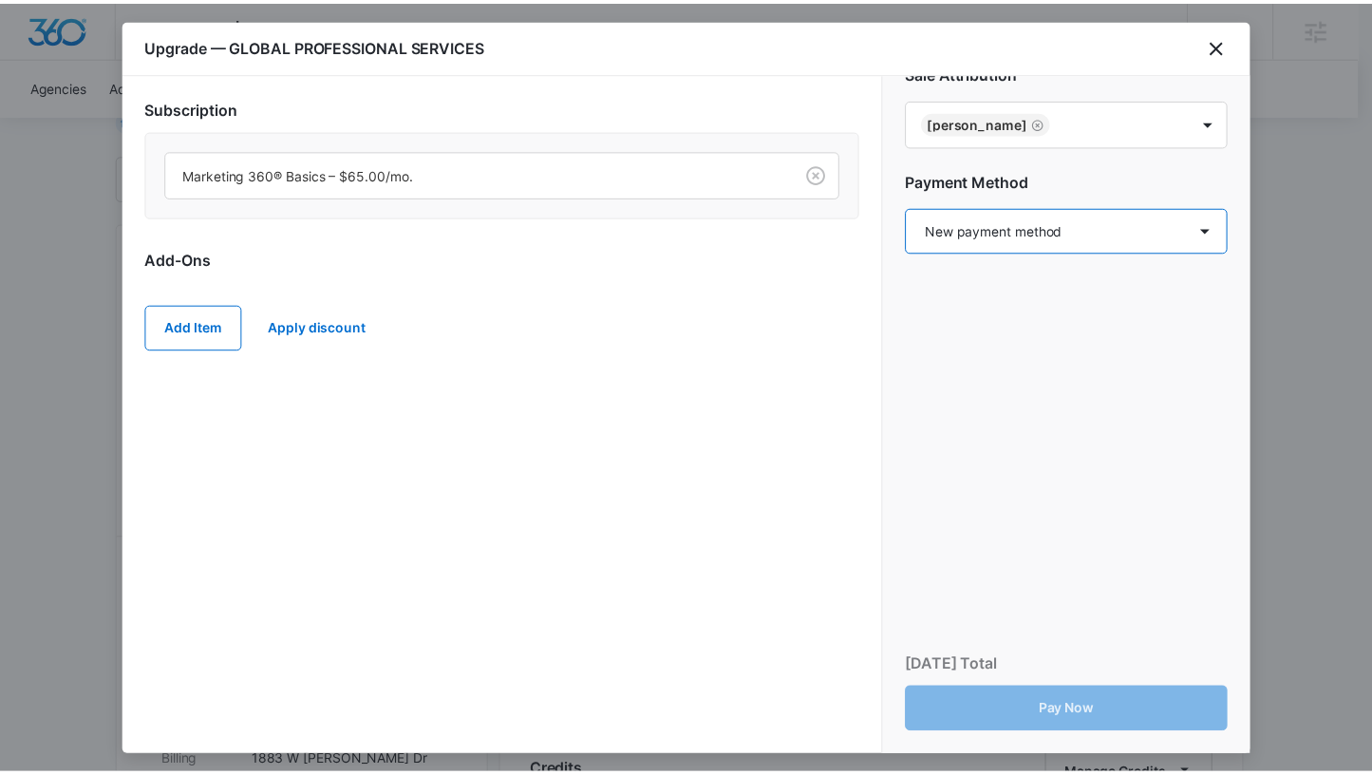
scroll to position [370, 0]
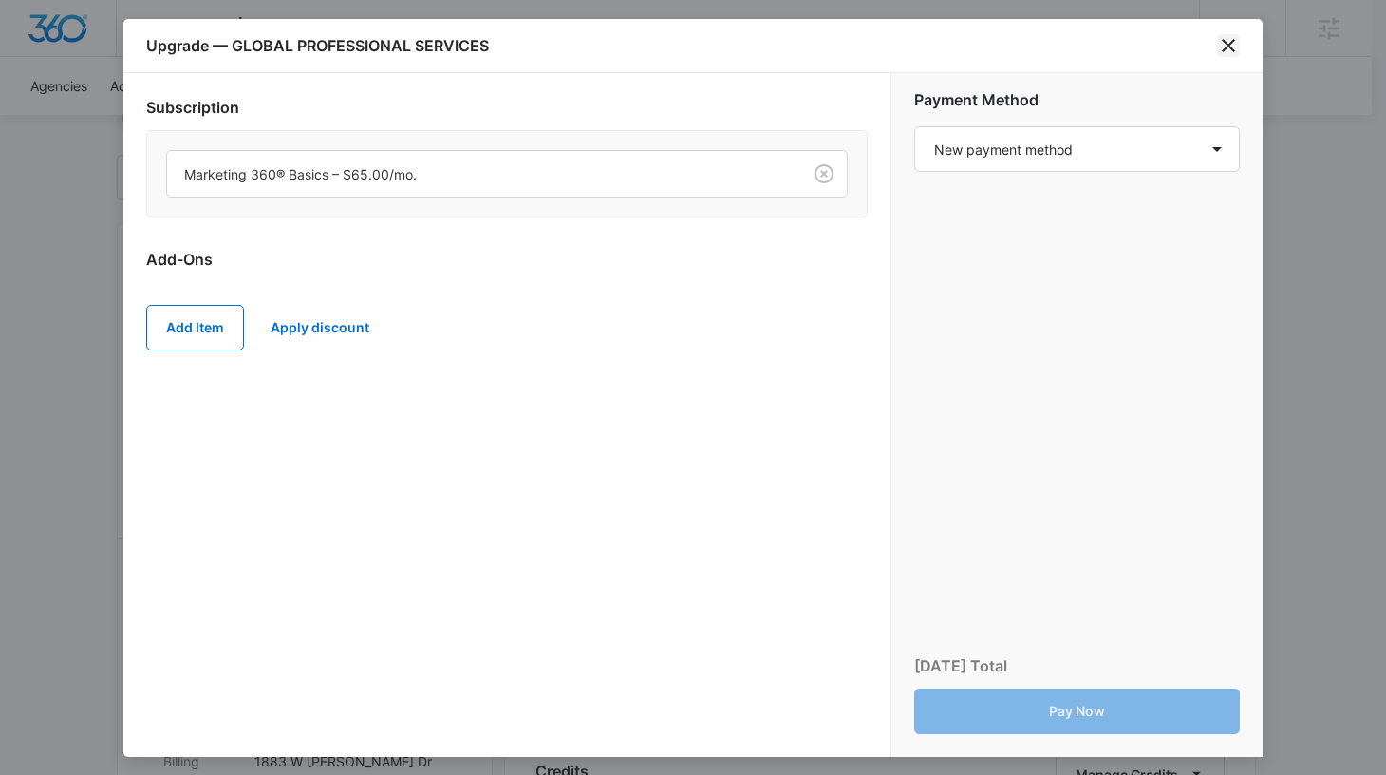
click at [1229, 40] on icon "close" at bounding box center [1228, 45] width 23 height 23
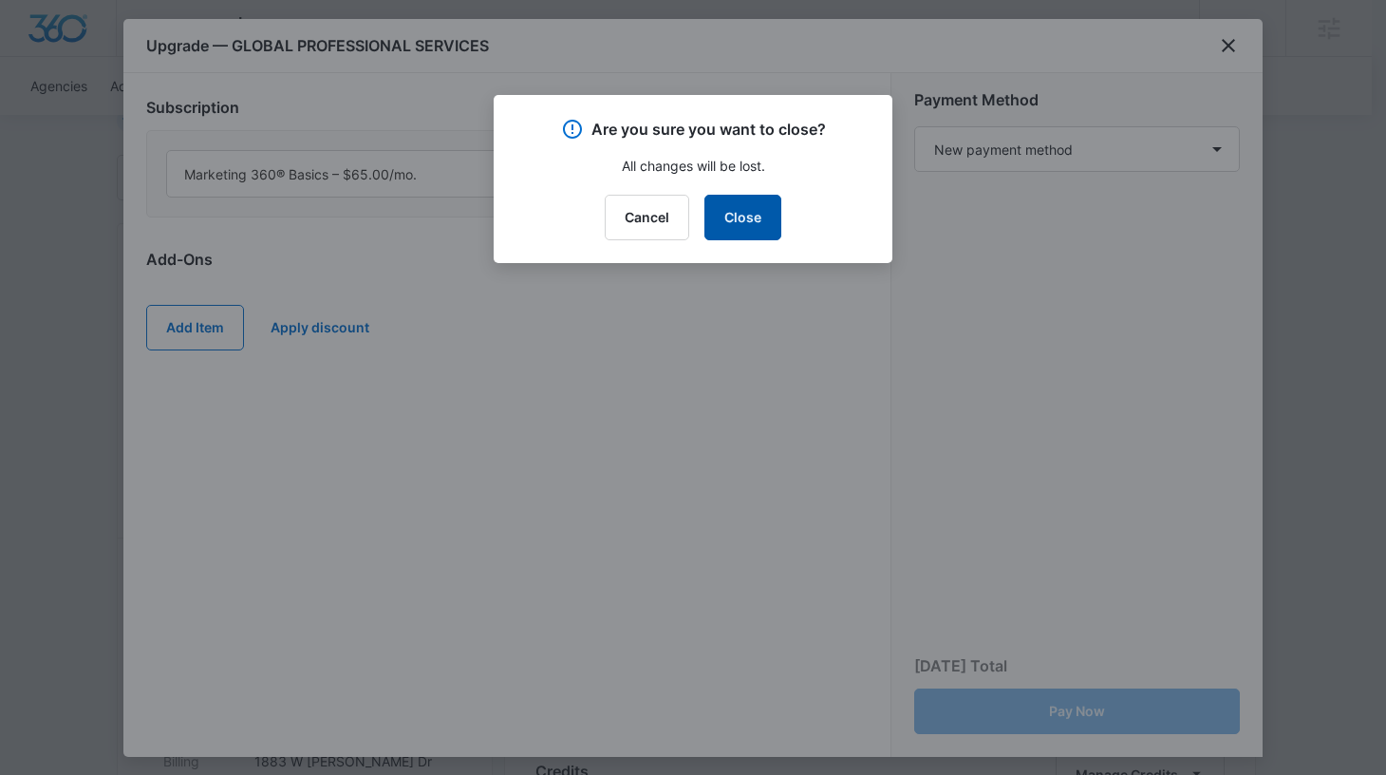
click at [750, 225] on button "Close" at bounding box center [743, 218] width 77 height 46
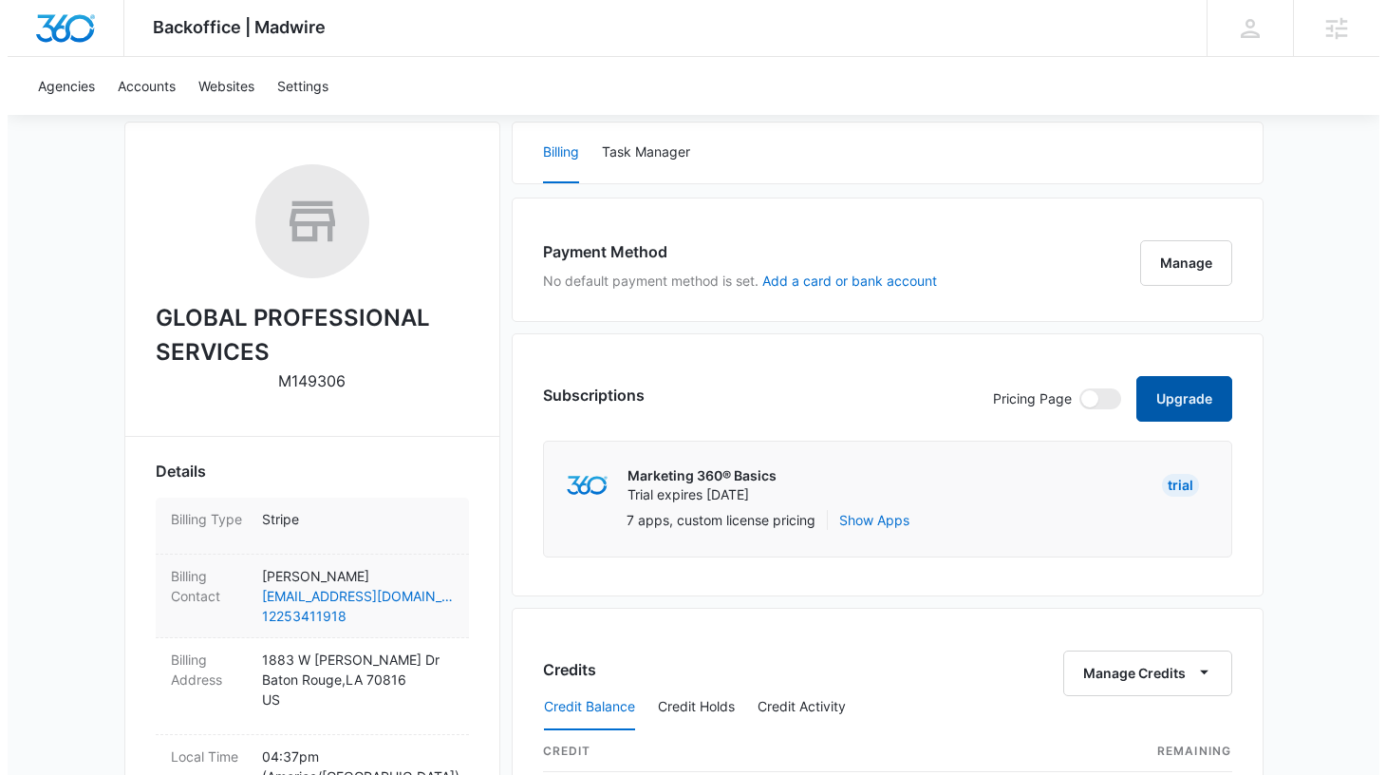
scroll to position [271, 0]
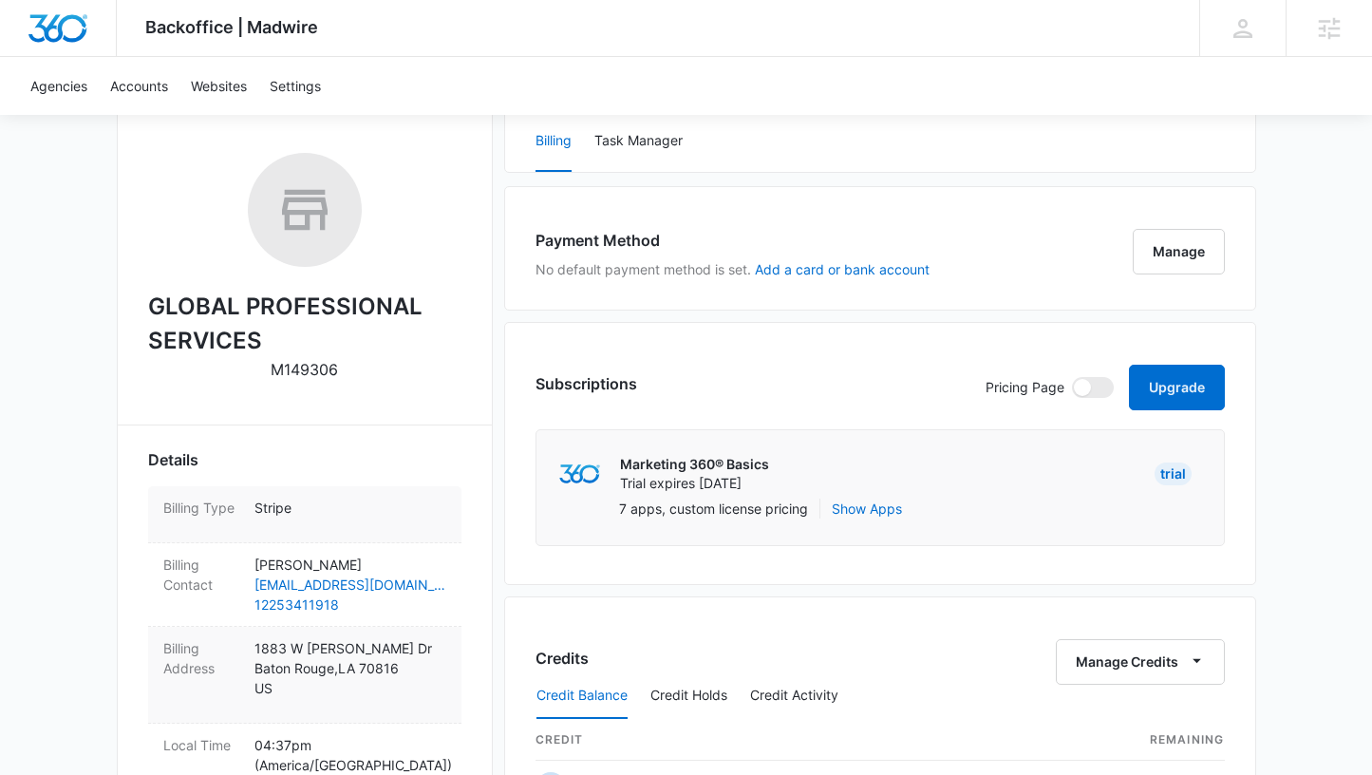
click at [358, 649] on p "1883 W Muriel Dr Baton Rouge , LA 70816 US" at bounding box center [351, 668] width 192 height 60
select select "US"
select select "LA"
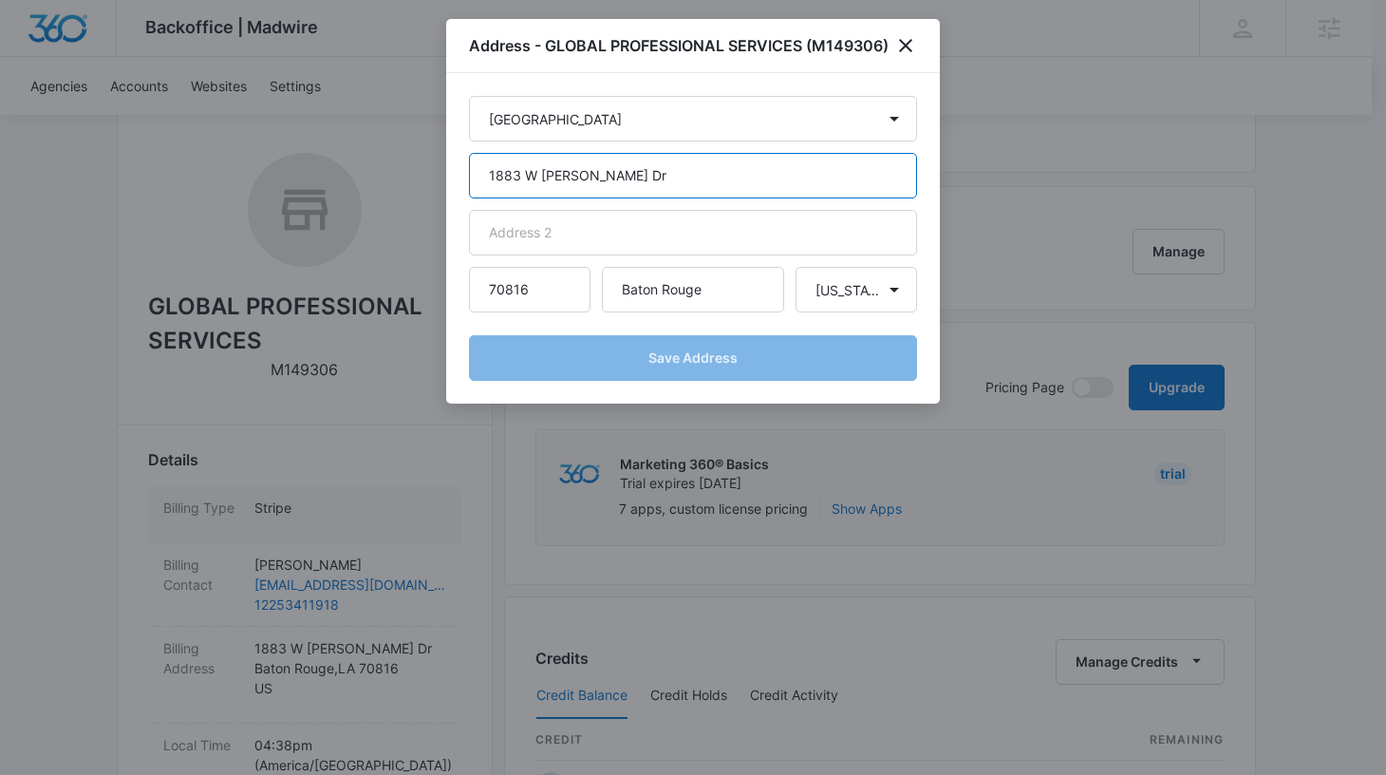
drag, startPoint x: 618, startPoint y: 176, endPoint x: 418, endPoint y: 162, distance: 200.8
click at [418, 162] on body "Backoffice | Madwire Apps Settings AR Adrianne Ridder adrianne.ridder@madwire.c…" at bounding box center [693, 700] width 1386 height 1942
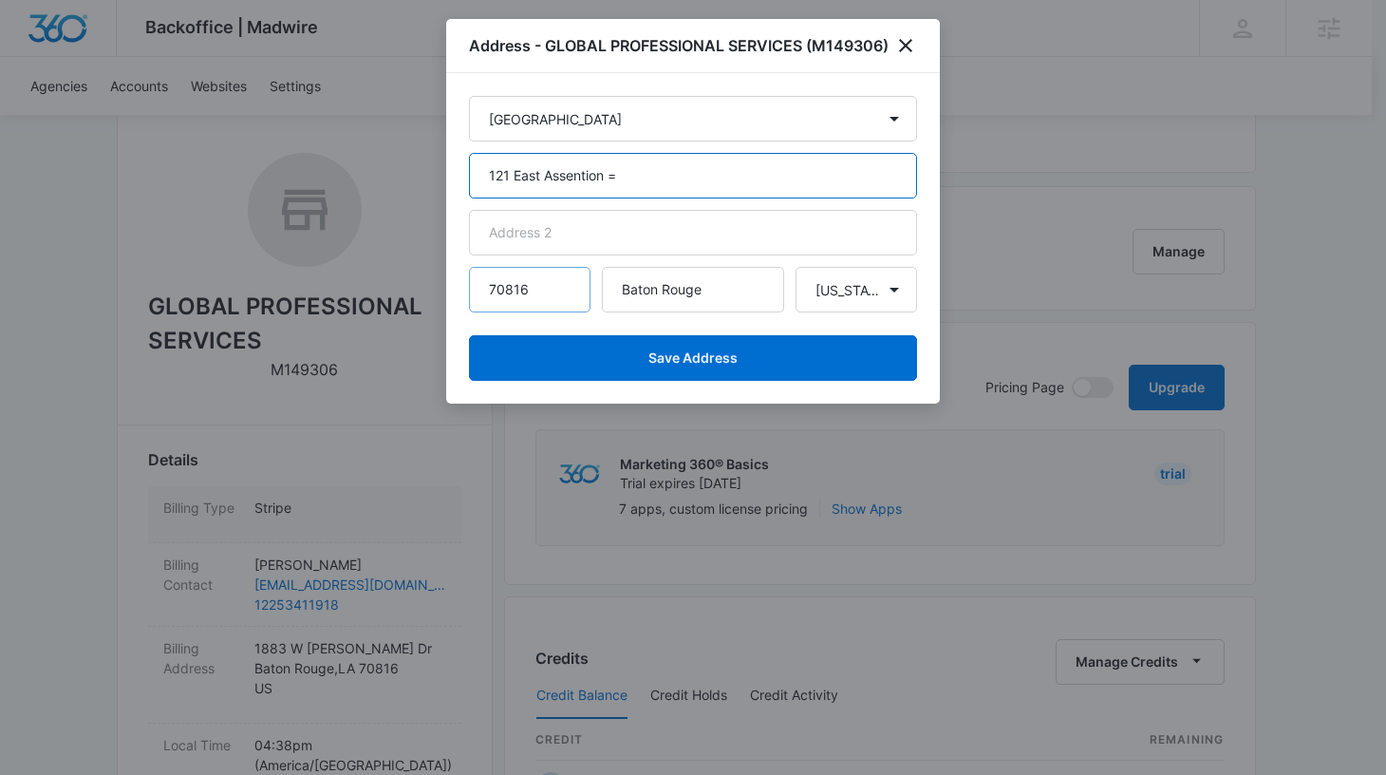
type input "121 East Assention ="
drag, startPoint x: 531, startPoint y: 298, endPoint x: 502, endPoint y: 297, distance: 28.5
click at [502, 297] on input "70816" at bounding box center [530, 290] width 122 height 46
type input "70737"
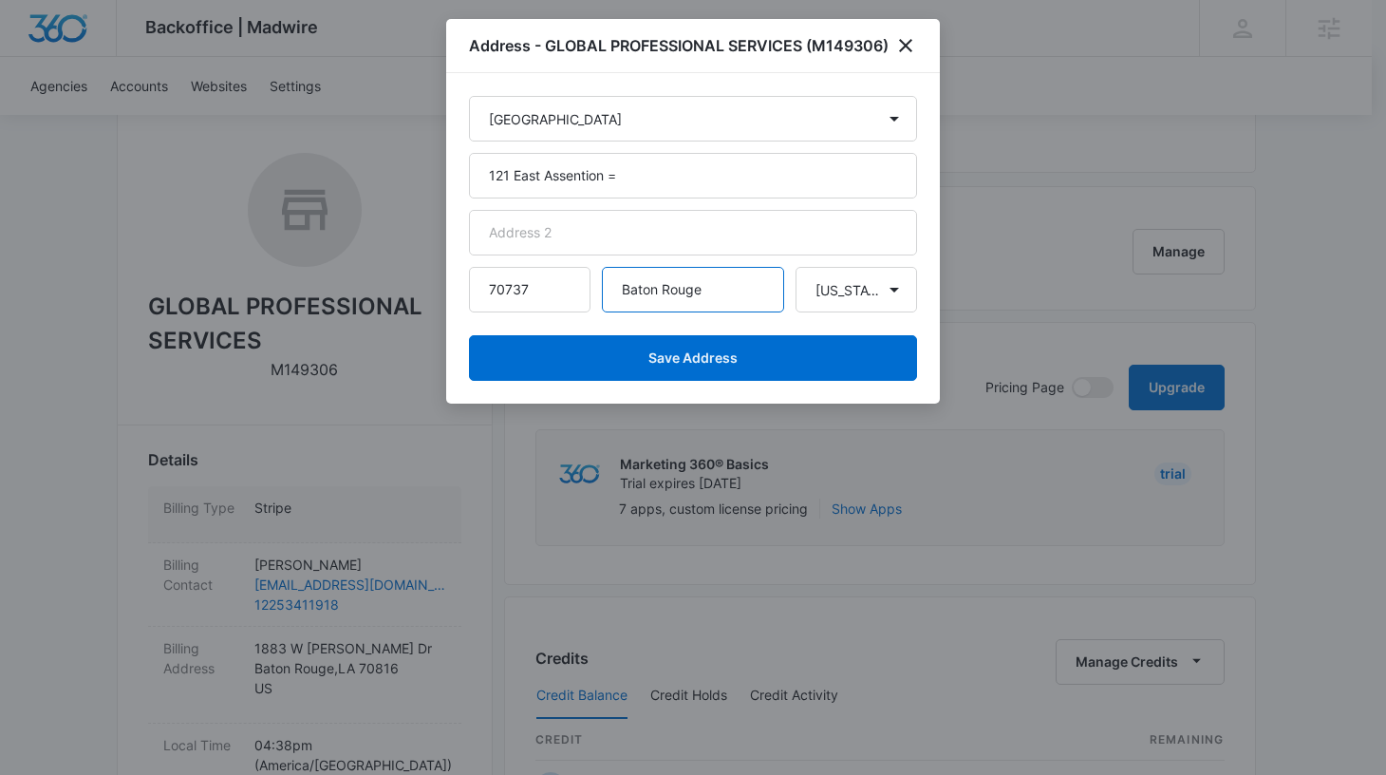
drag, startPoint x: 732, startPoint y: 292, endPoint x: 615, endPoint y: 288, distance: 116.9
click at [615, 288] on input "Baton Rouge" at bounding box center [693, 290] width 182 height 46
type input "Gonzalez"
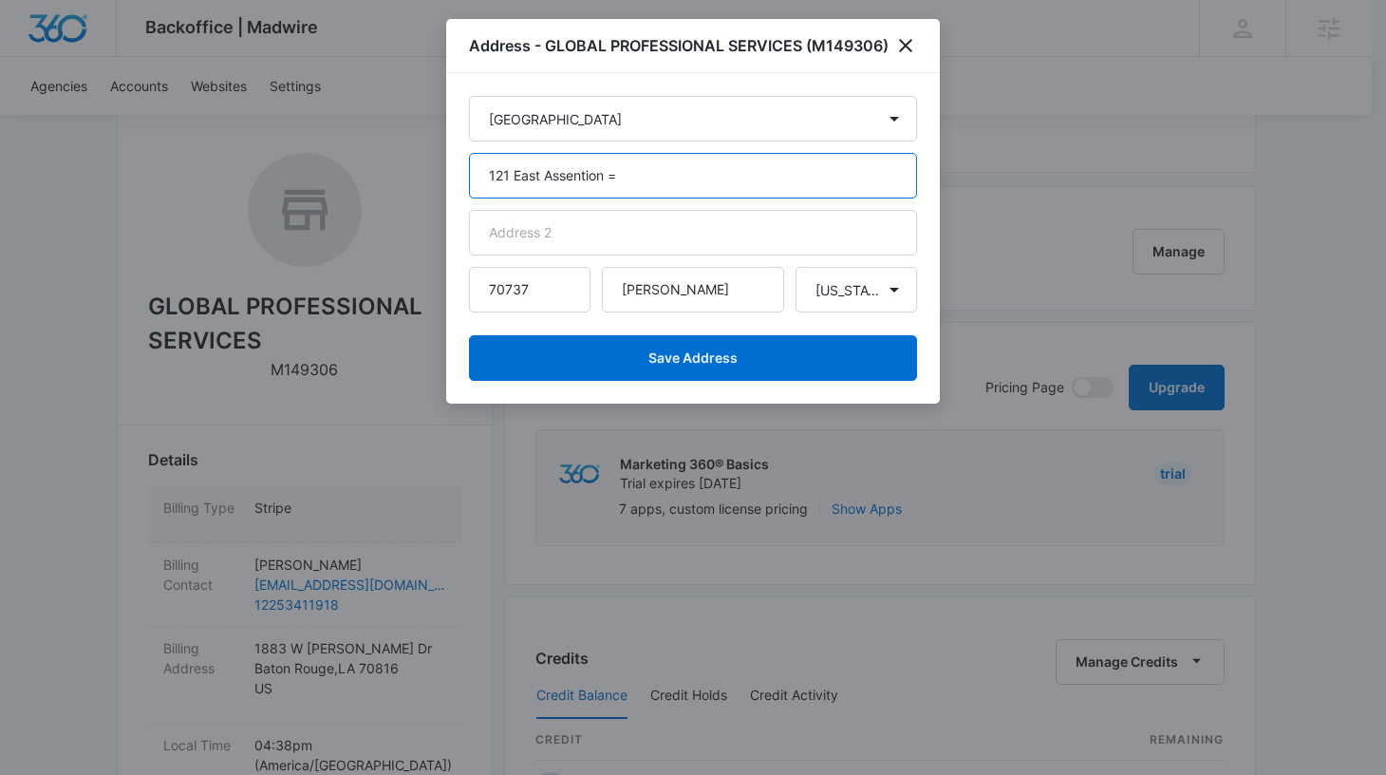
click at [640, 175] on input "121 East Assention =" at bounding box center [693, 176] width 448 height 46
type input "121 East Assention"
click at [607, 179] on input "121 East Assention" at bounding box center [693, 176] width 448 height 46
click at [608, 179] on input "121 East Assention" at bounding box center [693, 176] width 448 height 46
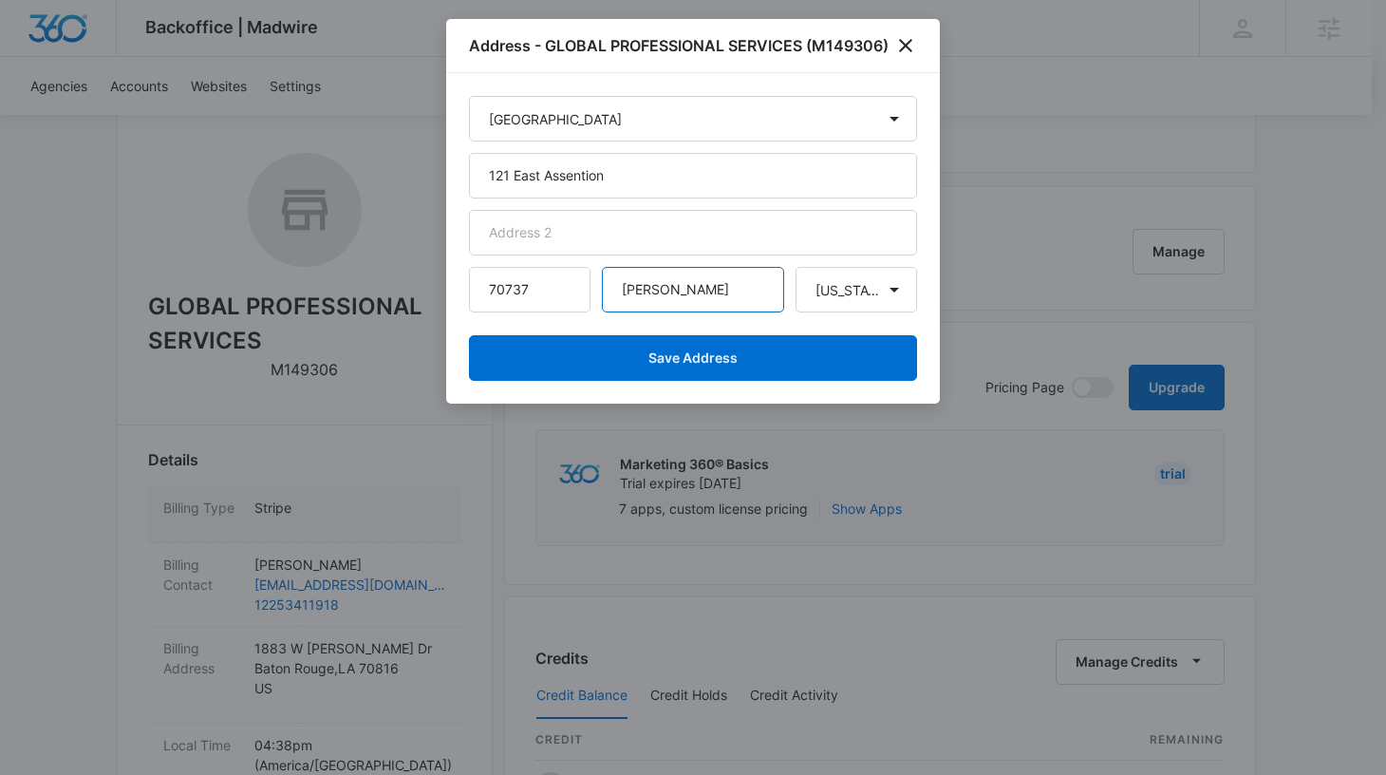
click at [707, 293] on input "Gonzalez" at bounding box center [693, 290] width 182 height 46
type input "[PERSON_NAME]"
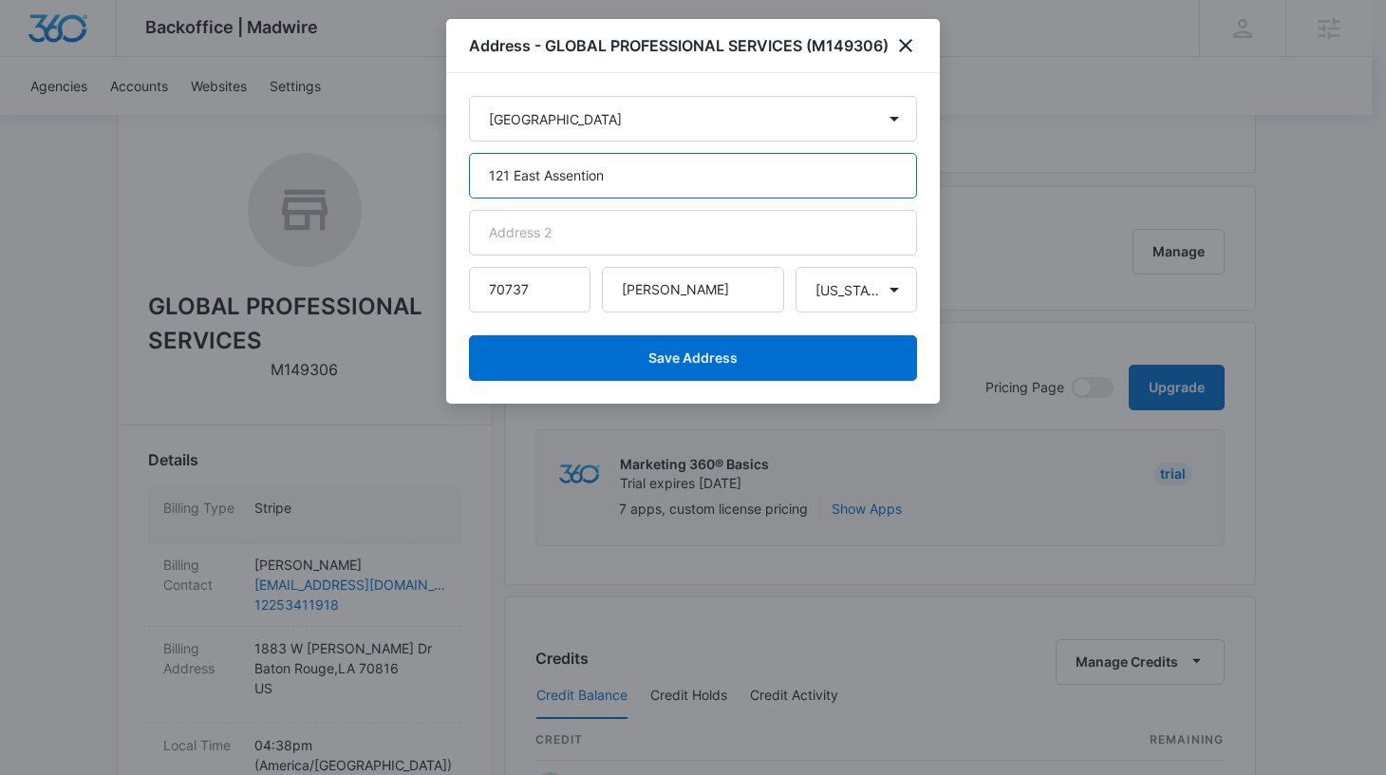
click at [650, 181] on input "121 East Assention" at bounding box center [693, 176] width 448 height 46
click at [650, 180] on input "121 East Assention" at bounding box center [693, 176] width 448 height 46
paste input "Ascension St"
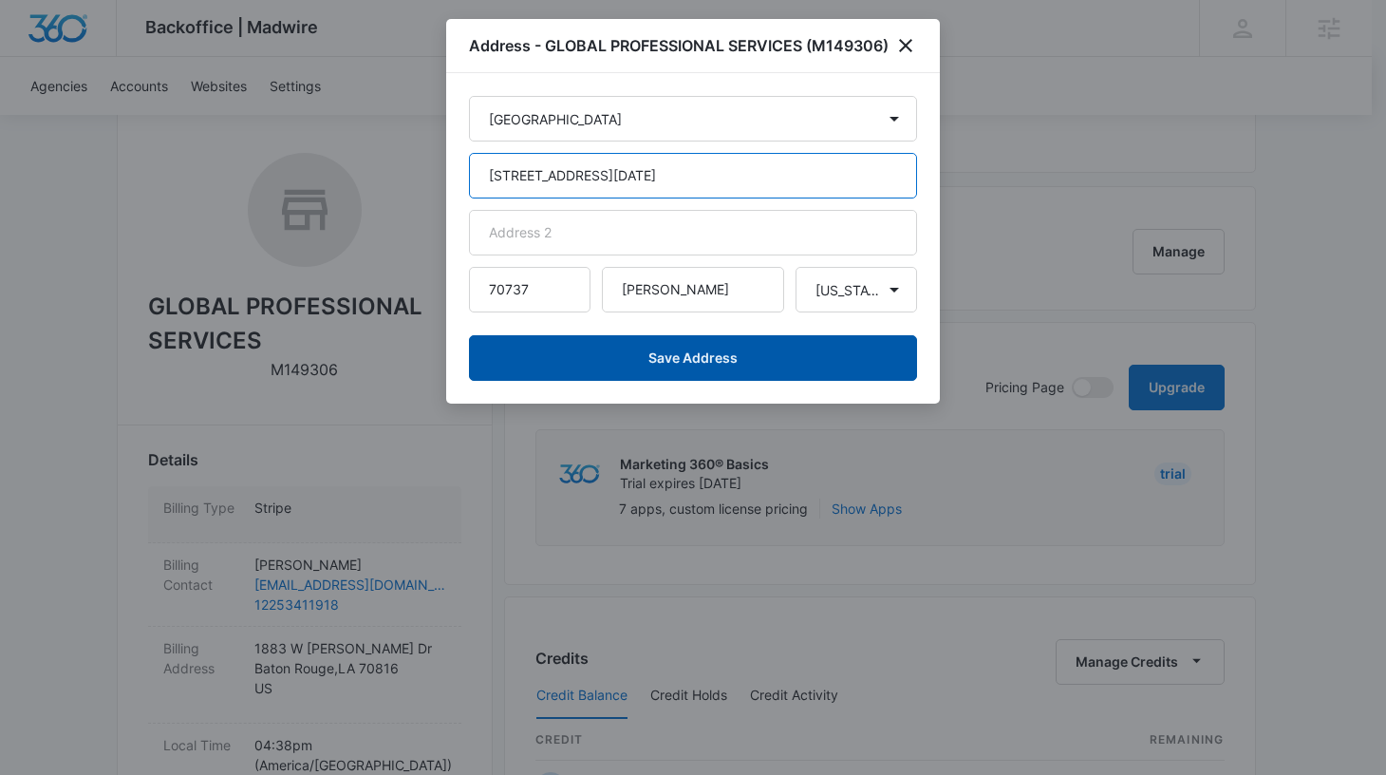
type input "[STREET_ADDRESS][DATE]"
click at [696, 359] on button "Save Address" at bounding box center [693, 358] width 448 height 46
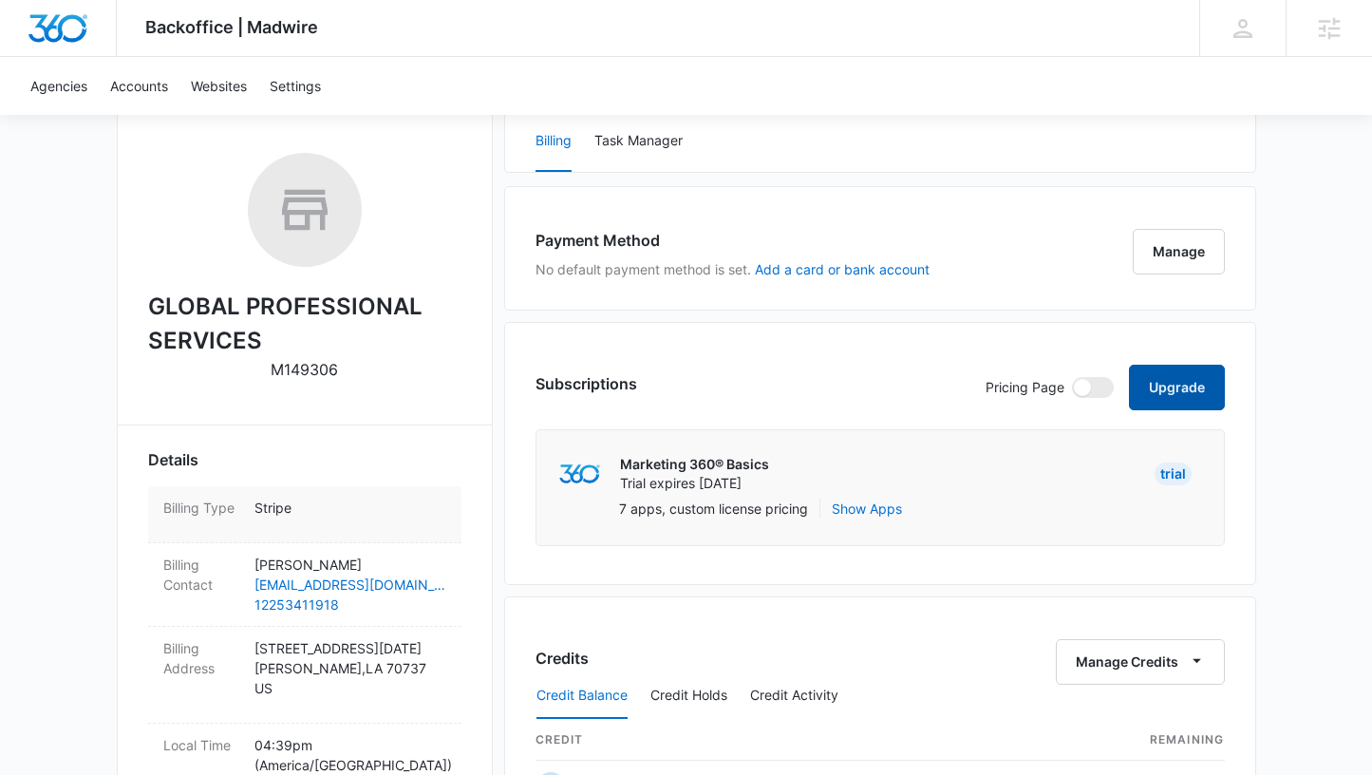
click at [1177, 387] on button "Upgrade" at bounding box center [1177, 388] width 96 height 46
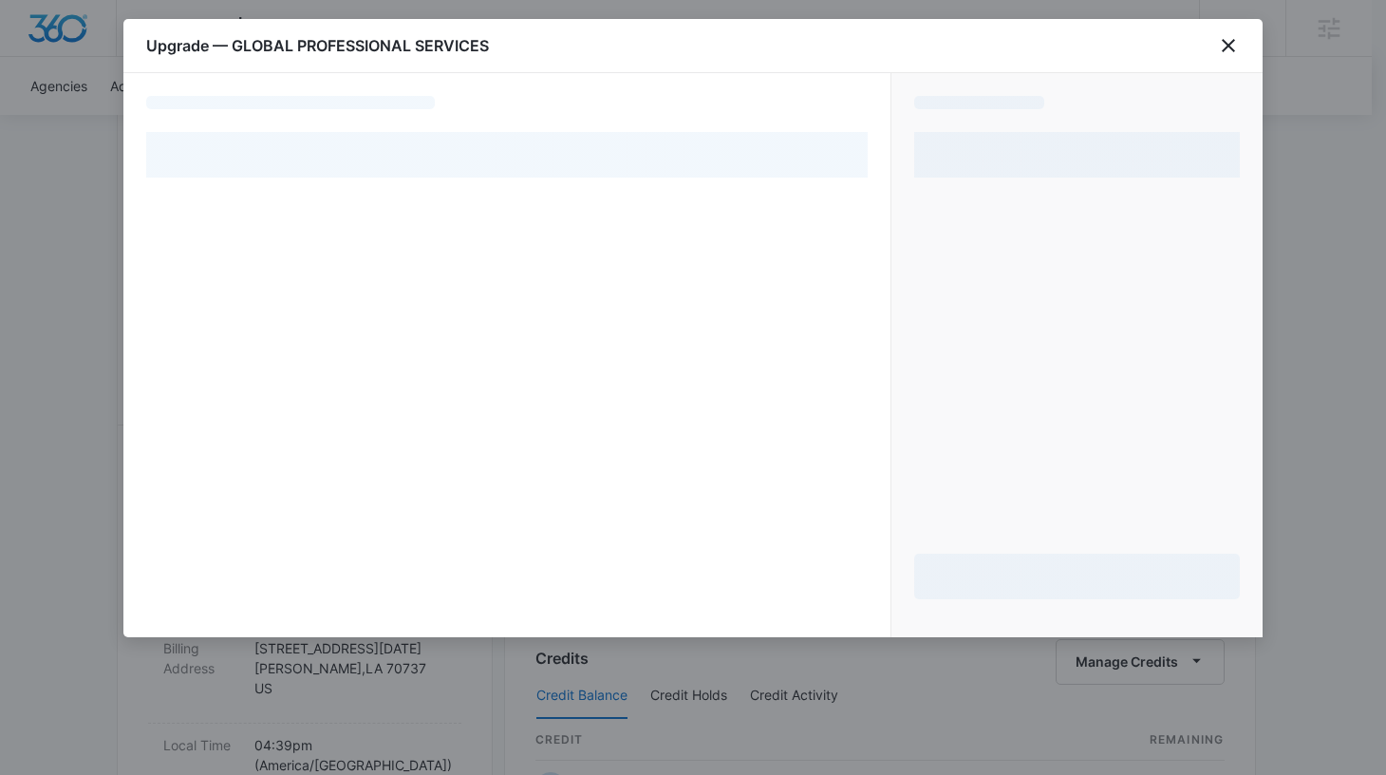
select select "NEW_METHOD"
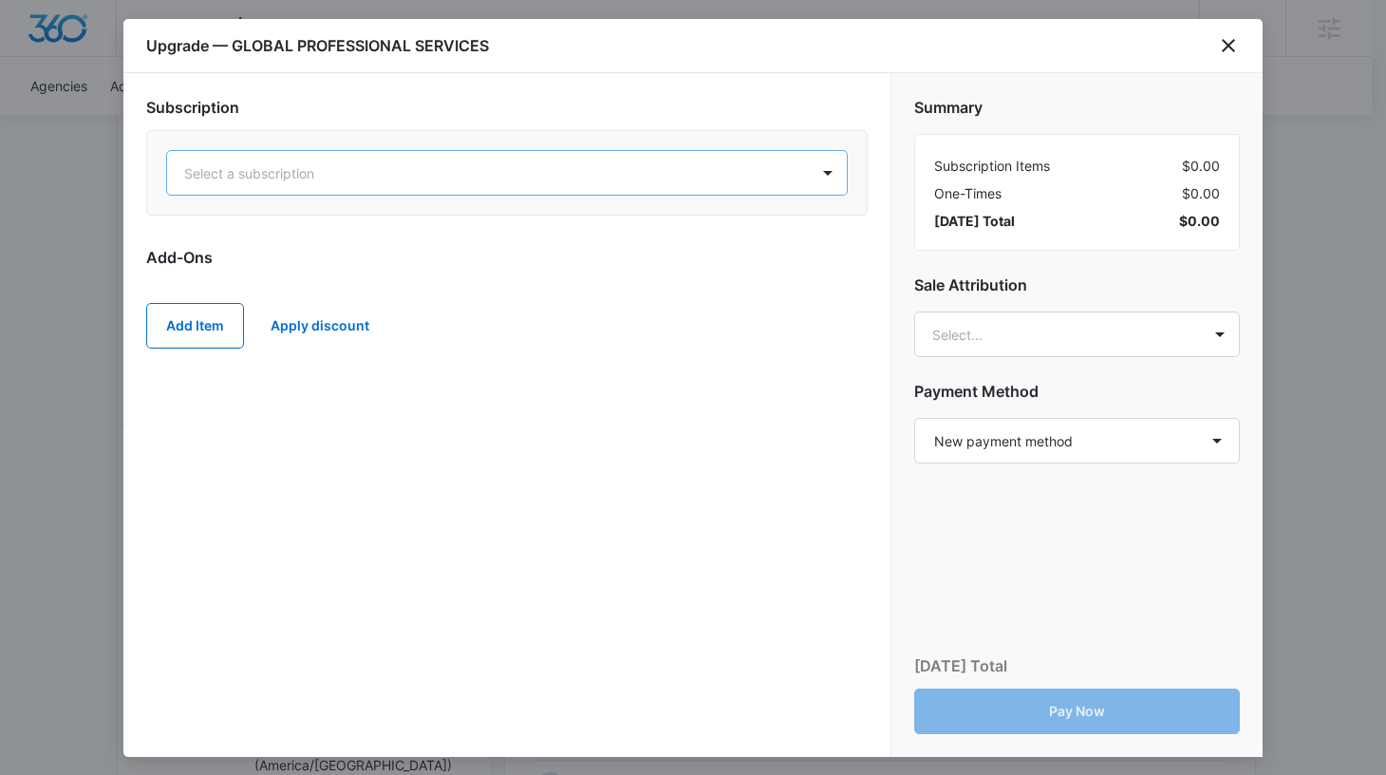
click at [711, 165] on div at bounding box center [484, 173] width 600 height 24
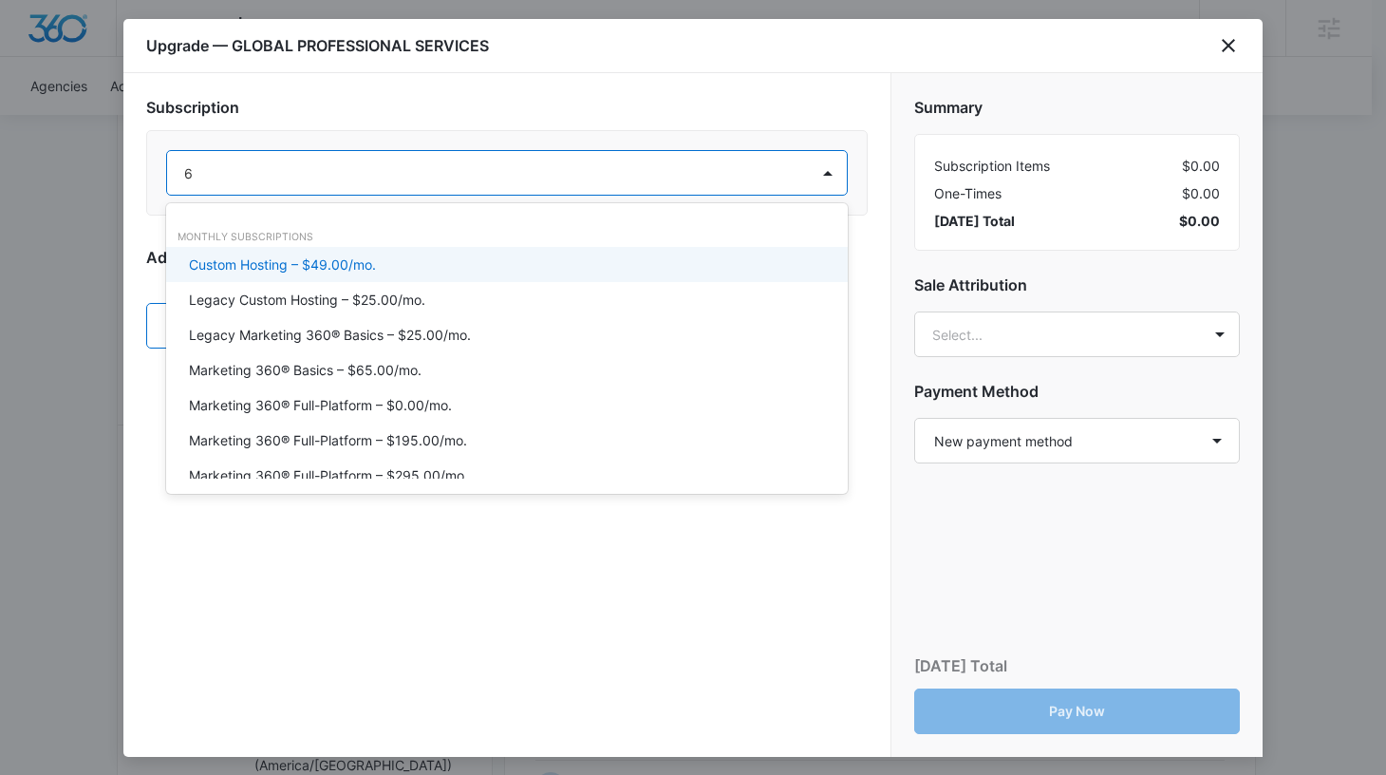
type input "65"
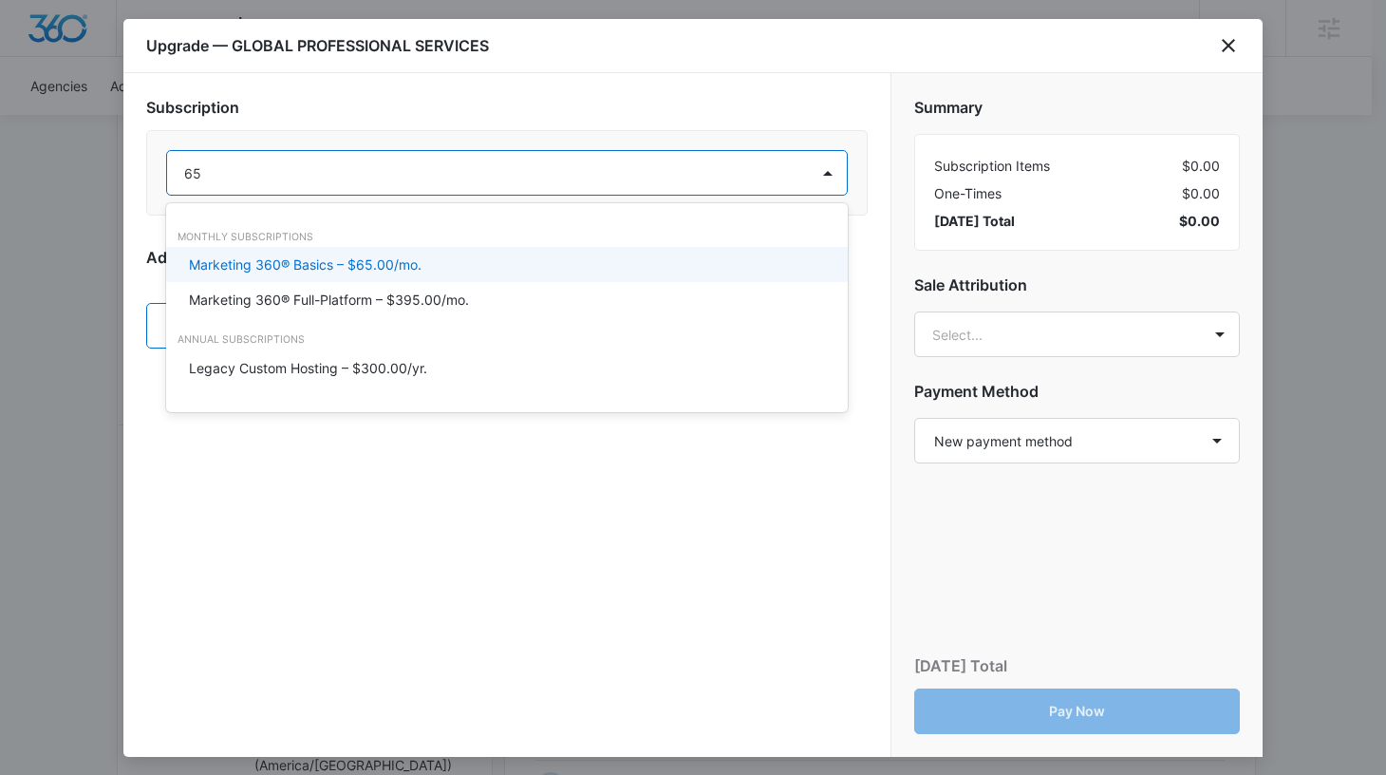
click at [400, 263] on p "Marketing 360® Basics – $65.00/mo." at bounding box center [305, 265] width 233 height 20
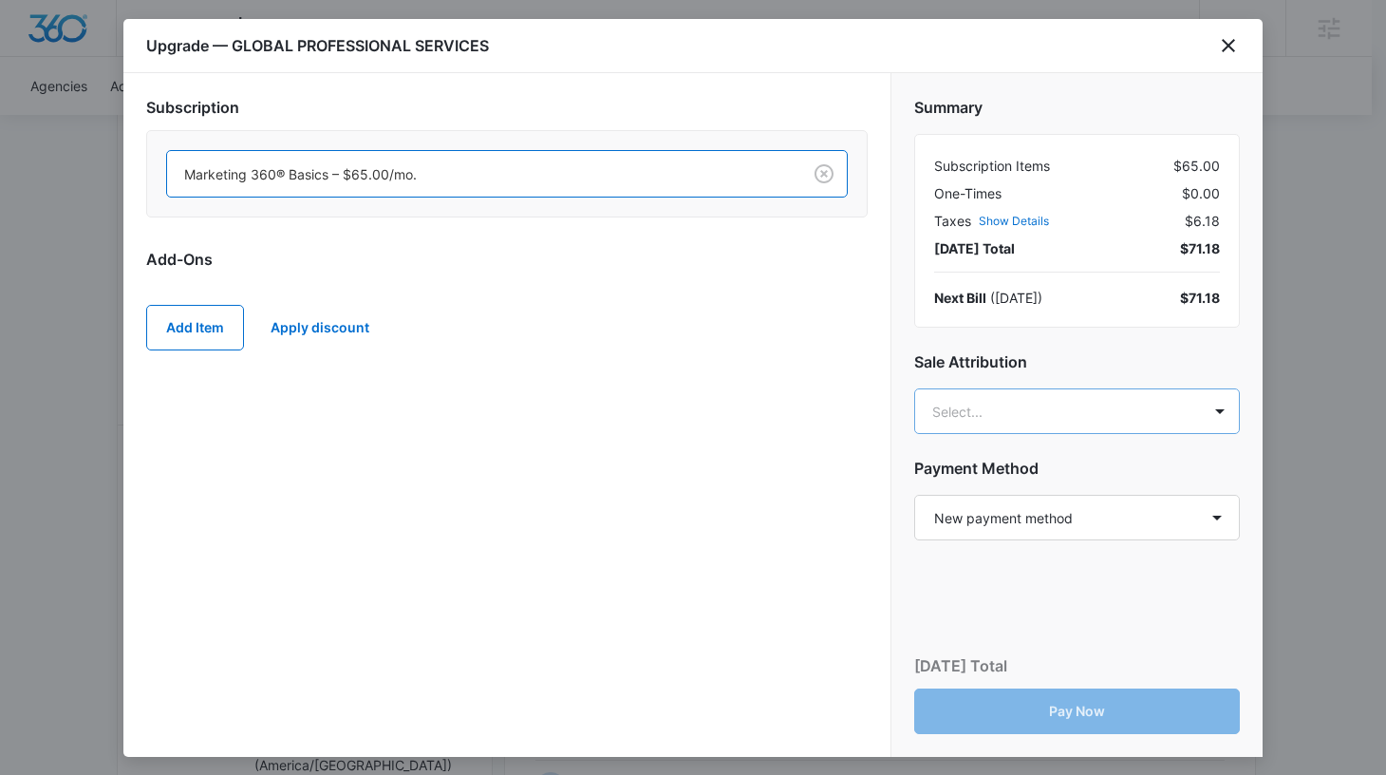
click at [1141, 397] on body "Backoffice | Madwire Apps Settings AR Adrianne Ridder adrianne.ridder@madwire.c…" at bounding box center [693, 700] width 1386 height 1942
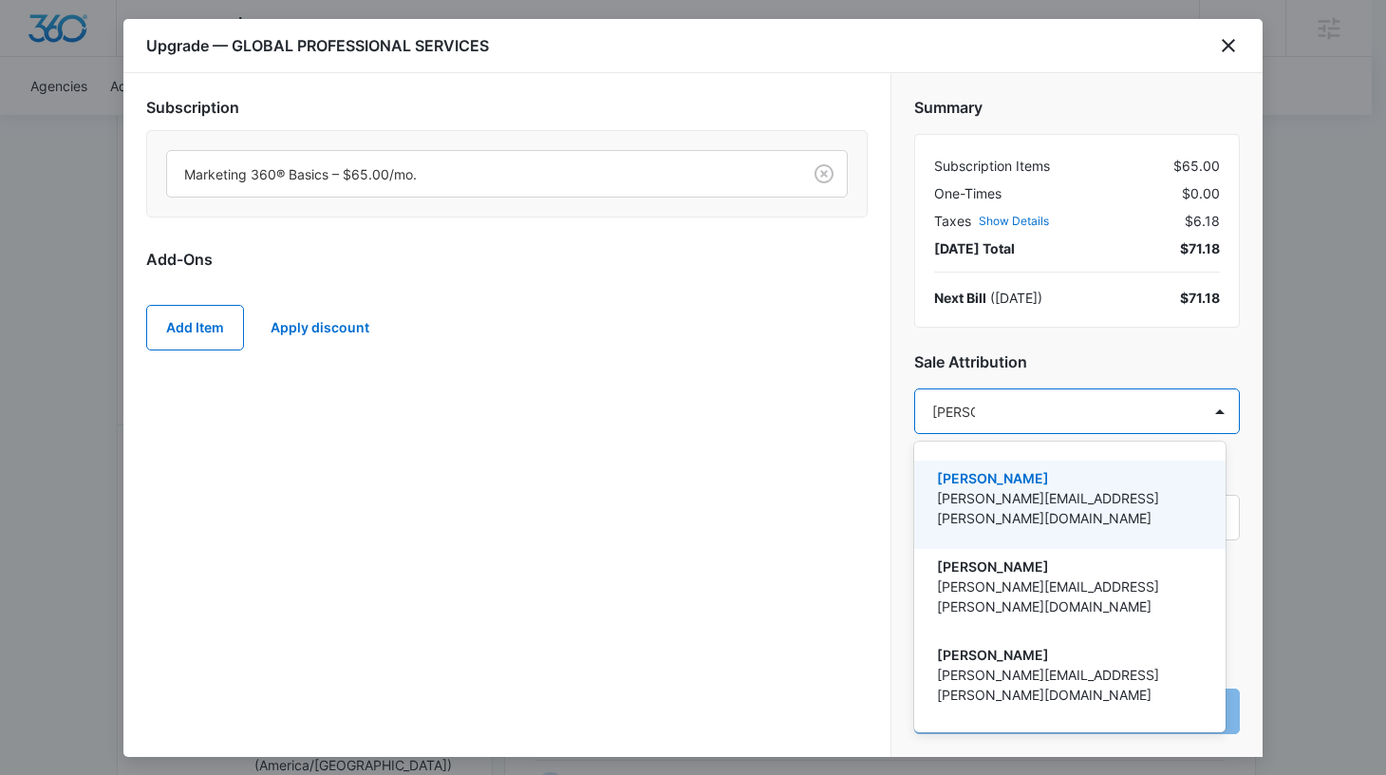
type input "adrianne"
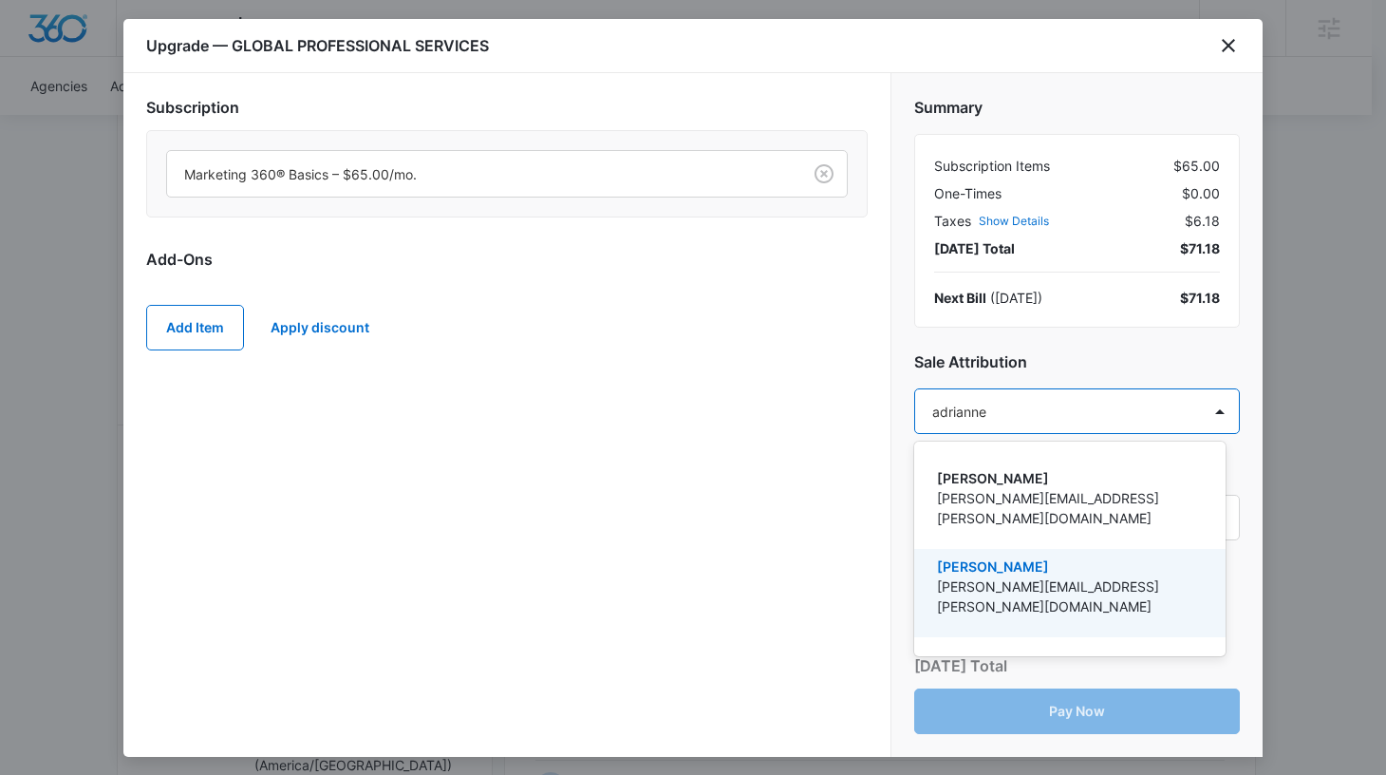
click at [1085, 556] on p "[PERSON_NAME]" at bounding box center [1068, 566] width 262 height 20
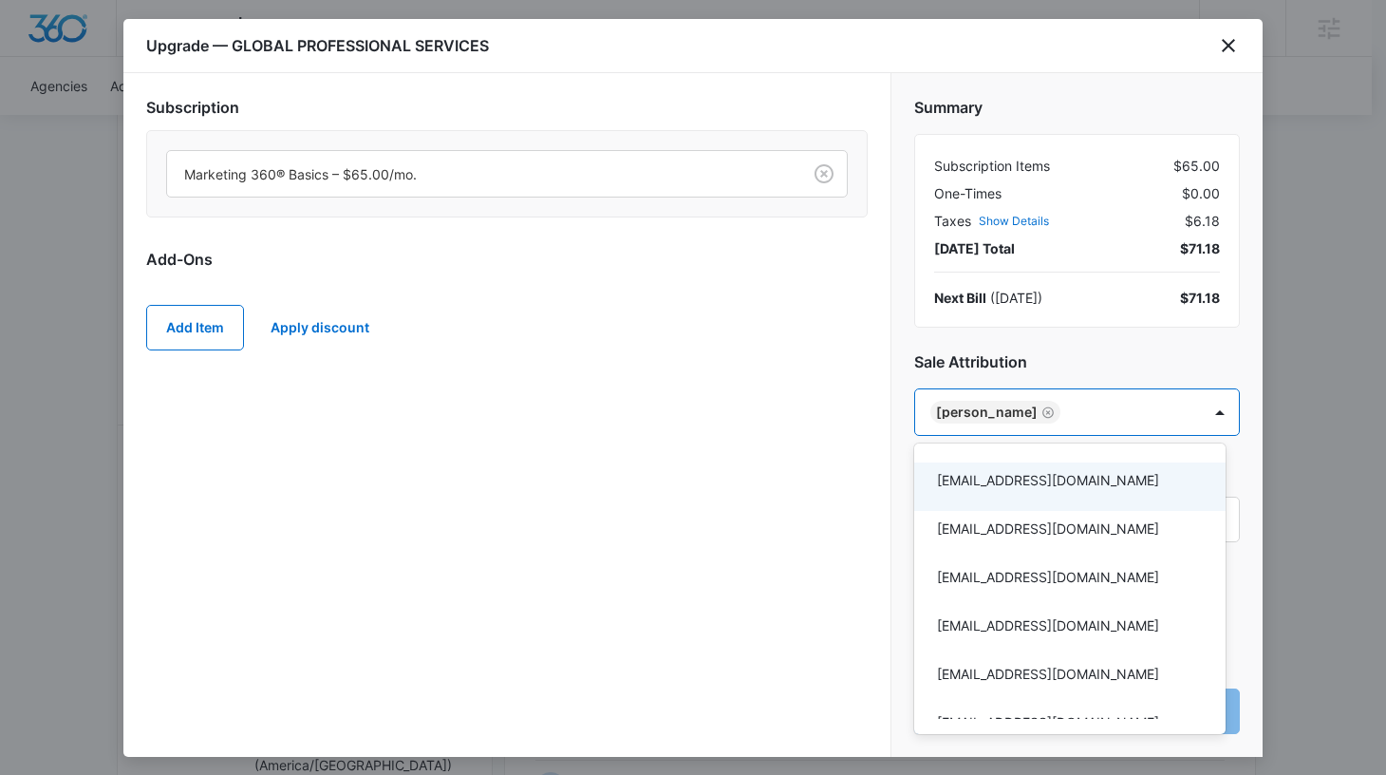
click at [1167, 349] on div at bounding box center [693, 387] width 1386 height 775
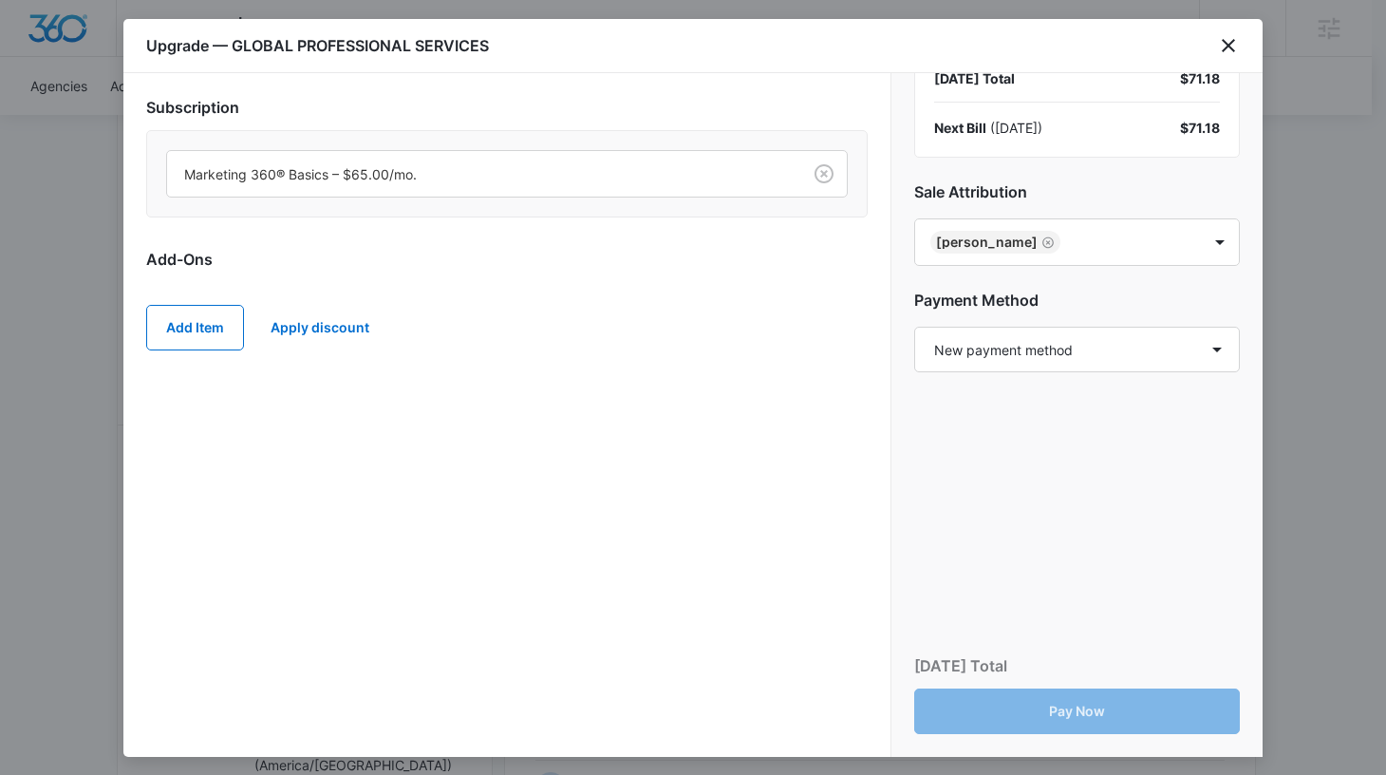
scroll to position [178, 0]
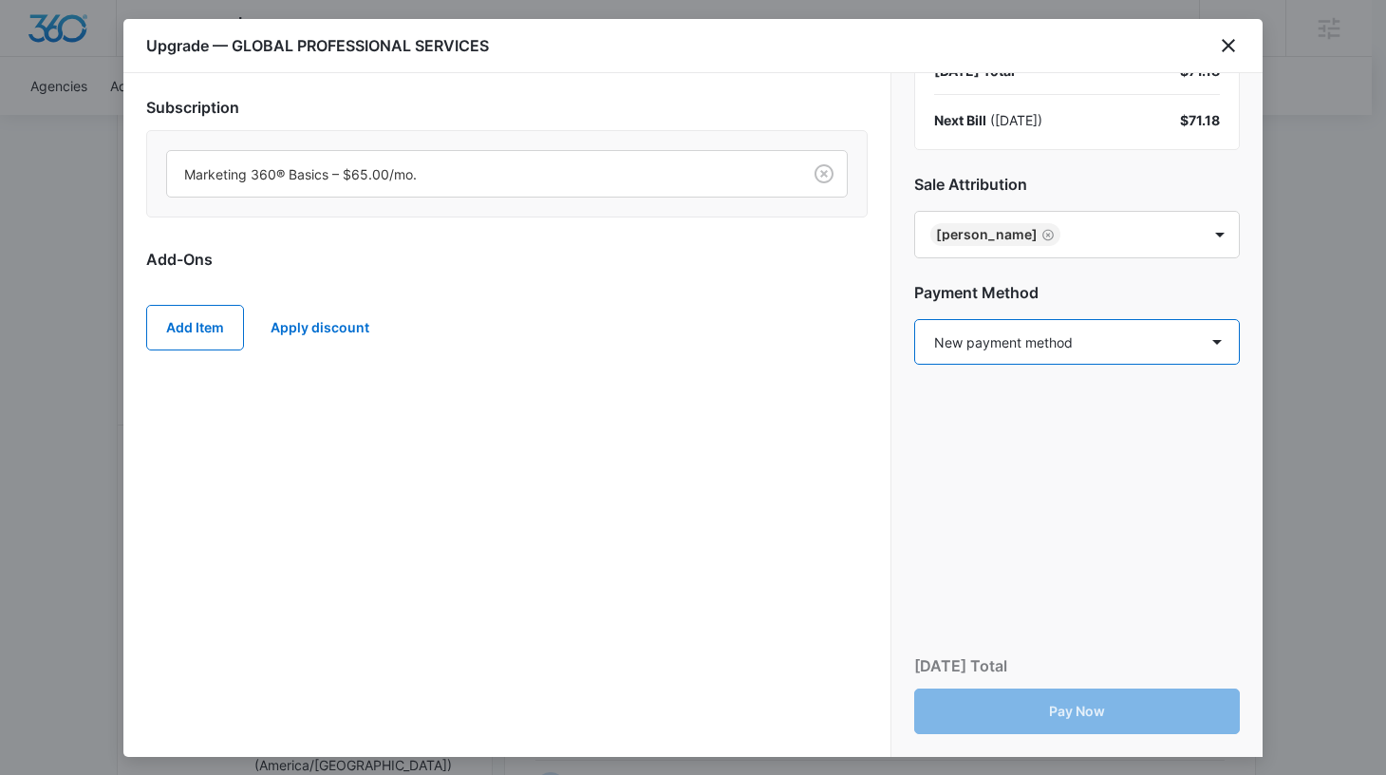
click at [1085, 341] on select "Select a payment method New payment method Monthly invoice" at bounding box center [1078, 342] width 326 height 46
click at [915, 319] on select "Select a payment method New payment method Monthly invoice" at bounding box center [1078, 342] width 326 height 46
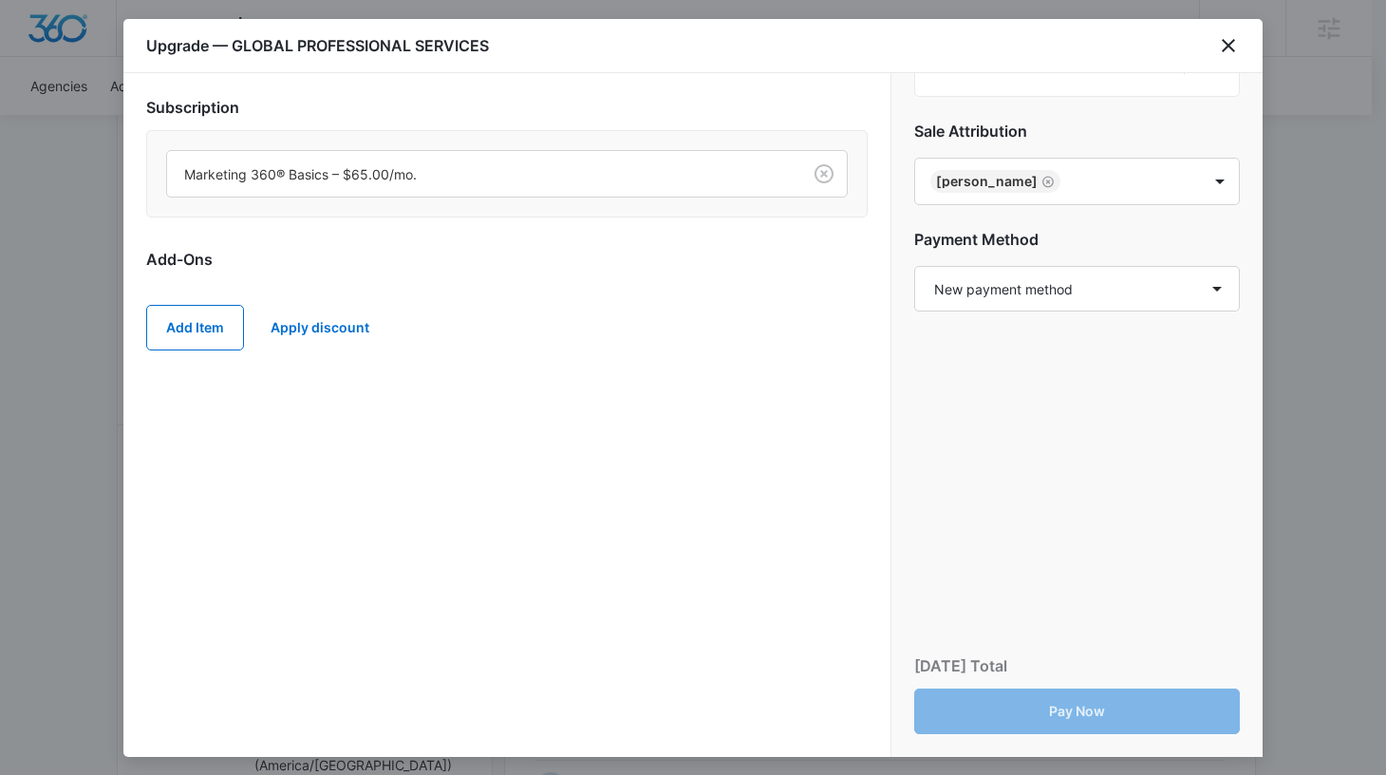
scroll to position [570, 0]
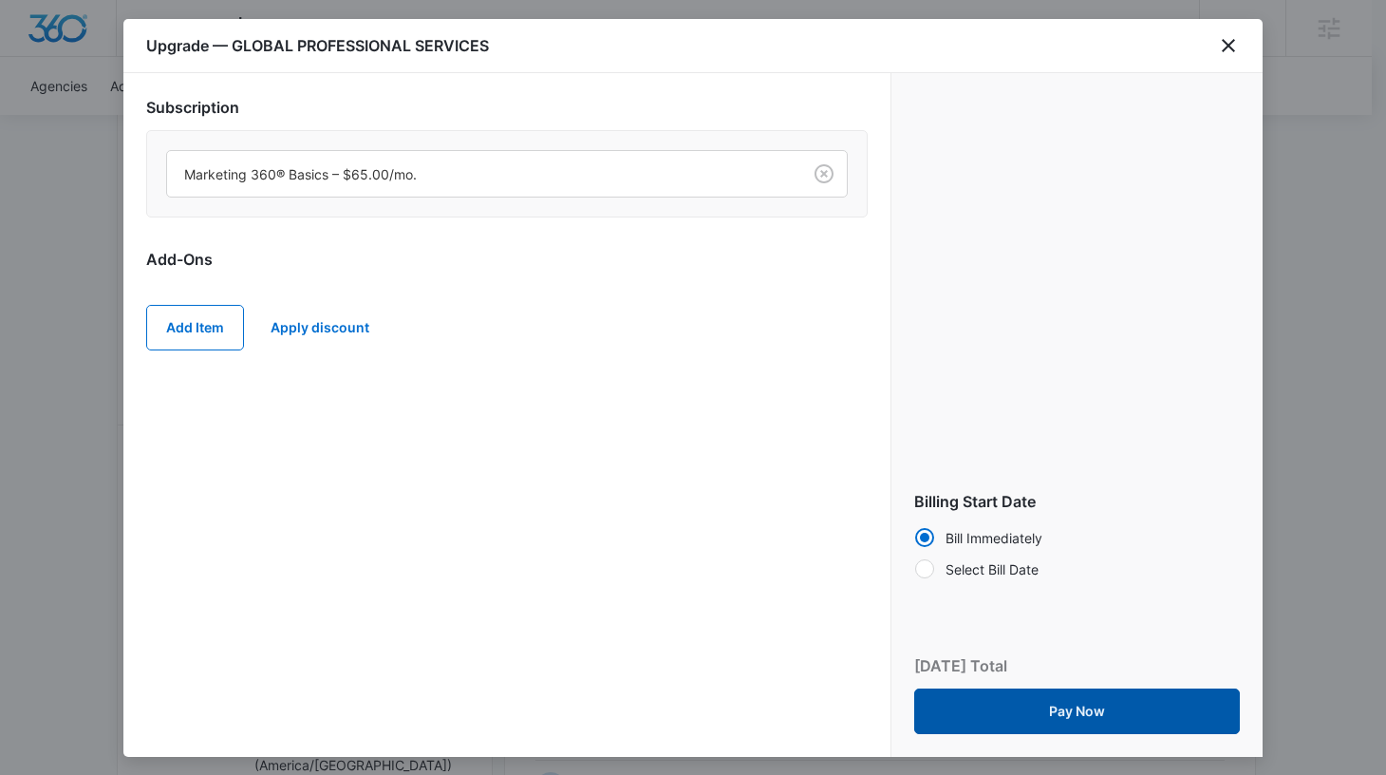
click at [1077, 715] on button "Pay Now" at bounding box center [1078, 711] width 326 height 46
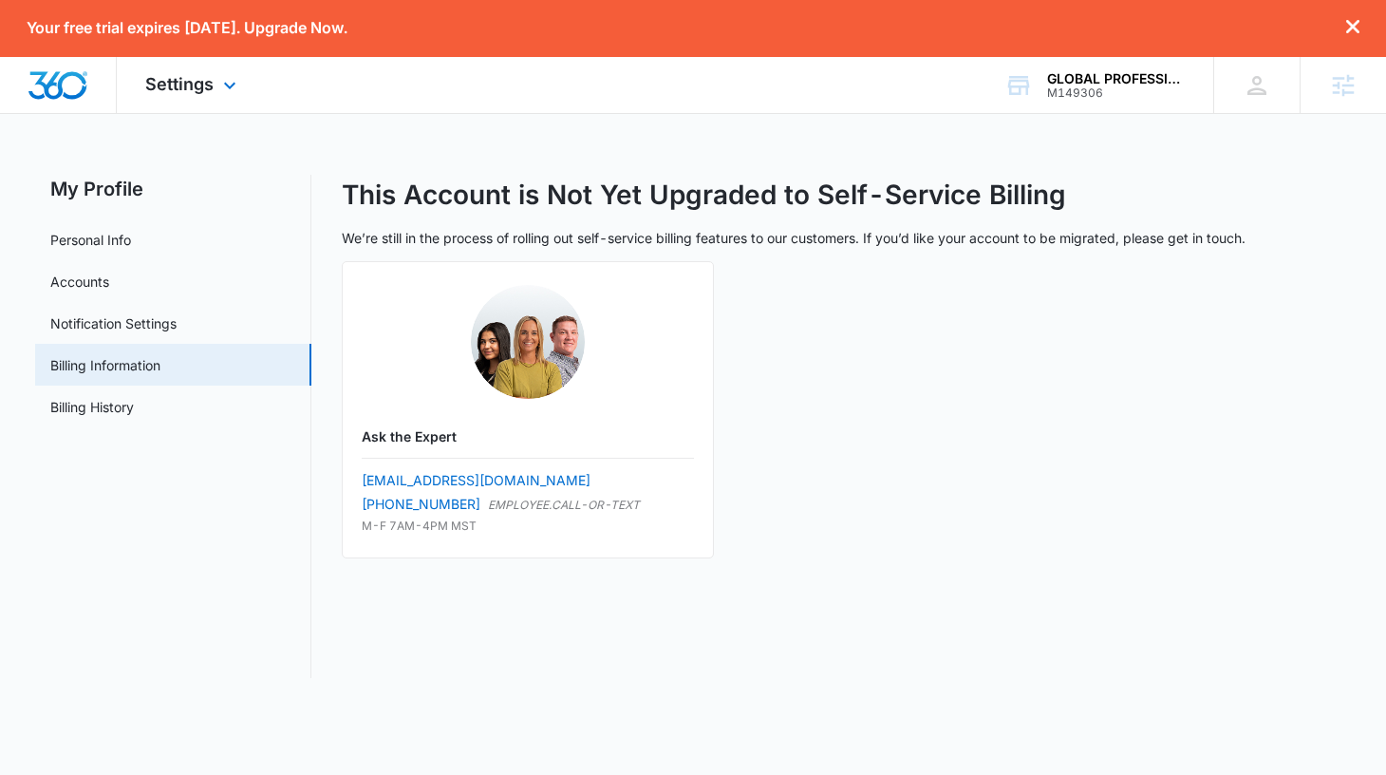
click at [219, 76] on div "Settings Apps Reputation Websites Forms CRM Email Payments POS Ads Intelligence…" at bounding box center [193, 85] width 153 height 56
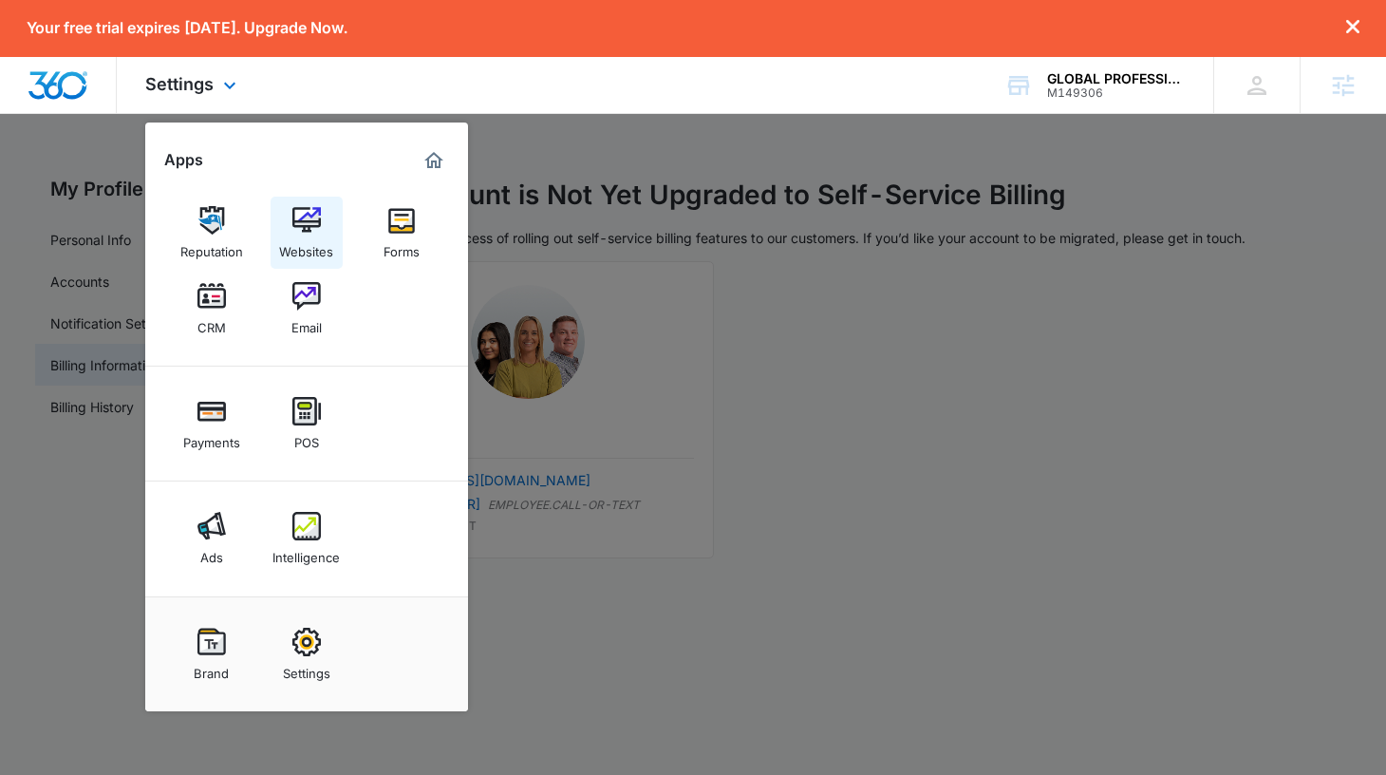
click at [286, 211] on link "Websites" at bounding box center [307, 233] width 72 height 72
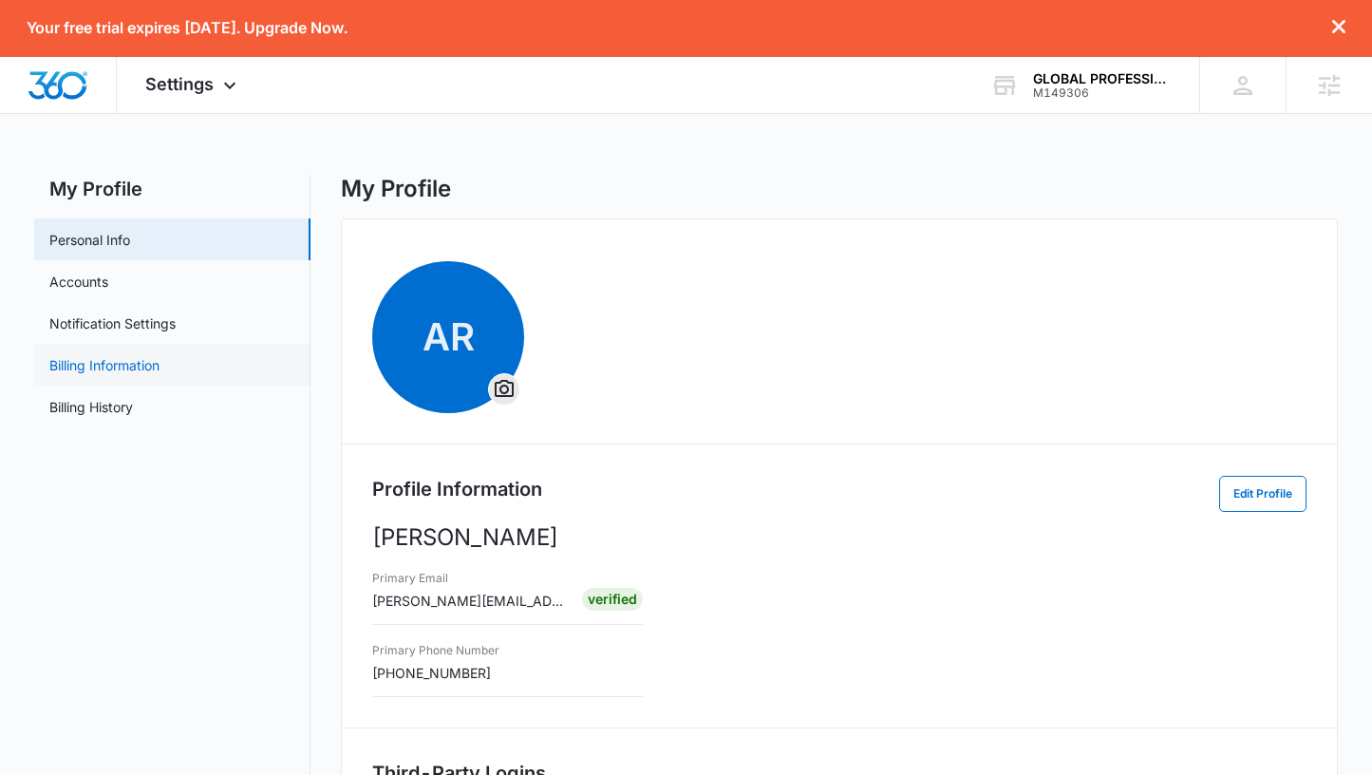
click at [101, 374] on link "Billing Information" at bounding box center [104, 365] width 110 height 20
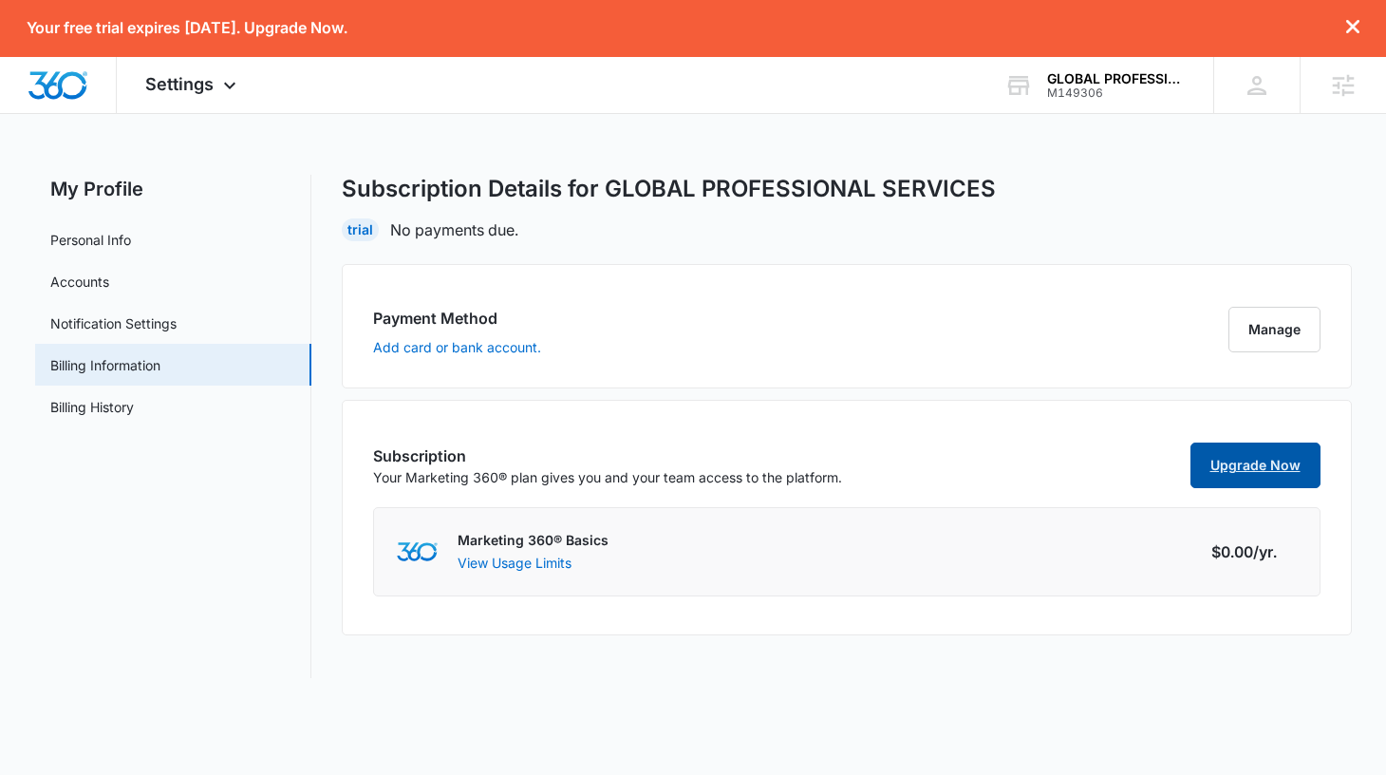
click at [1236, 472] on link "Upgrade Now" at bounding box center [1256, 466] width 130 height 46
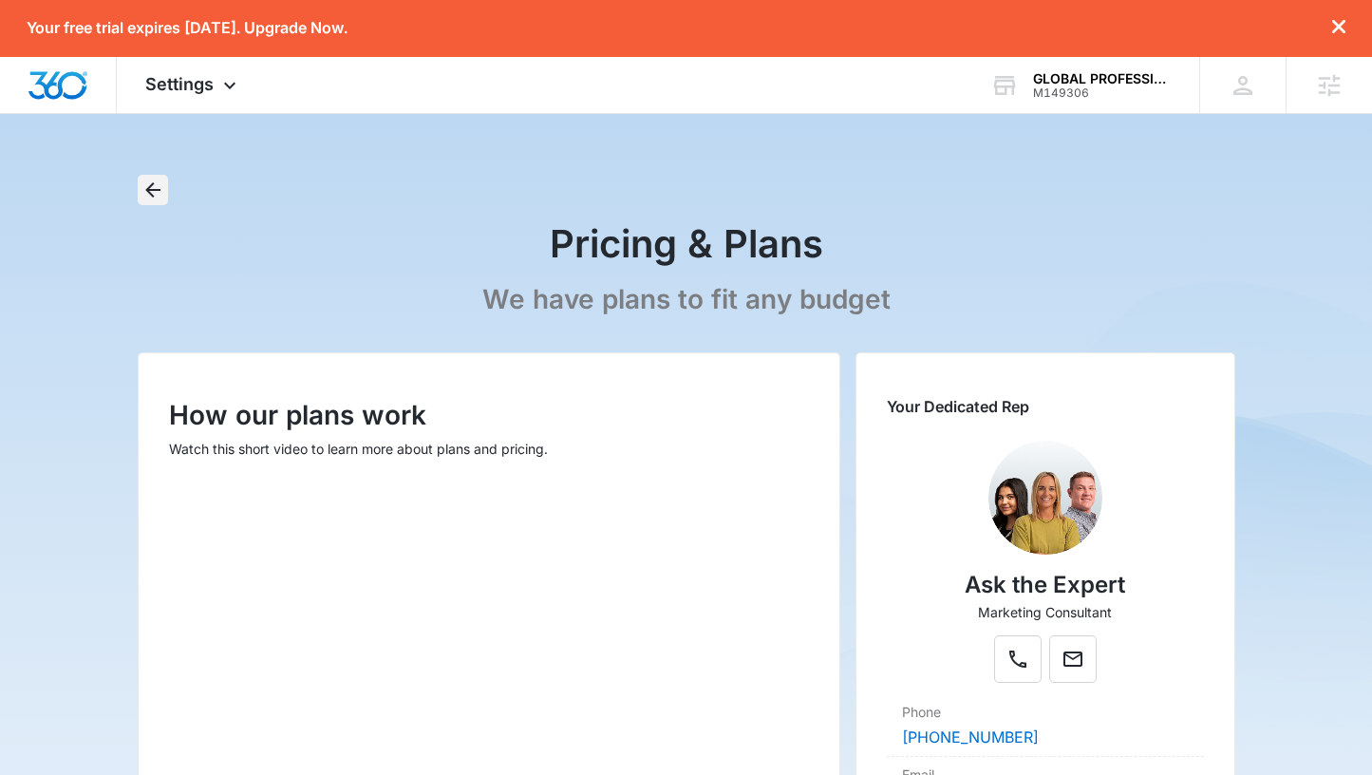
click at [154, 190] on icon "Back" at bounding box center [152, 189] width 15 height 15
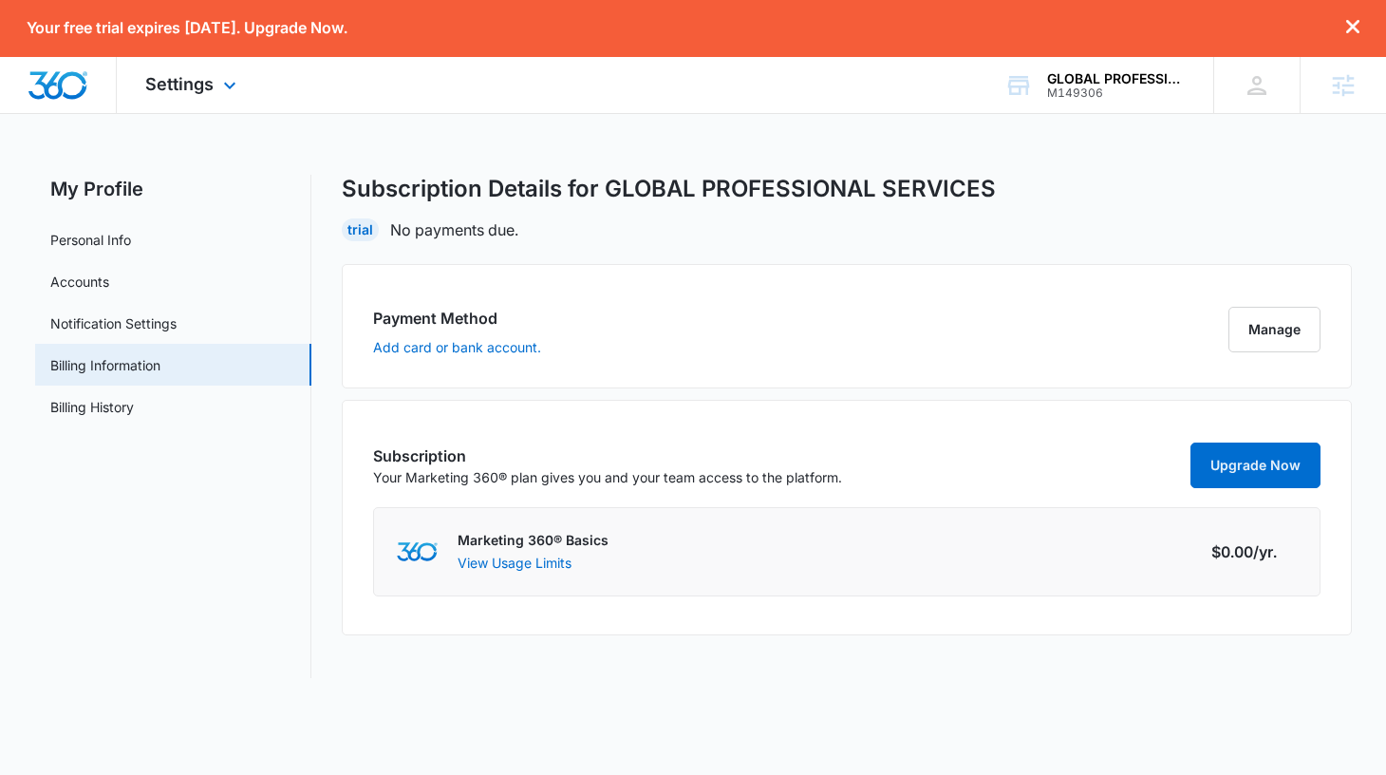
click at [216, 81] on div "Settings Apps Reputation Websites Forms CRM Email Payments POS Ads Intelligence…" at bounding box center [193, 85] width 153 height 56
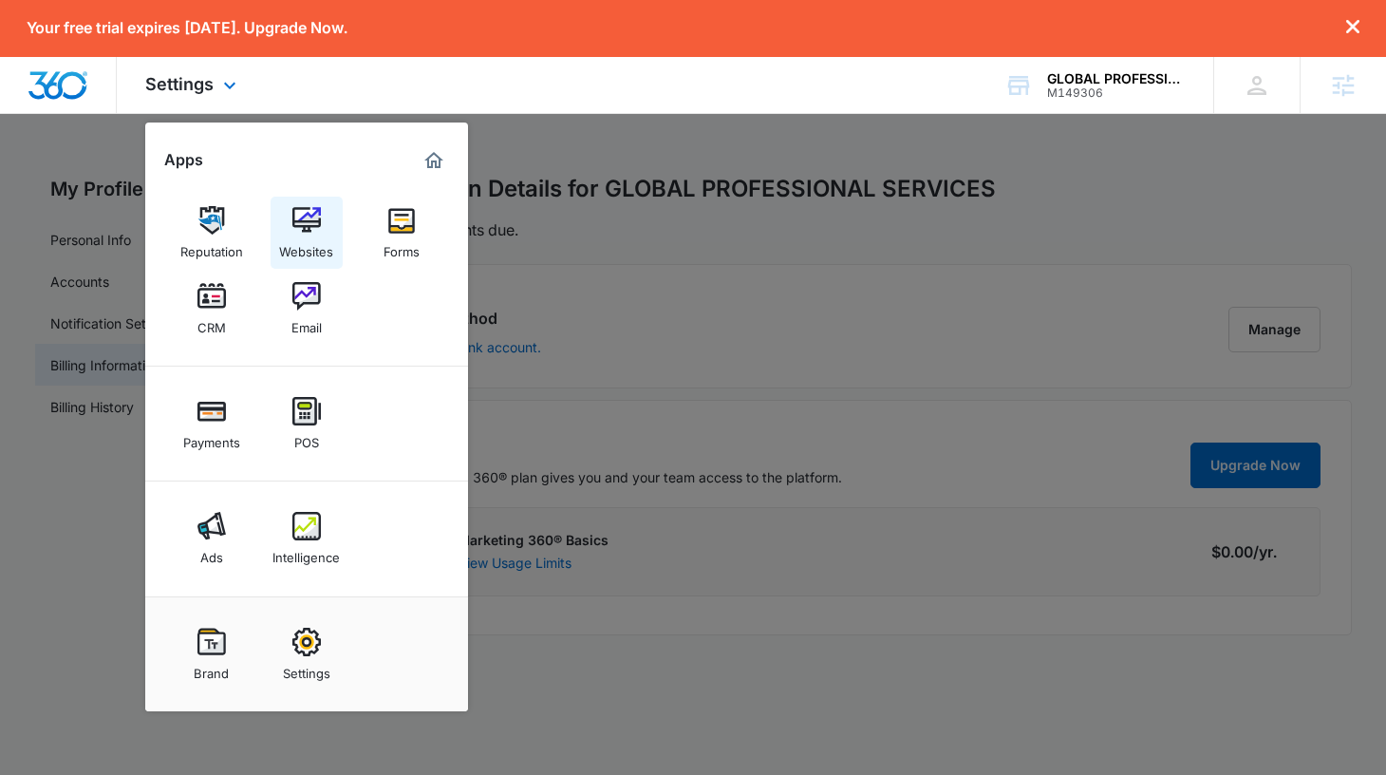
click at [311, 247] on div "Websites" at bounding box center [306, 247] width 54 height 25
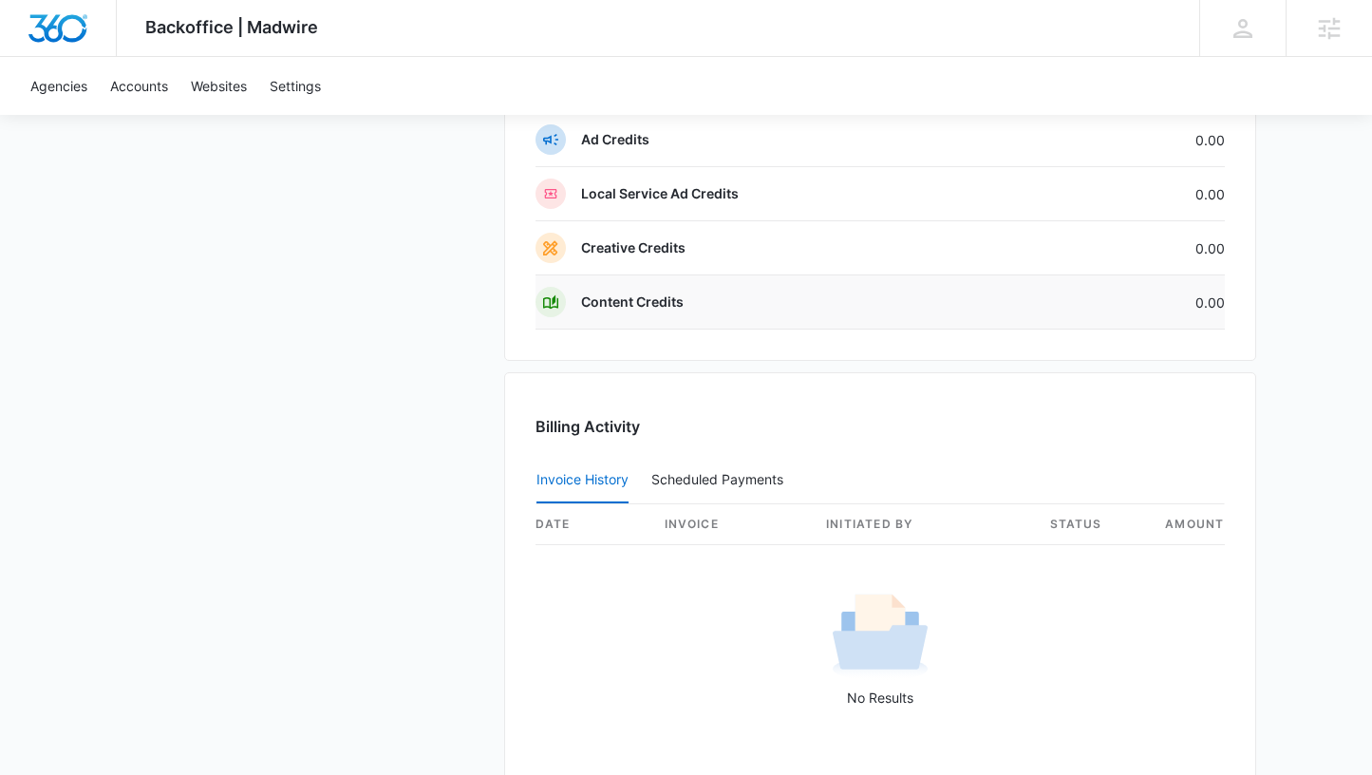
scroll to position [2004, 0]
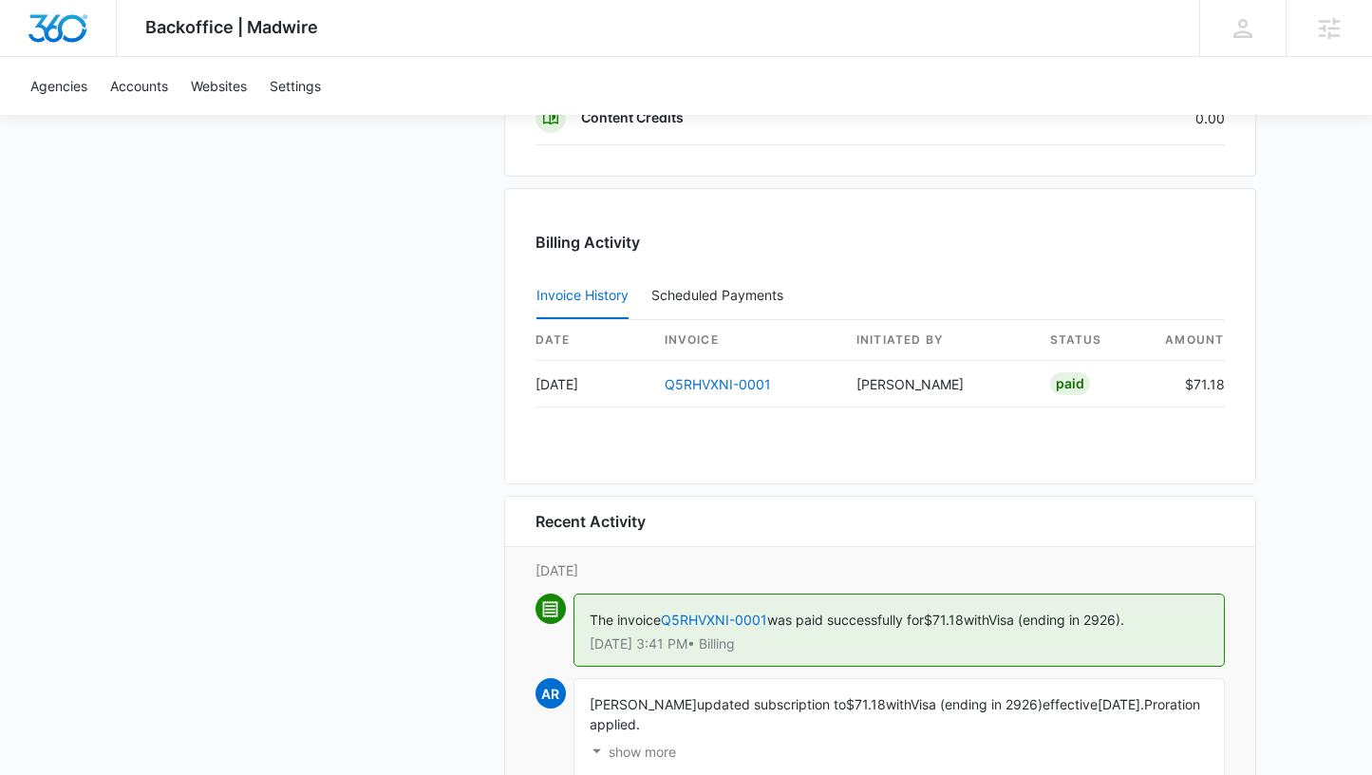
scroll to position [1894, 0]
